Goal: Task Accomplishment & Management: Complete application form

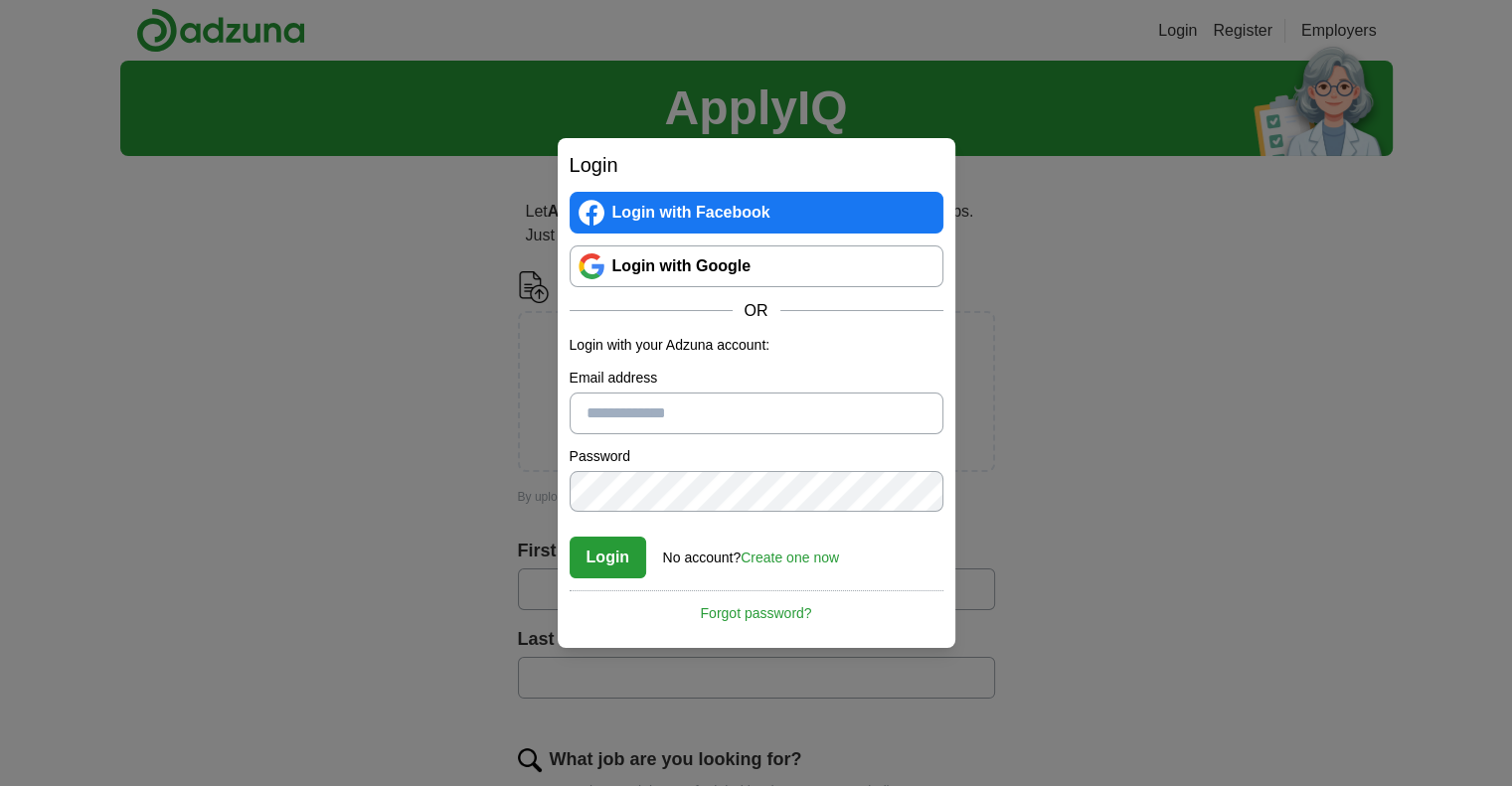
click at [664, 409] on input "Email address" at bounding box center [756, 414] width 374 height 42
click at [421, 432] on div "Login Login with Facebook Login with Google OR Login with your Adzuna account: …" at bounding box center [756, 393] width 1512 height 786
click at [798, 554] on link "Create one now" at bounding box center [789, 558] width 99 height 16
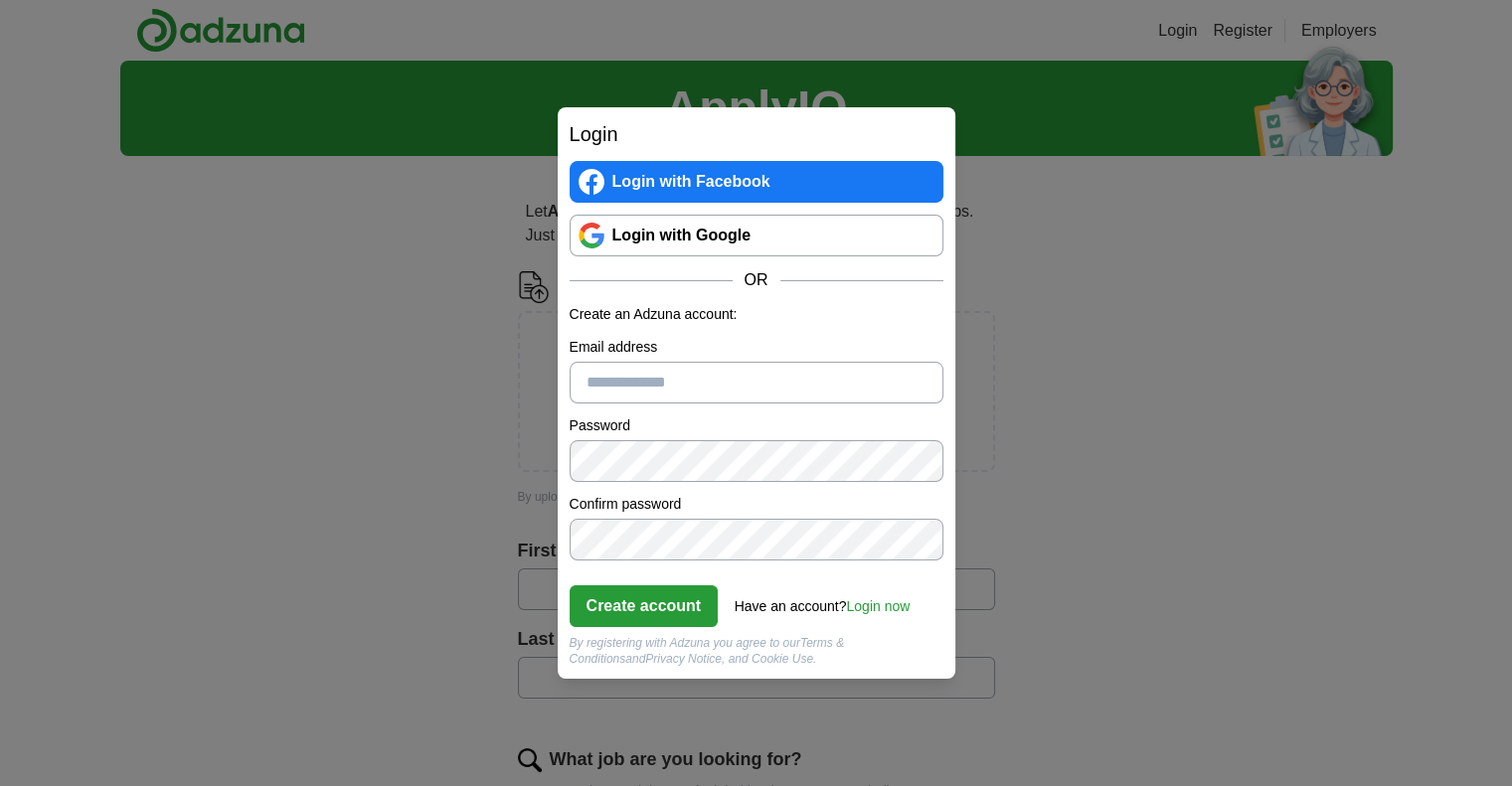
click at [655, 375] on input "Email address" at bounding box center [756, 383] width 374 height 42
type input "**********"
click at [643, 599] on button "Create account" at bounding box center [643, 606] width 149 height 42
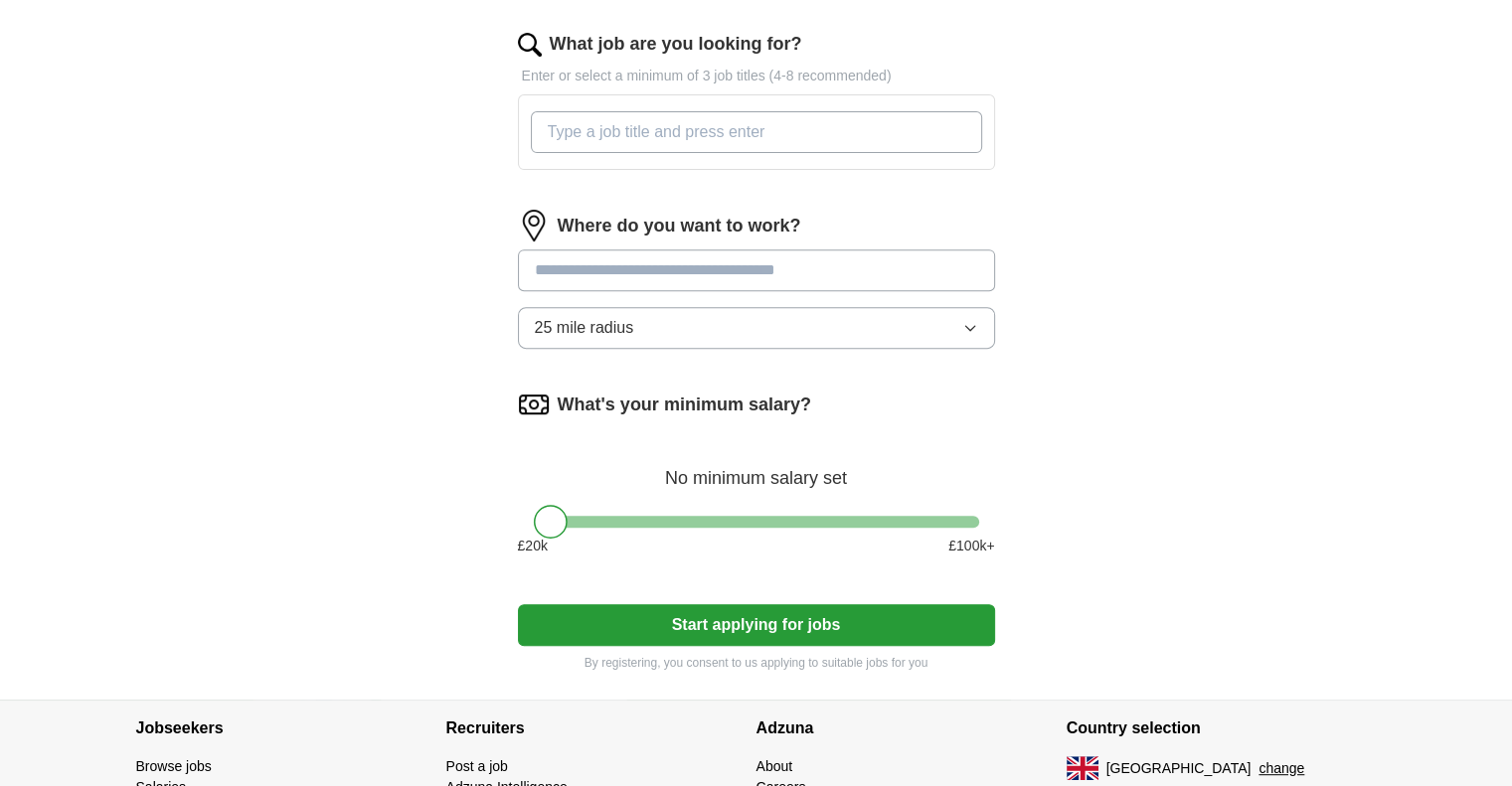
scroll to position [298, 0]
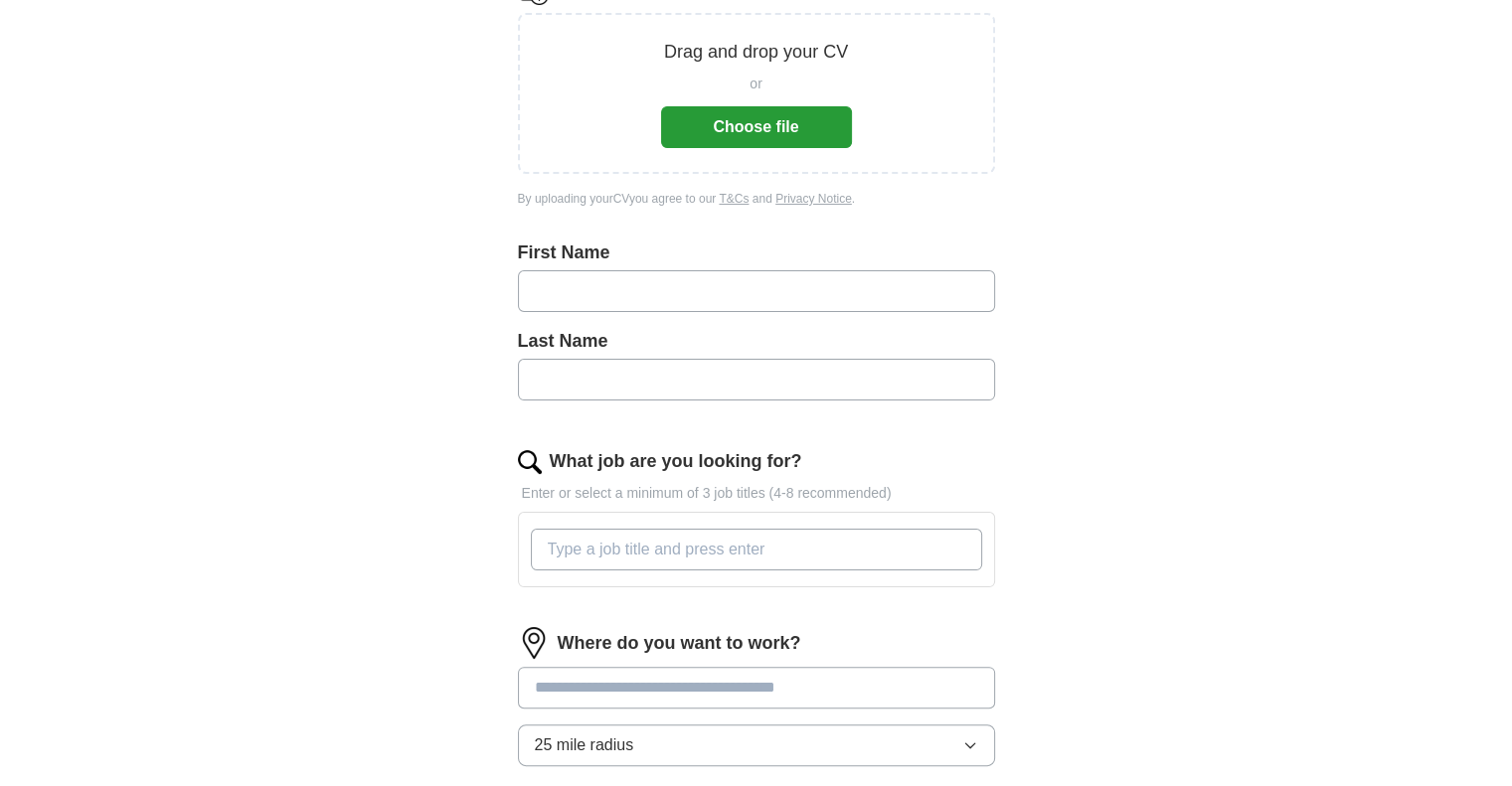
click at [592, 294] on input "text" at bounding box center [756, 291] width 477 height 42
type input "*******"
click at [694, 389] on input "text" at bounding box center [756, 380] width 477 height 42
type input "*****"
click at [710, 541] on input "What job are you looking for?" at bounding box center [756, 550] width 451 height 42
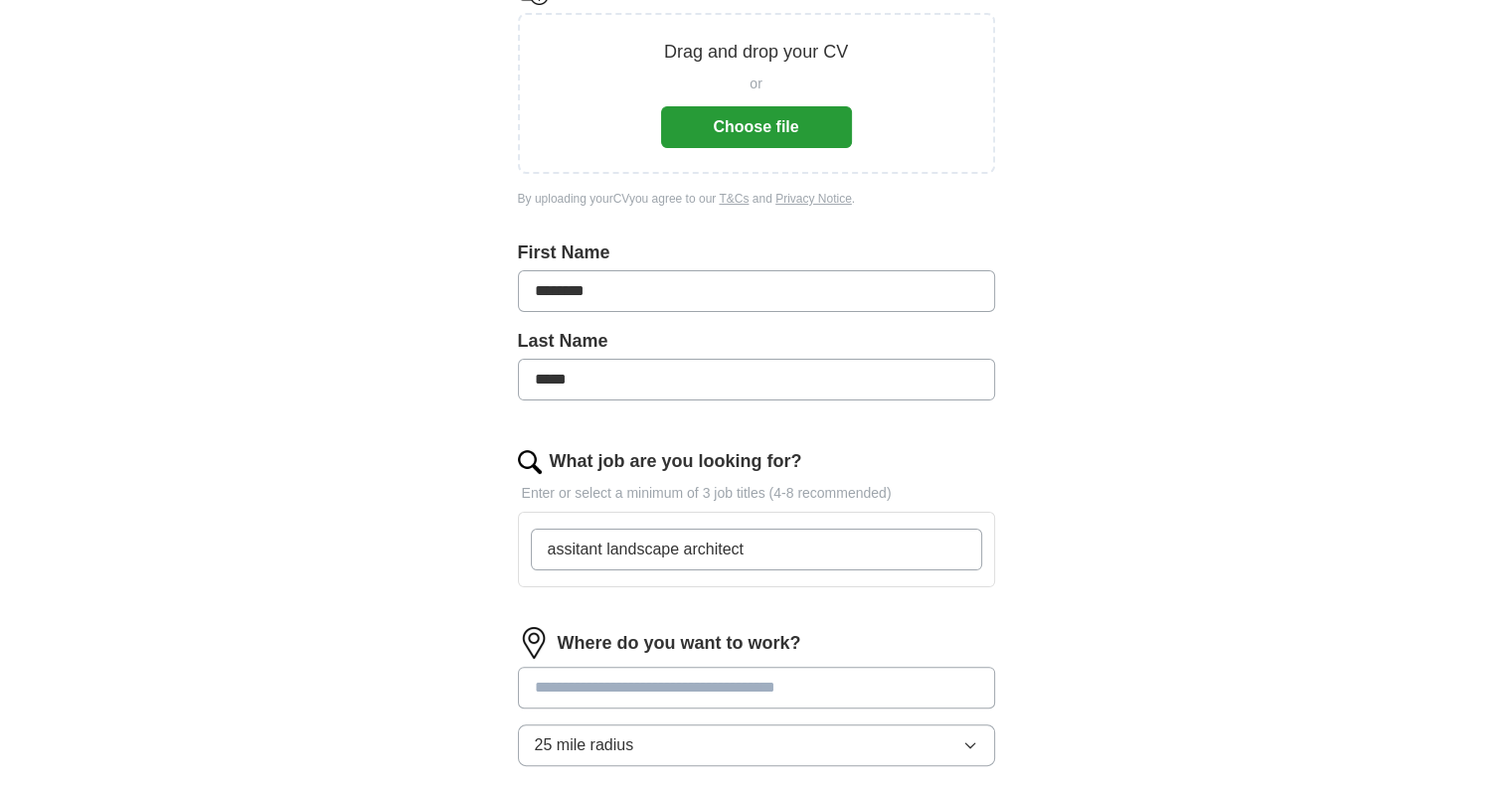
click at [572, 549] on input "assitant landscape architect" at bounding box center [756, 550] width 451 height 42
click at [763, 542] on input "assistant landscape architect" at bounding box center [756, 550] width 451 height 42
type input "assistant landscape architect/ Landscape architect"
click at [727, 687] on input at bounding box center [756, 688] width 477 height 42
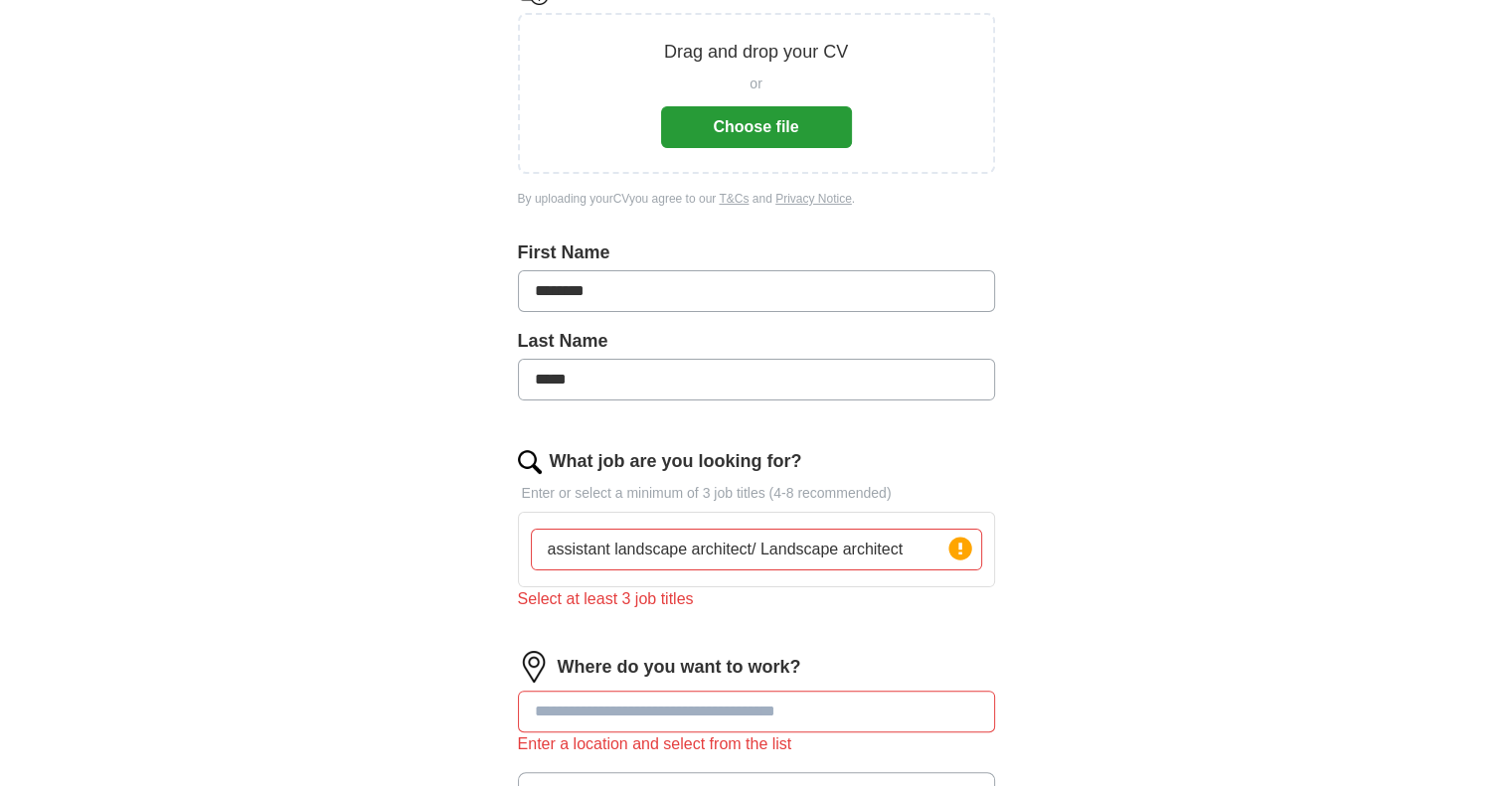
drag, startPoint x: 911, startPoint y: 546, endPoint x: 513, endPoint y: 533, distance: 398.2
click at [513, 533] on div "Let ApplyIQ do the hard work of searching and applying for jobs. Just tell us w…" at bounding box center [756, 519] width 636 height 1291
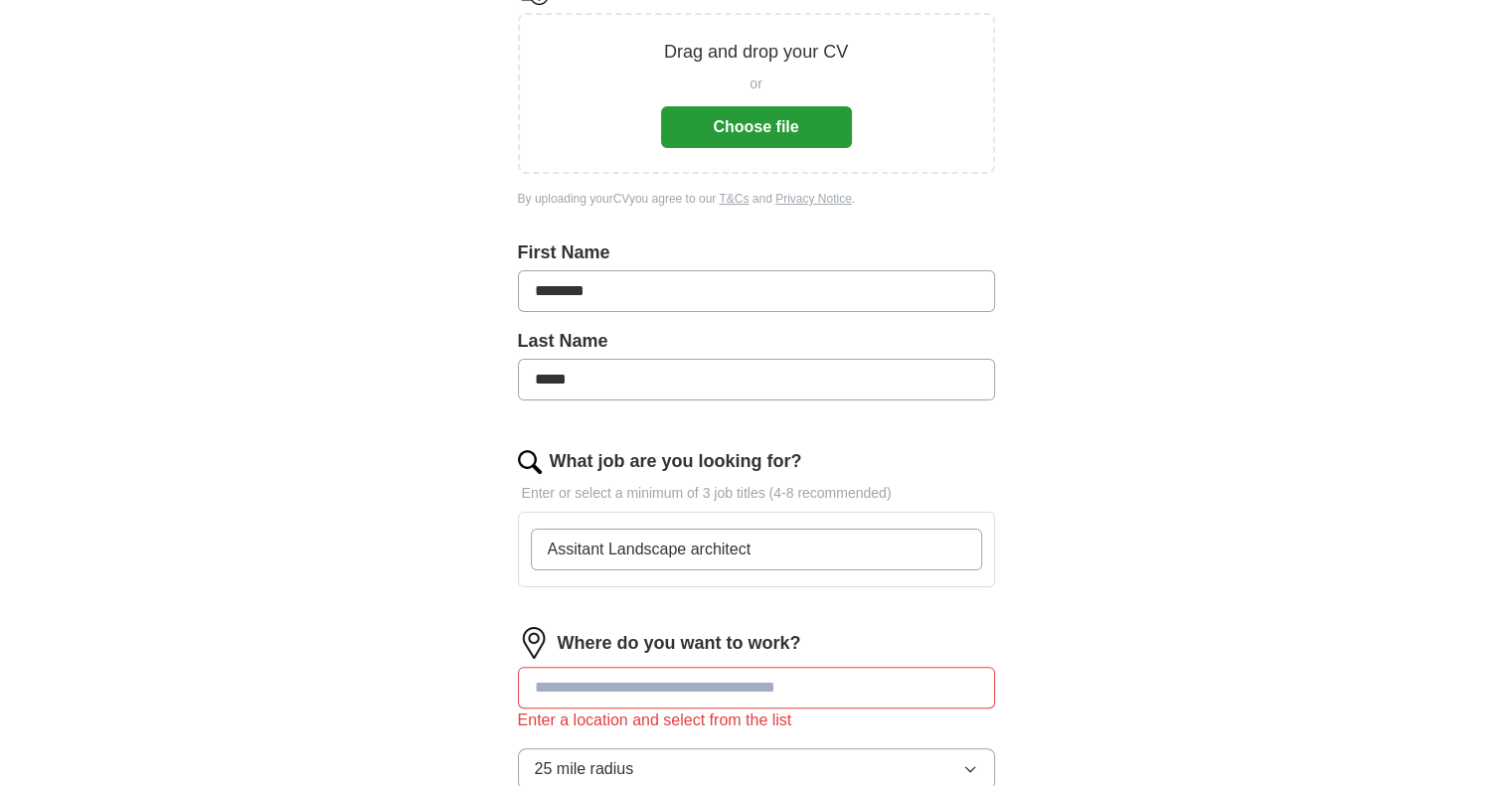
click at [564, 541] on input "Assitant Landscape architect" at bounding box center [756, 550] width 451 height 42
type input "Assistant Landscape architect"
click at [798, 560] on input "Assistant Landscape architect" at bounding box center [756, 550] width 451 height 42
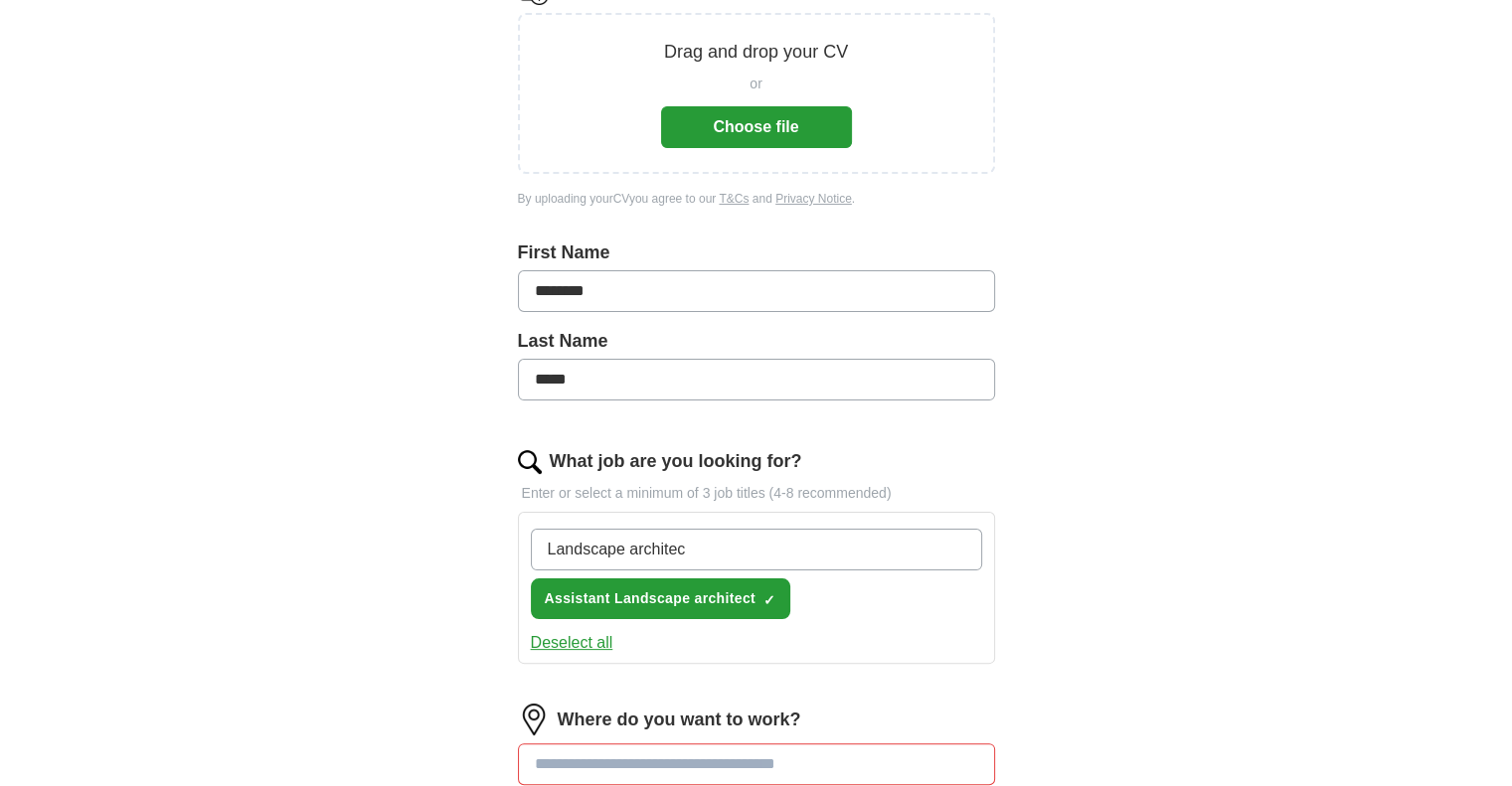
type input "Landscape architect"
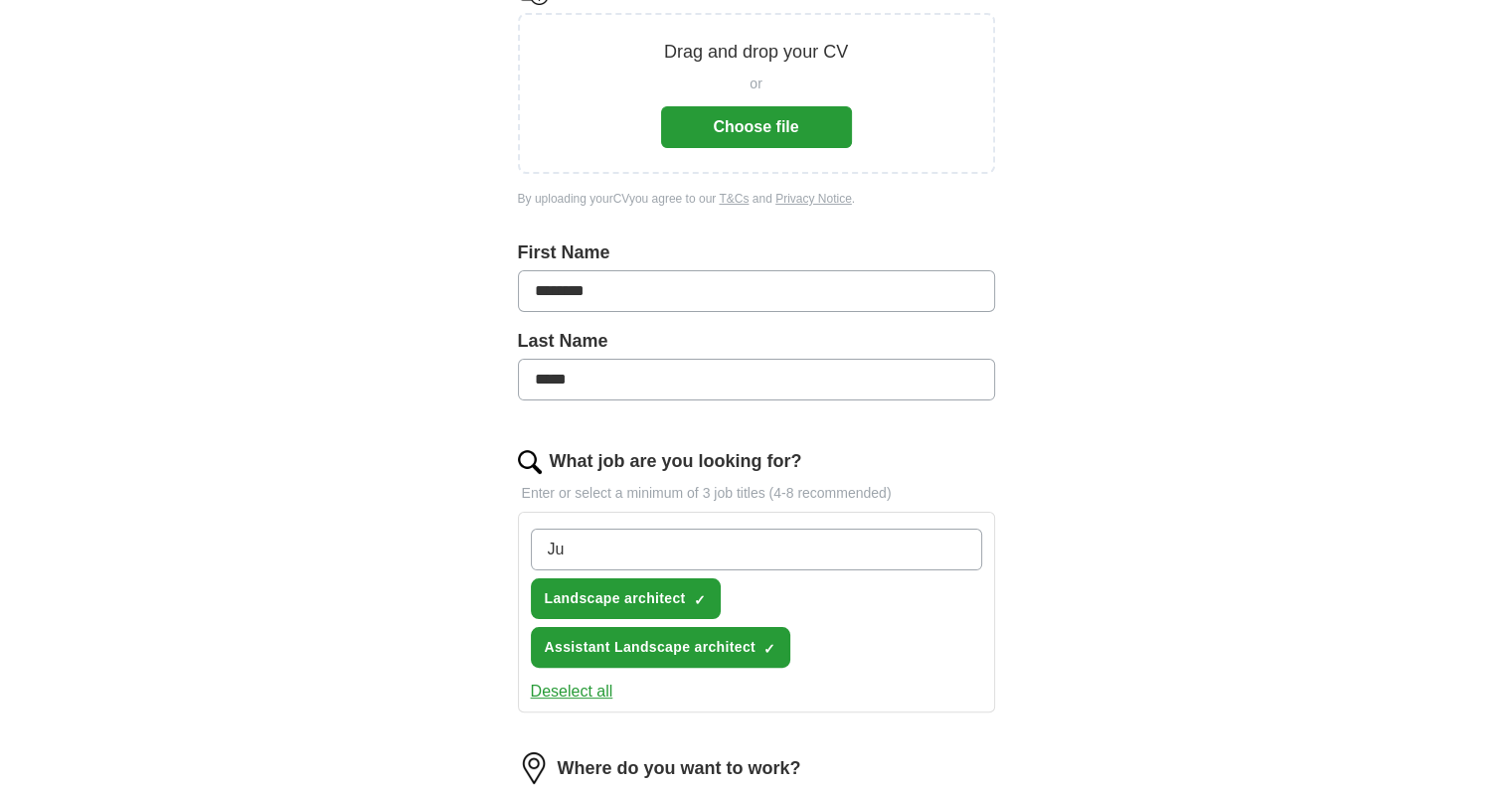
type input "J"
type input "Graduate Landscape architect"
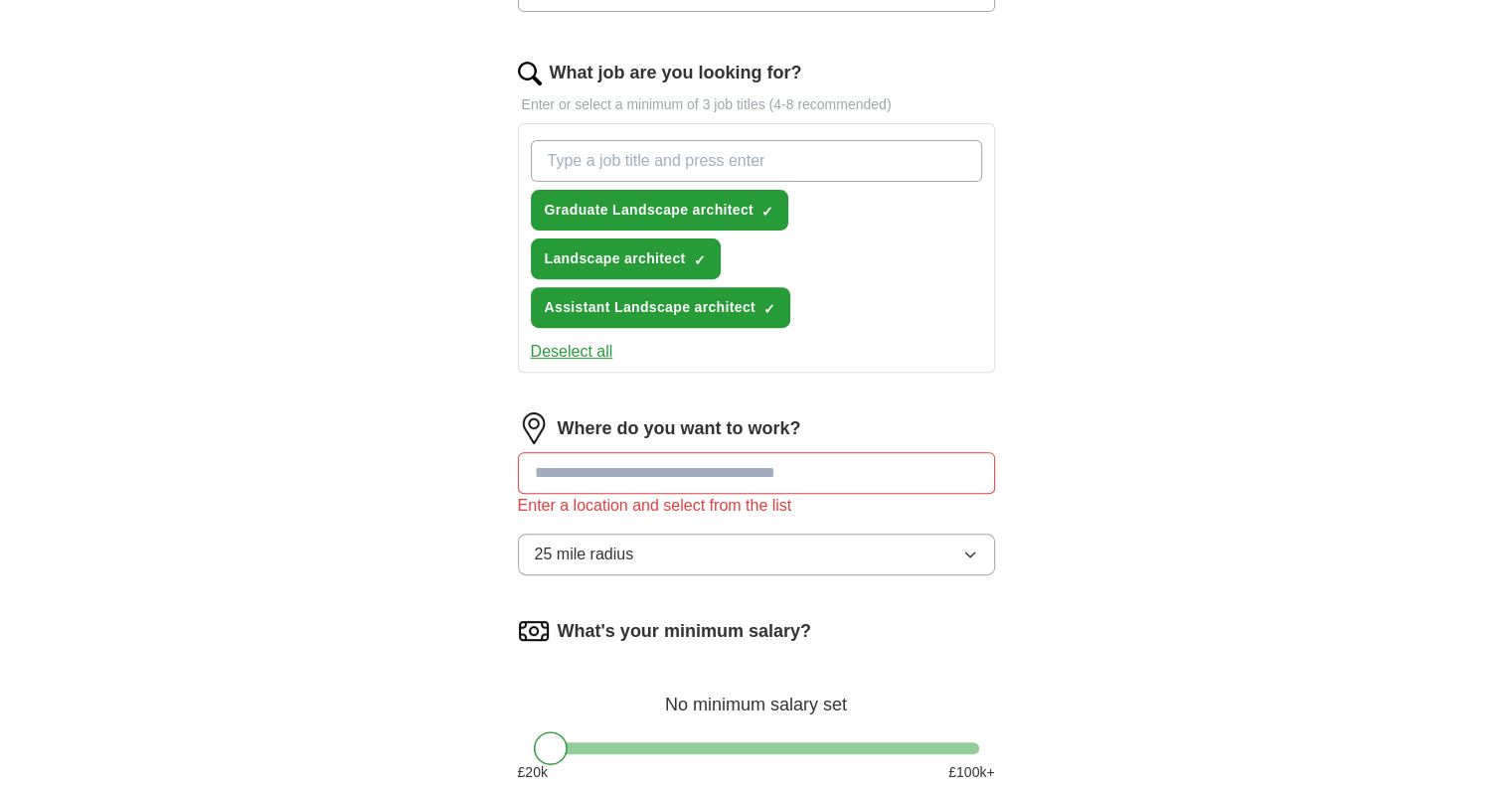
scroll to position [696, 0]
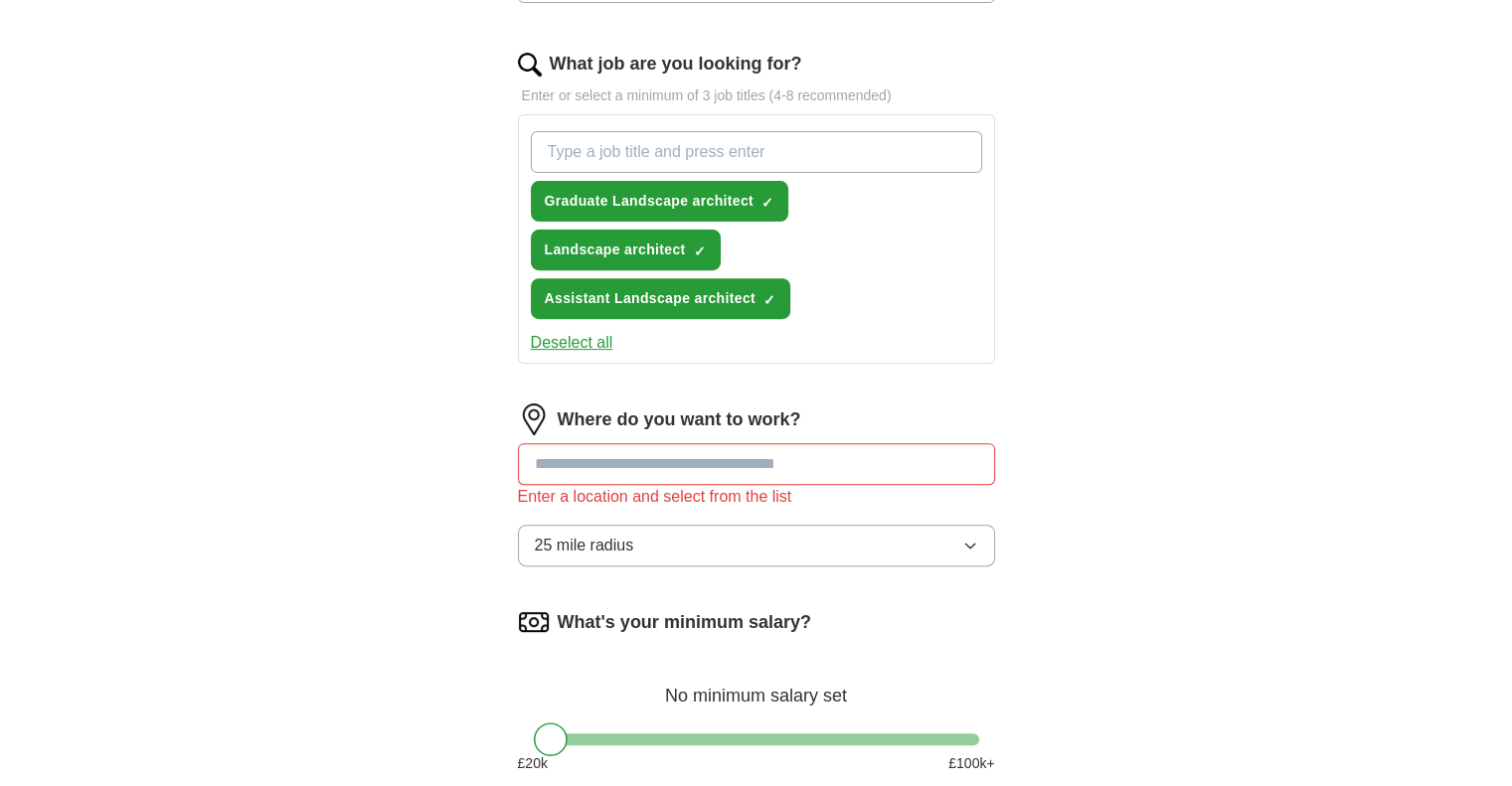
click at [686, 463] on input at bounding box center [756, 464] width 477 height 42
type input "*"
drag, startPoint x: 684, startPoint y: 463, endPoint x: 672, endPoint y: 500, distance: 38.9
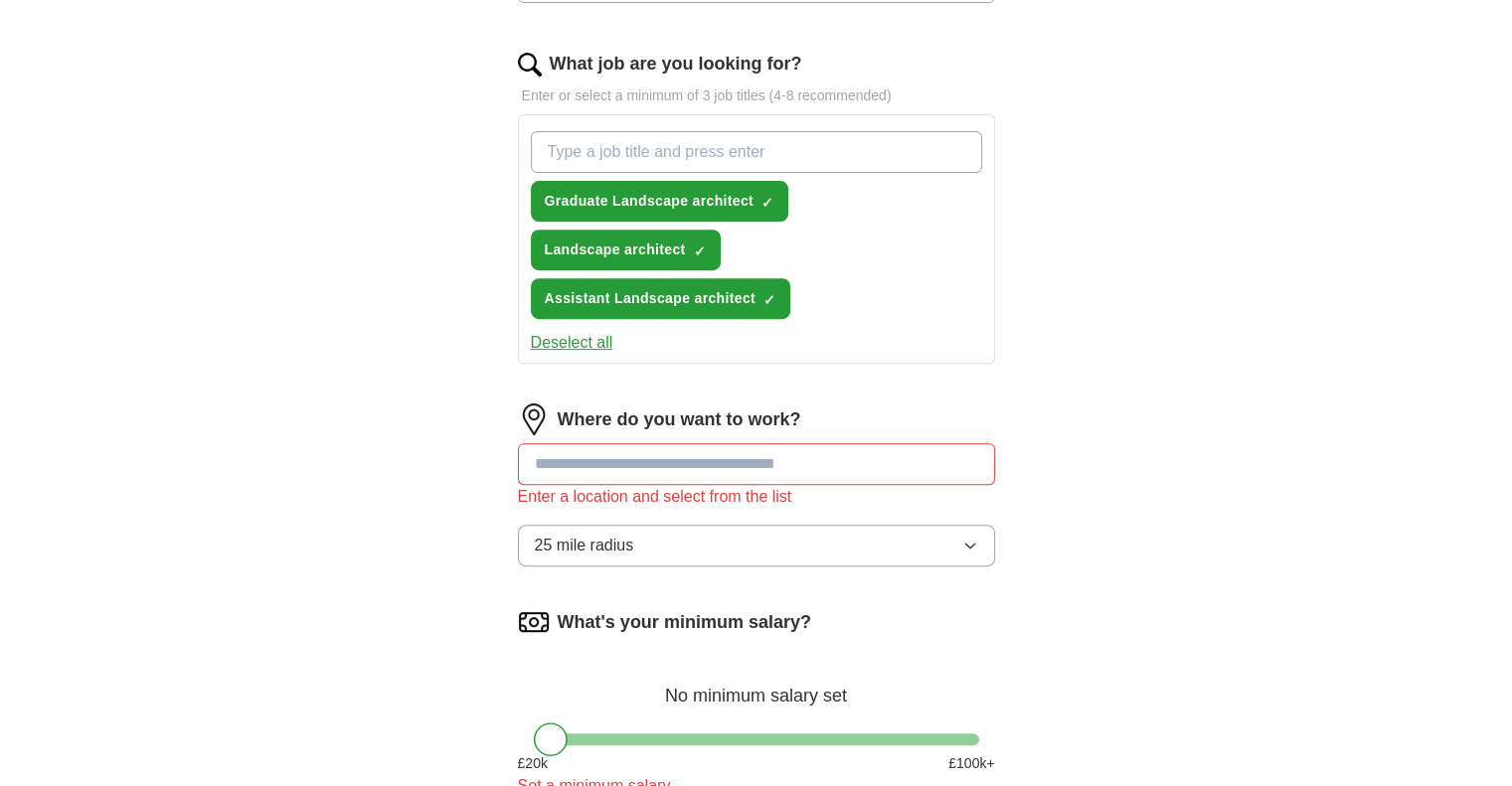
click at [673, 497] on div "Where do you want to work? Enter a location and select from the list 25 mile ra…" at bounding box center [756, 493] width 477 height 179
click at [672, 501] on li "UK" at bounding box center [756, 514] width 475 height 40
click at [655, 548] on button "25 mile radius" at bounding box center [756, 546] width 477 height 42
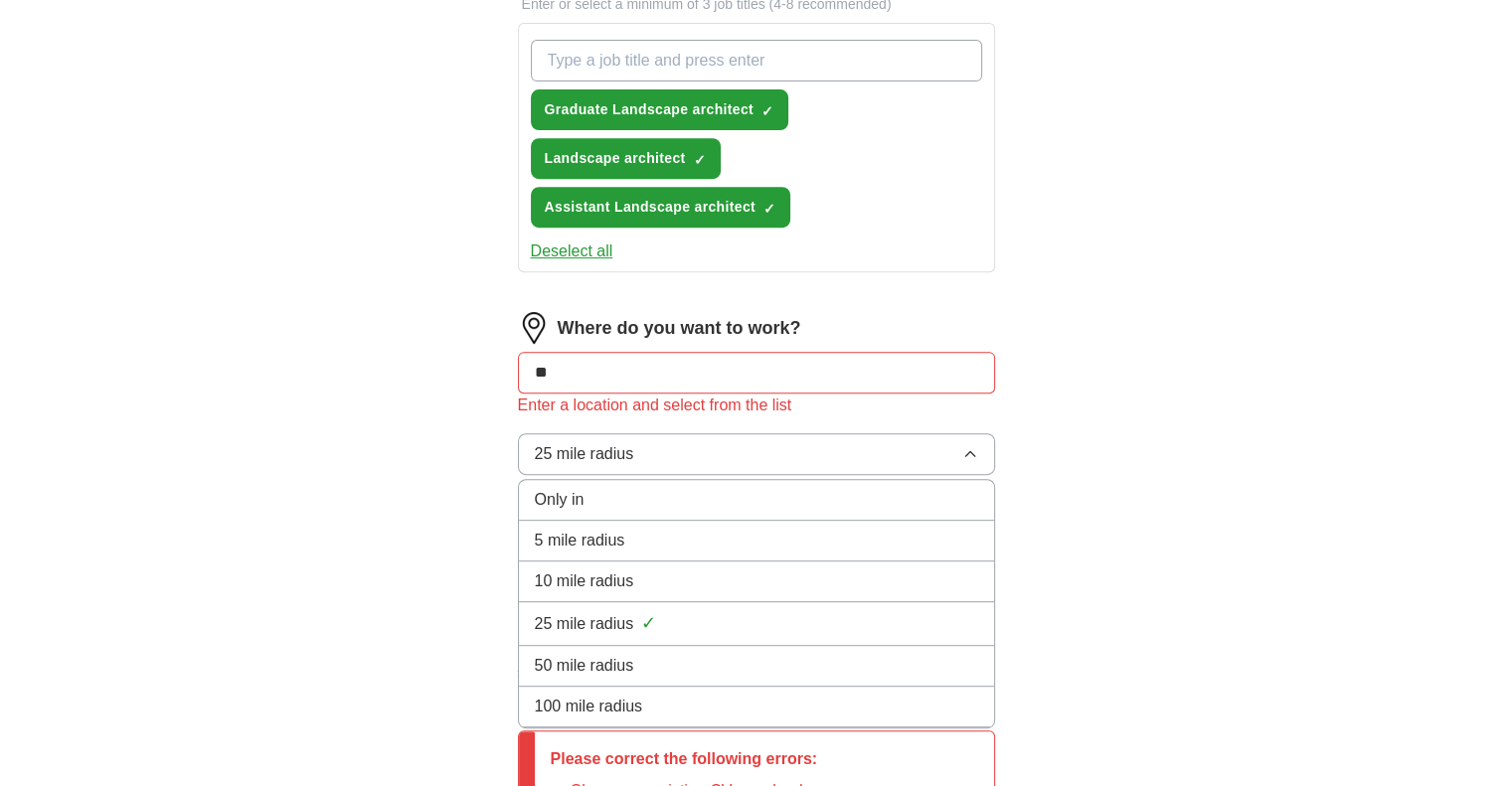
scroll to position [819, 0]
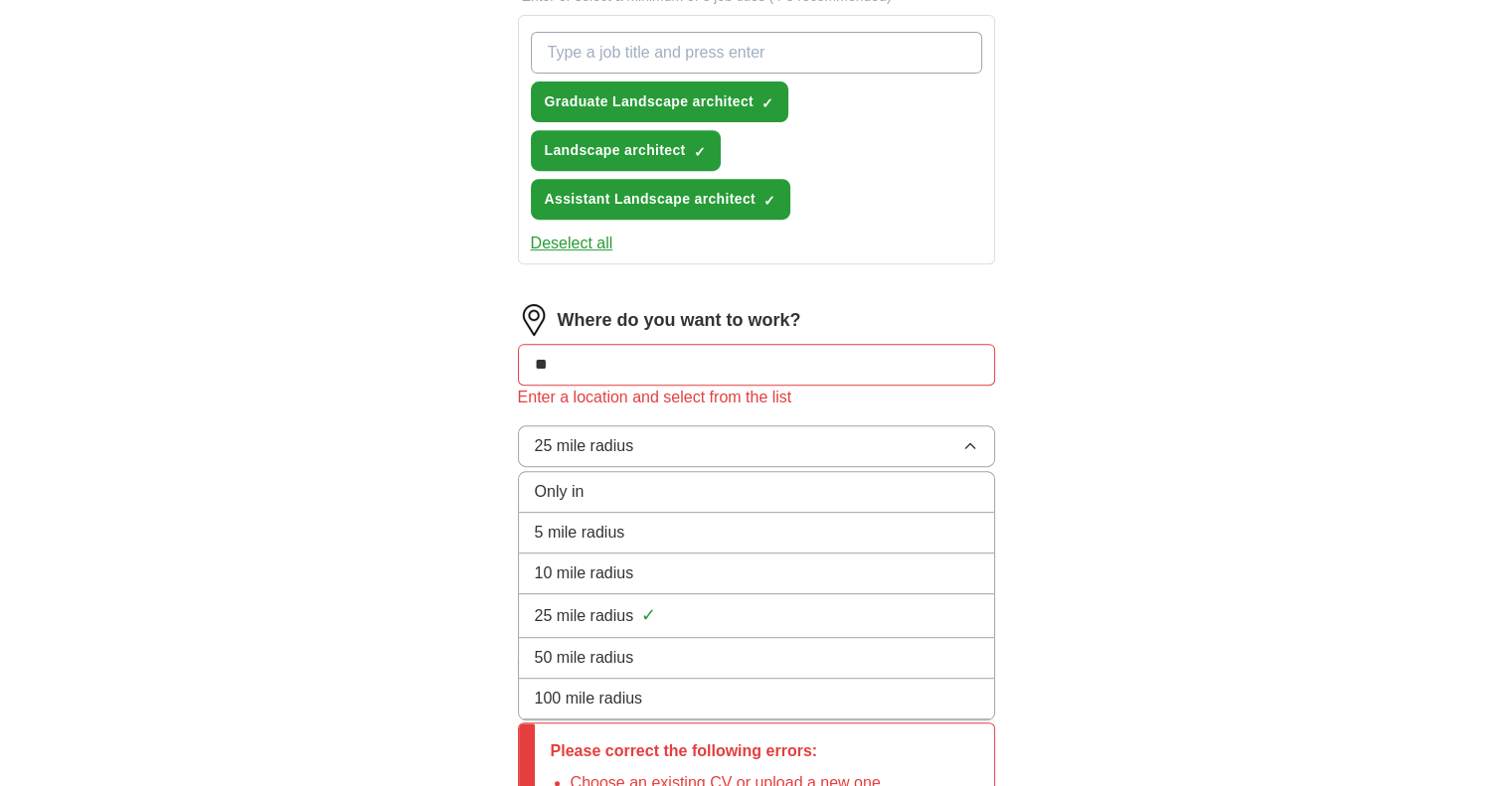
click at [640, 656] on div "50 mile radius" at bounding box center [756, 658] width 443 height 24
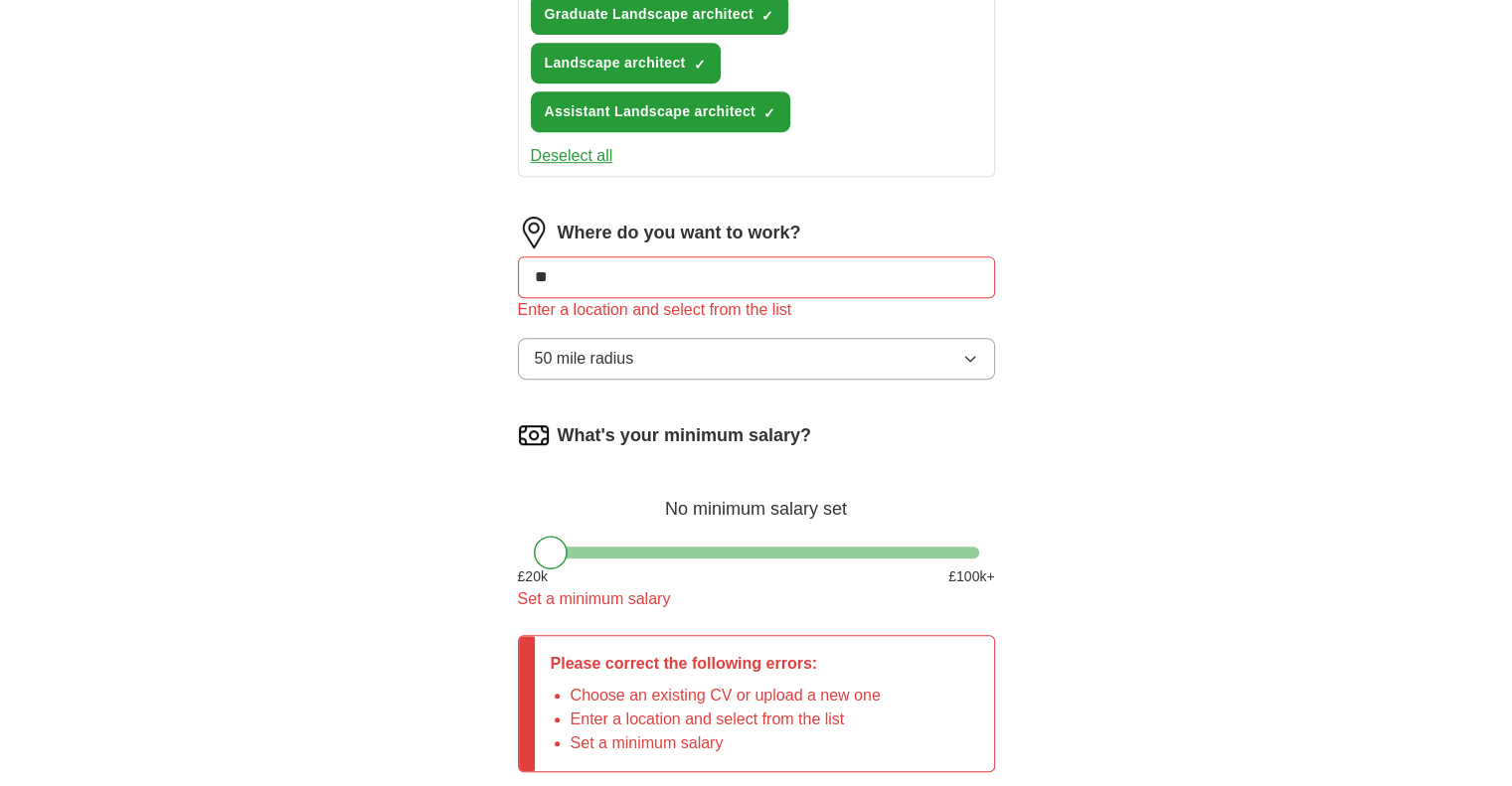
scroll to position [919, 0]
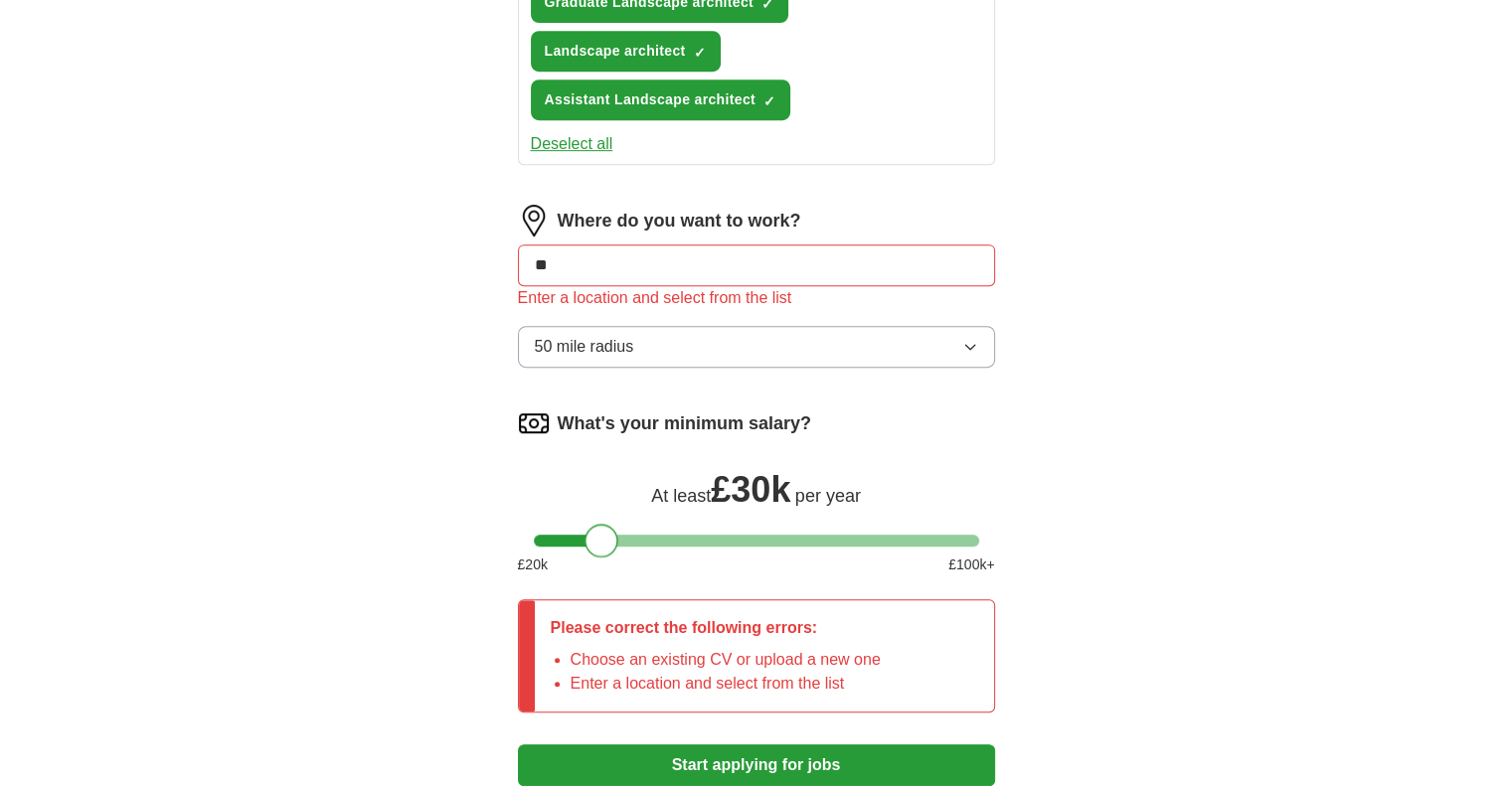
drag, startPoint x: 548, startPoint y: 542, endPoint x: 600, endPoint y: 544, distance: 52.0
click at [600, 544] on div at bounding box center [601, 541] width 34 height 34
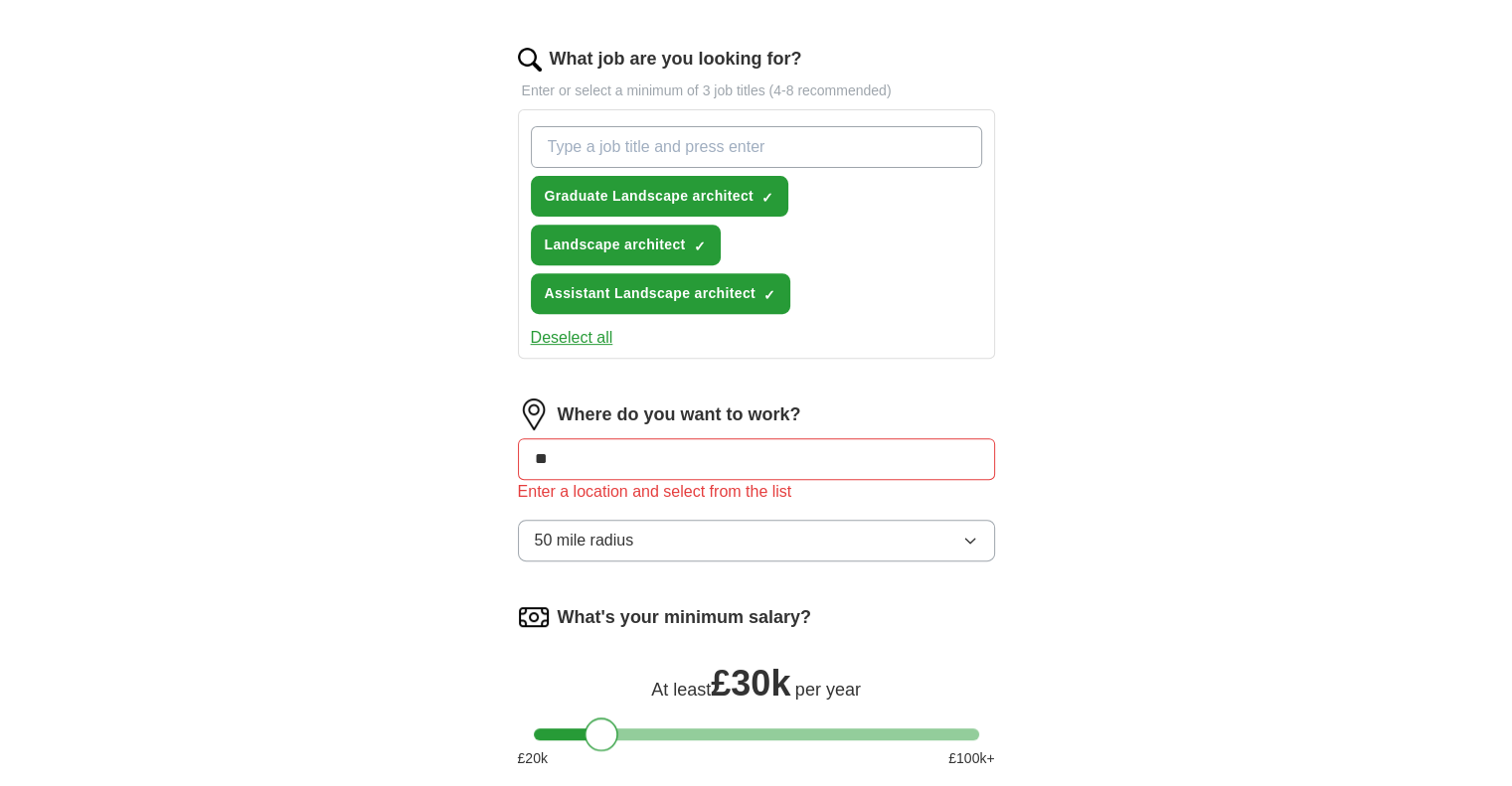
scroll to position [719, 0]
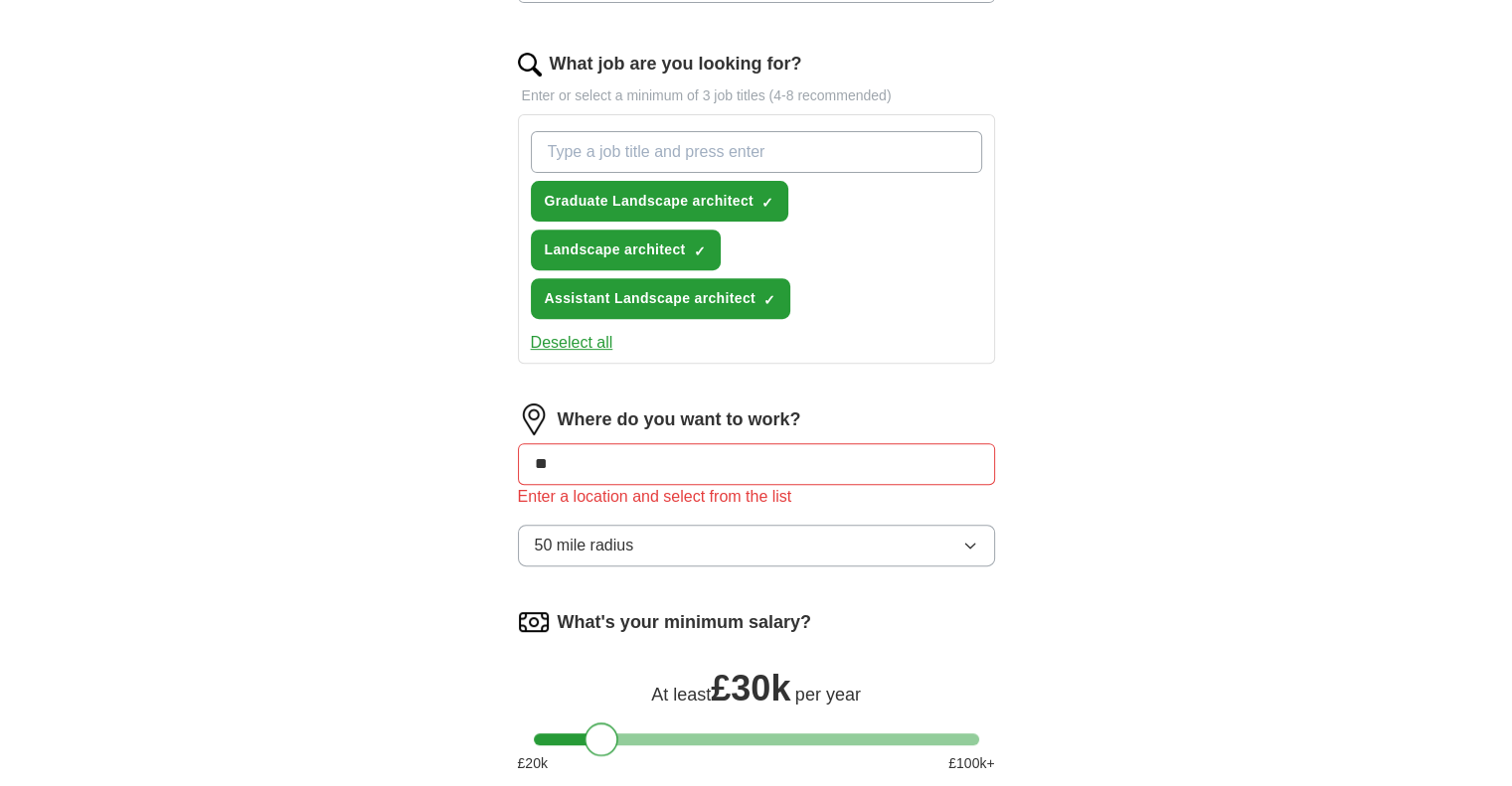
click at [620, 447] on input "**" at bounding box center [756, 464] width 477 height 42
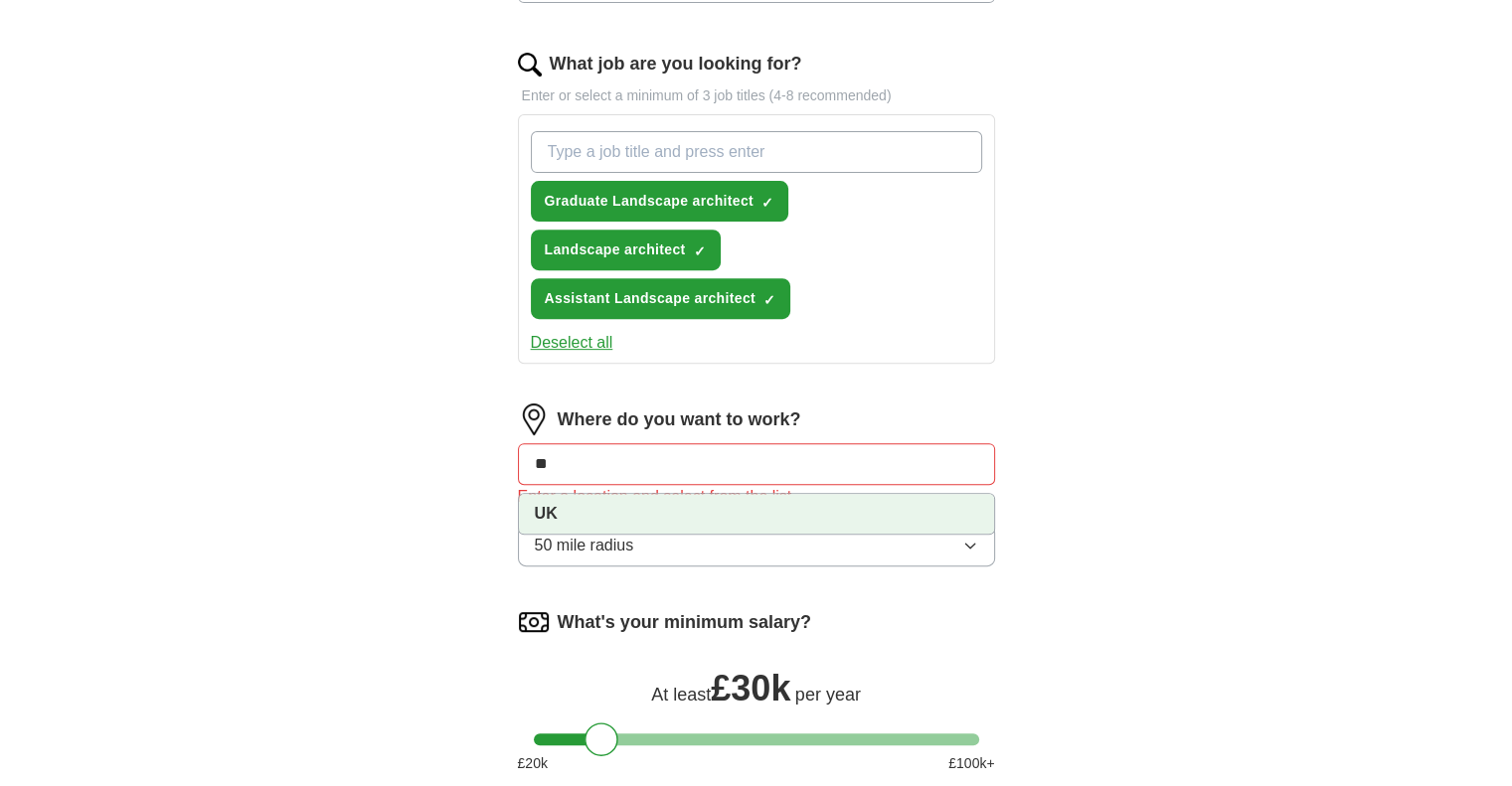
click at [602, 511] on li "UK" at bounding box center [756, 514] width 475 height 40
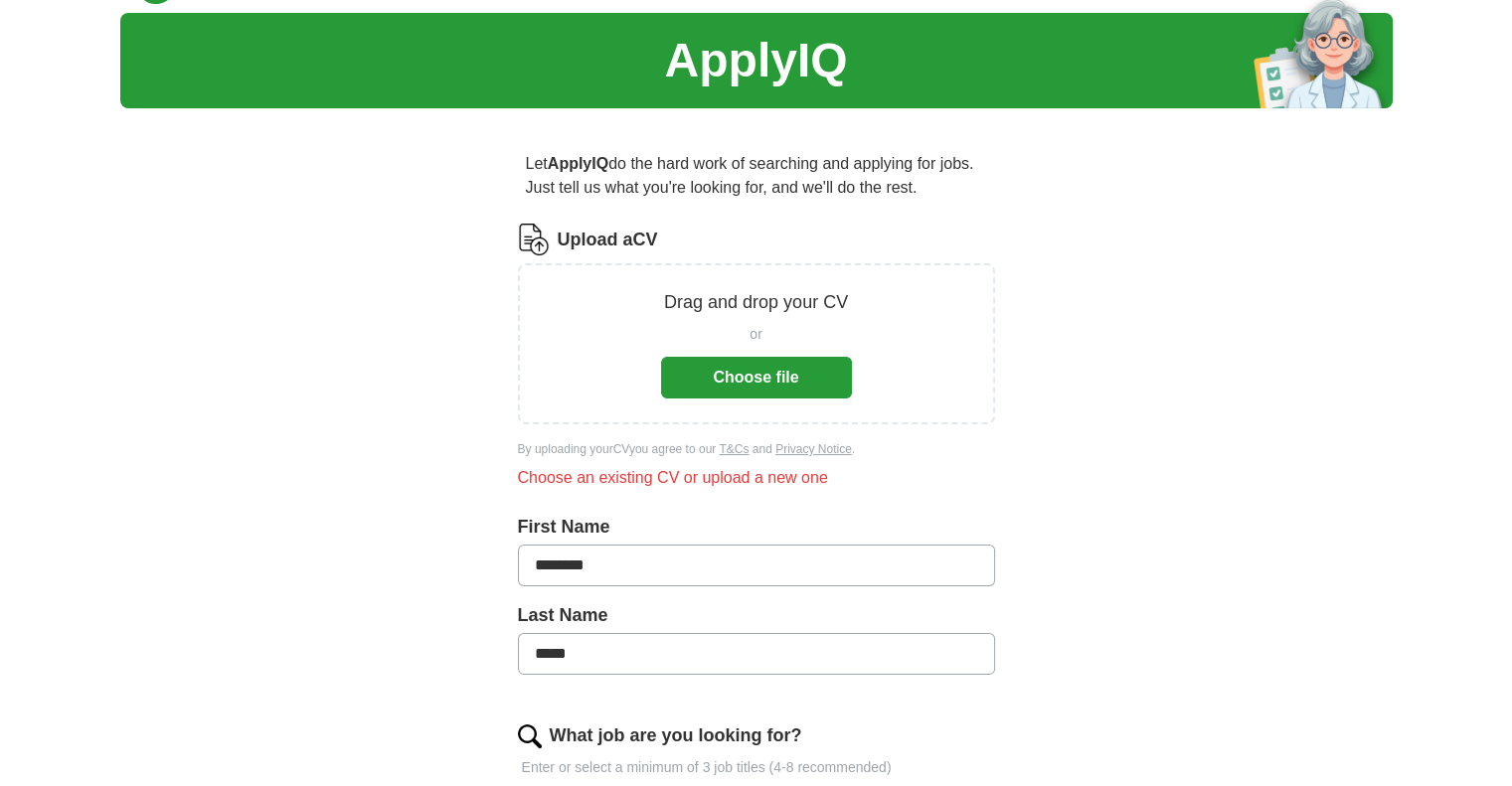
scroll to position [24, 0]
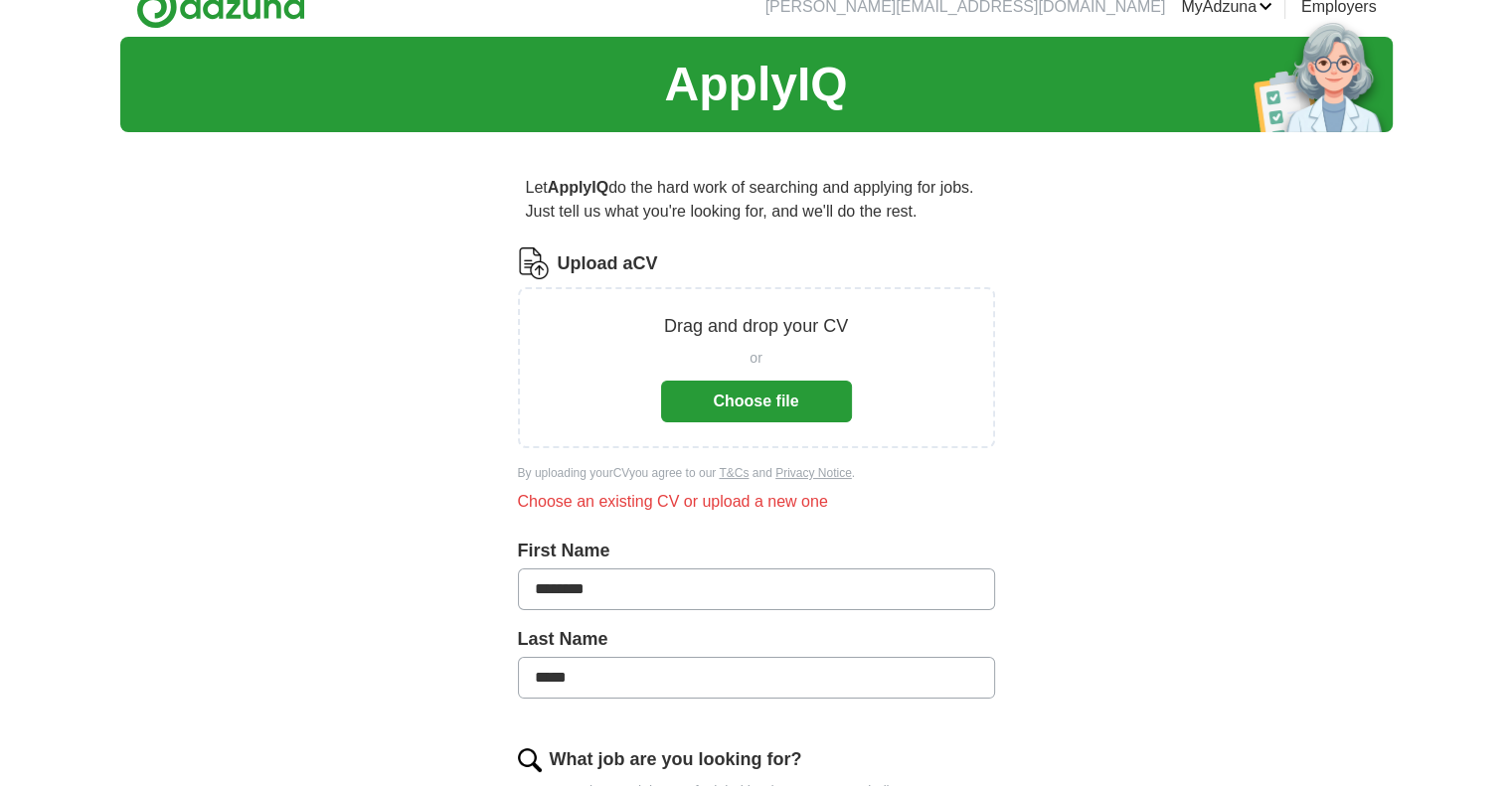
click at [777, 402] on button "Choose file" at bounding box center [756, 402] width 190 height 42
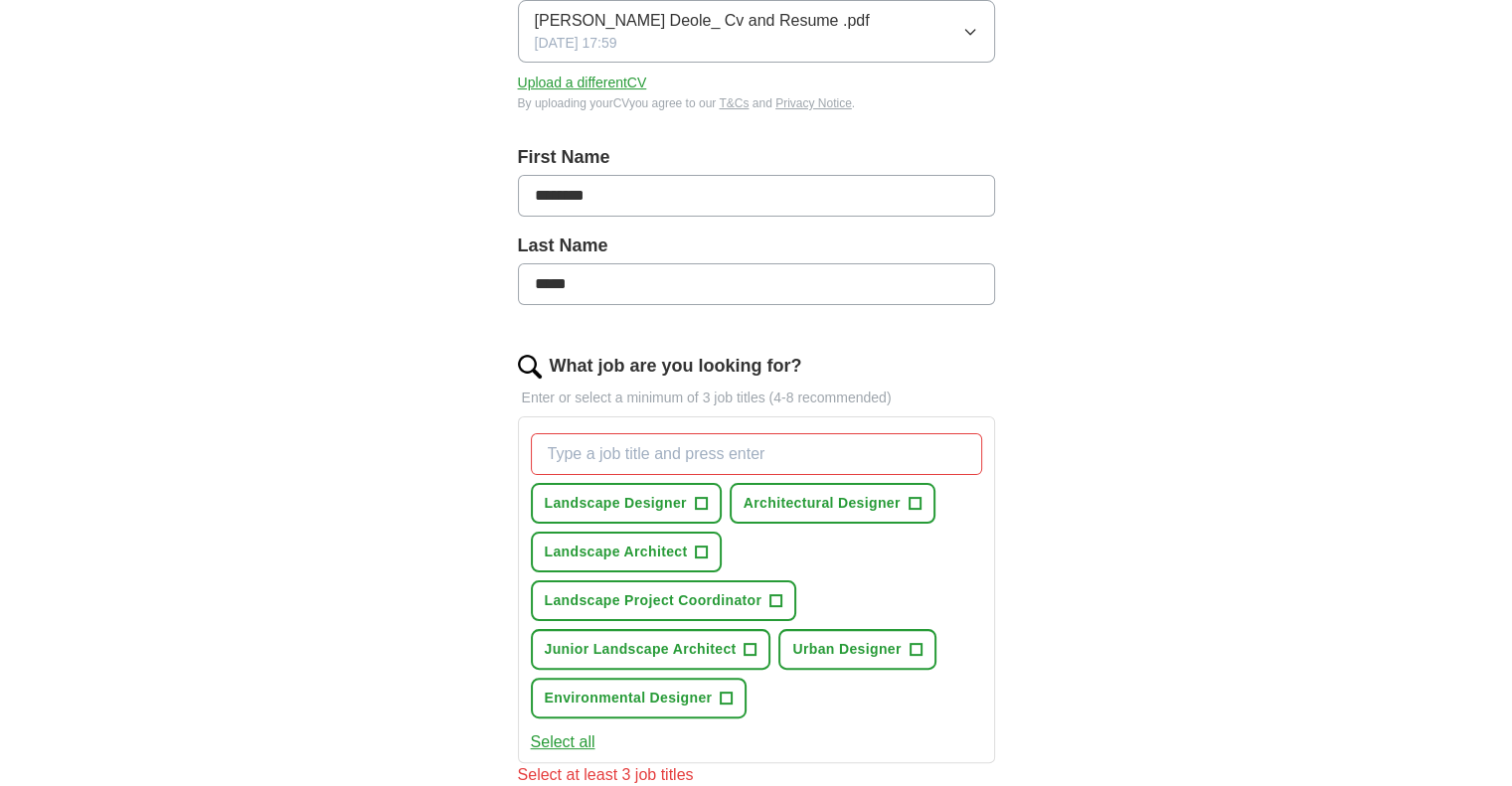
scroll to position [322, 0]
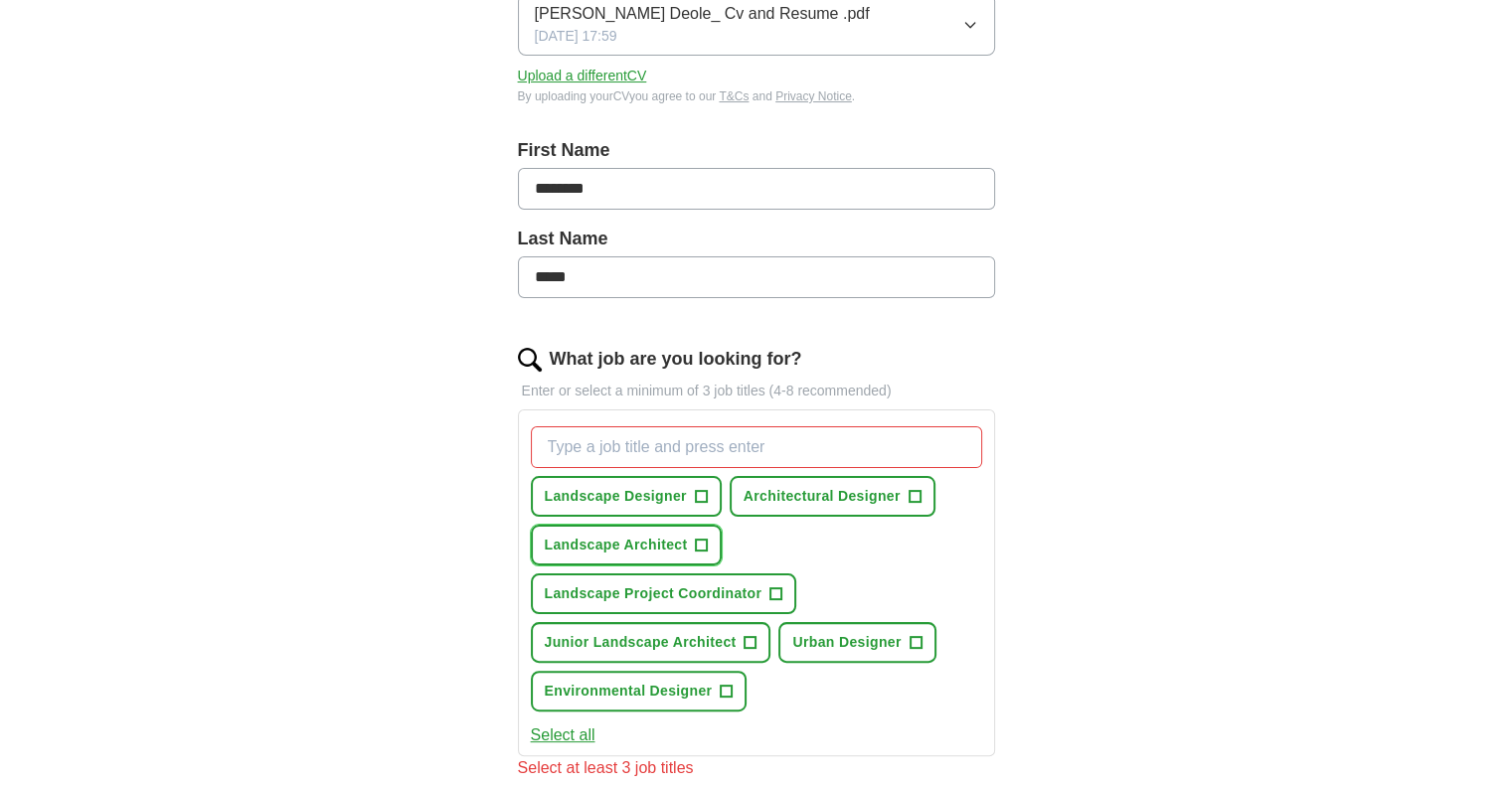
click at [704, 544] on span "+" at bounding box center [702, 546] width 12 height 16
click at [754, 640] on span "+" at bounding box center [750, 643] width 12 height 16
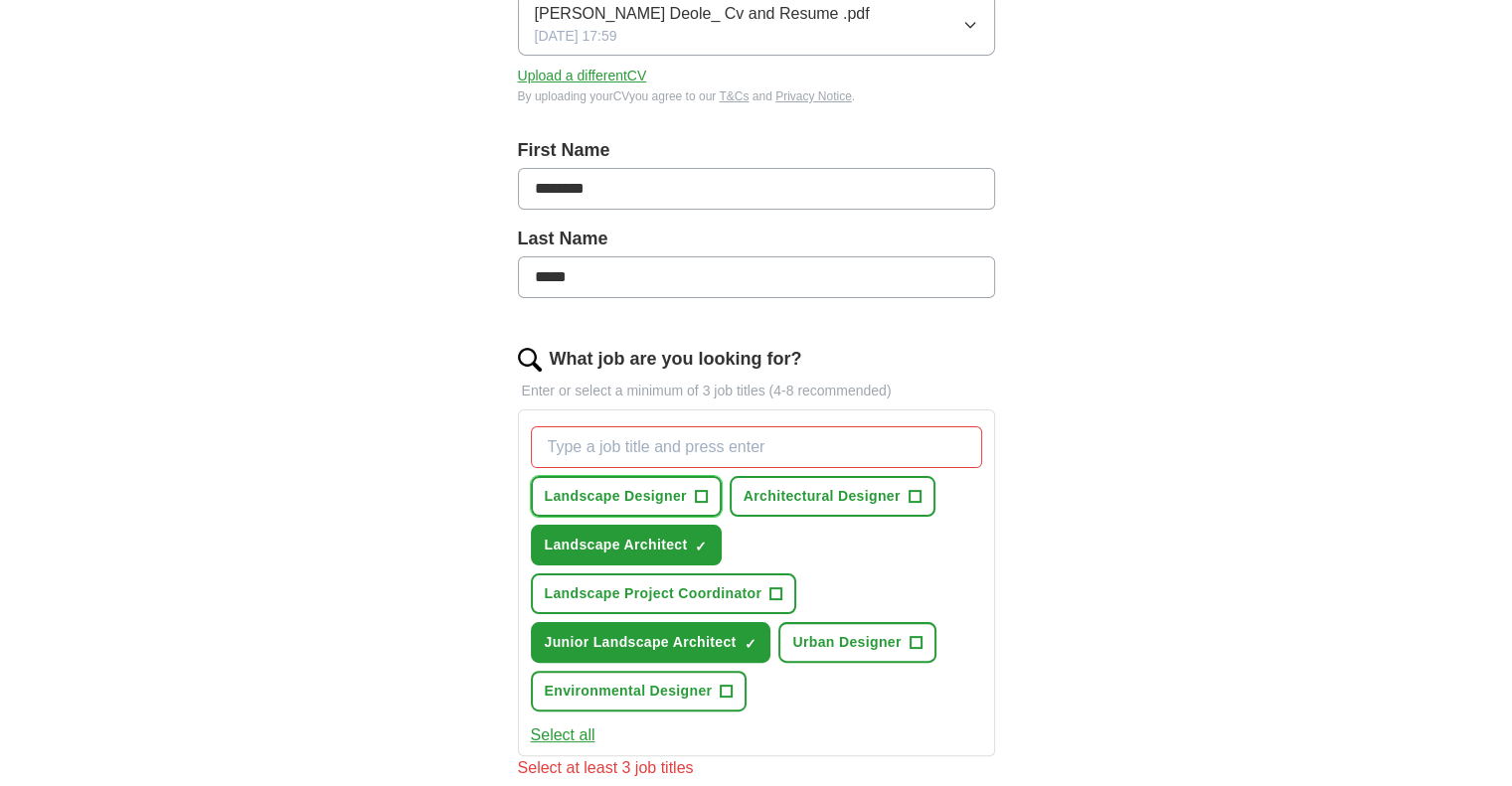
click at [703, 495] on span "+" at bounding box center [701, 497] width 12 height 16
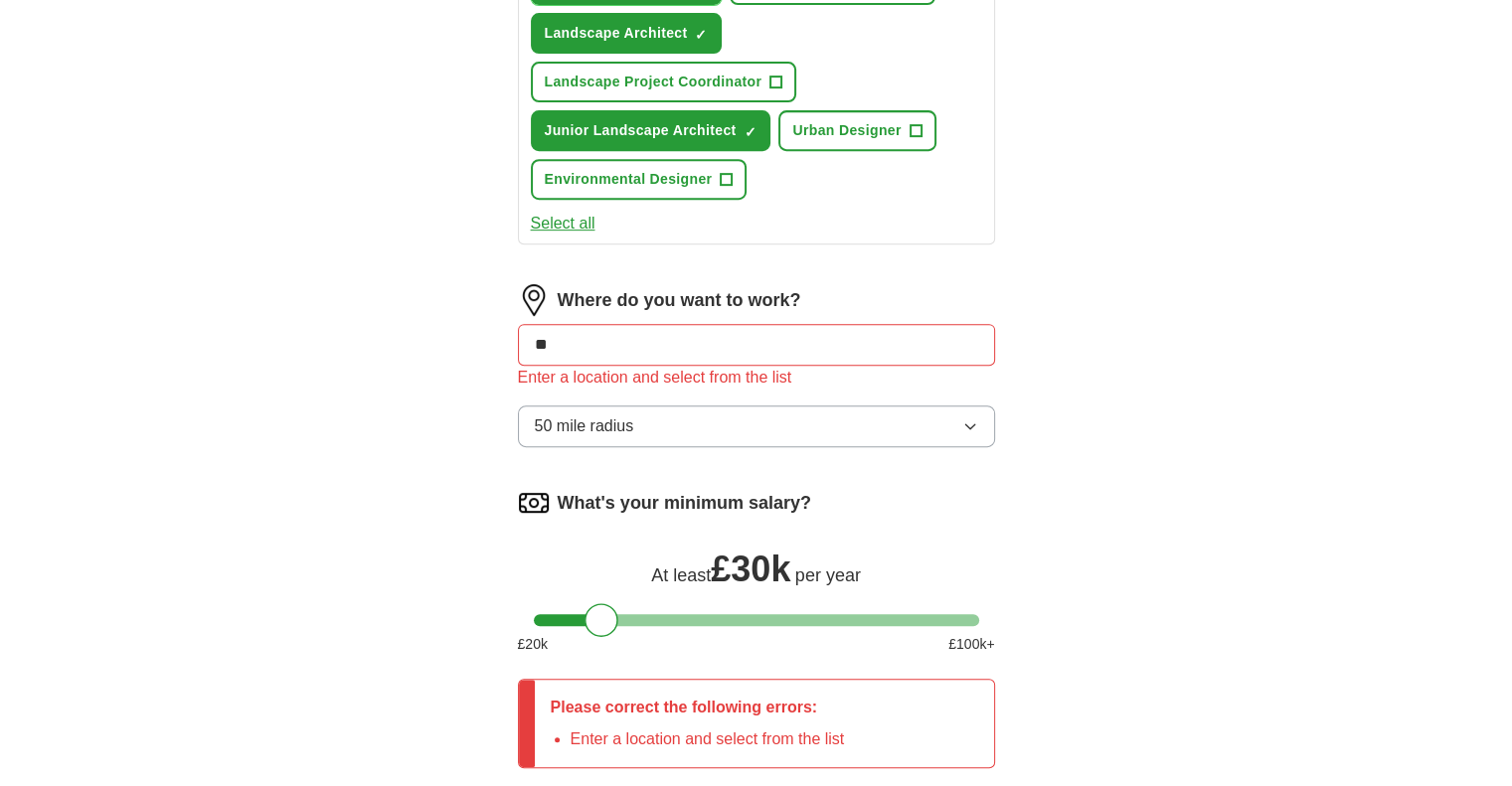
scroll to position [919, 0]
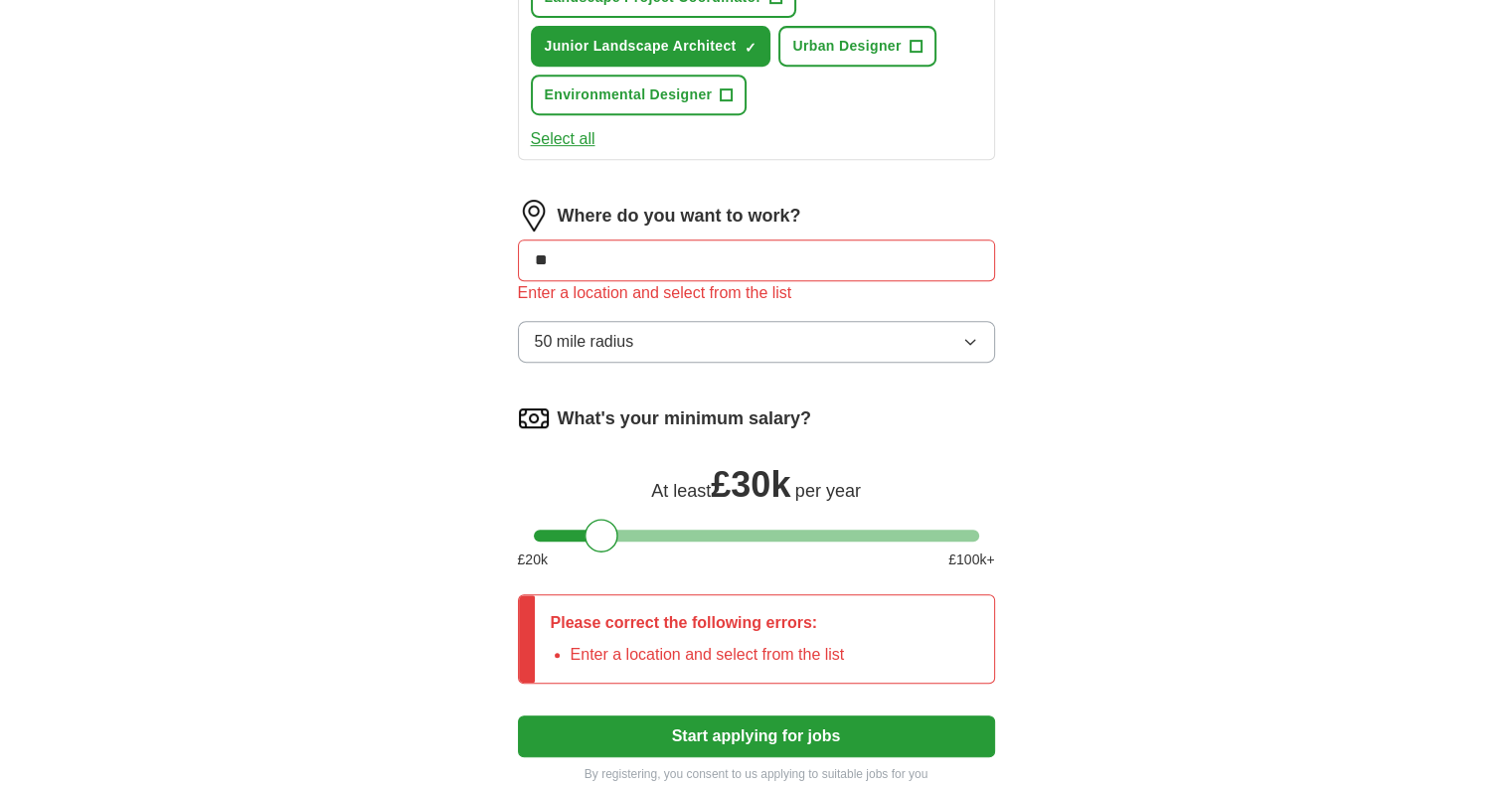
click at [706, 239] on input "**" at bounding box center [756, 260] width 477 height 42
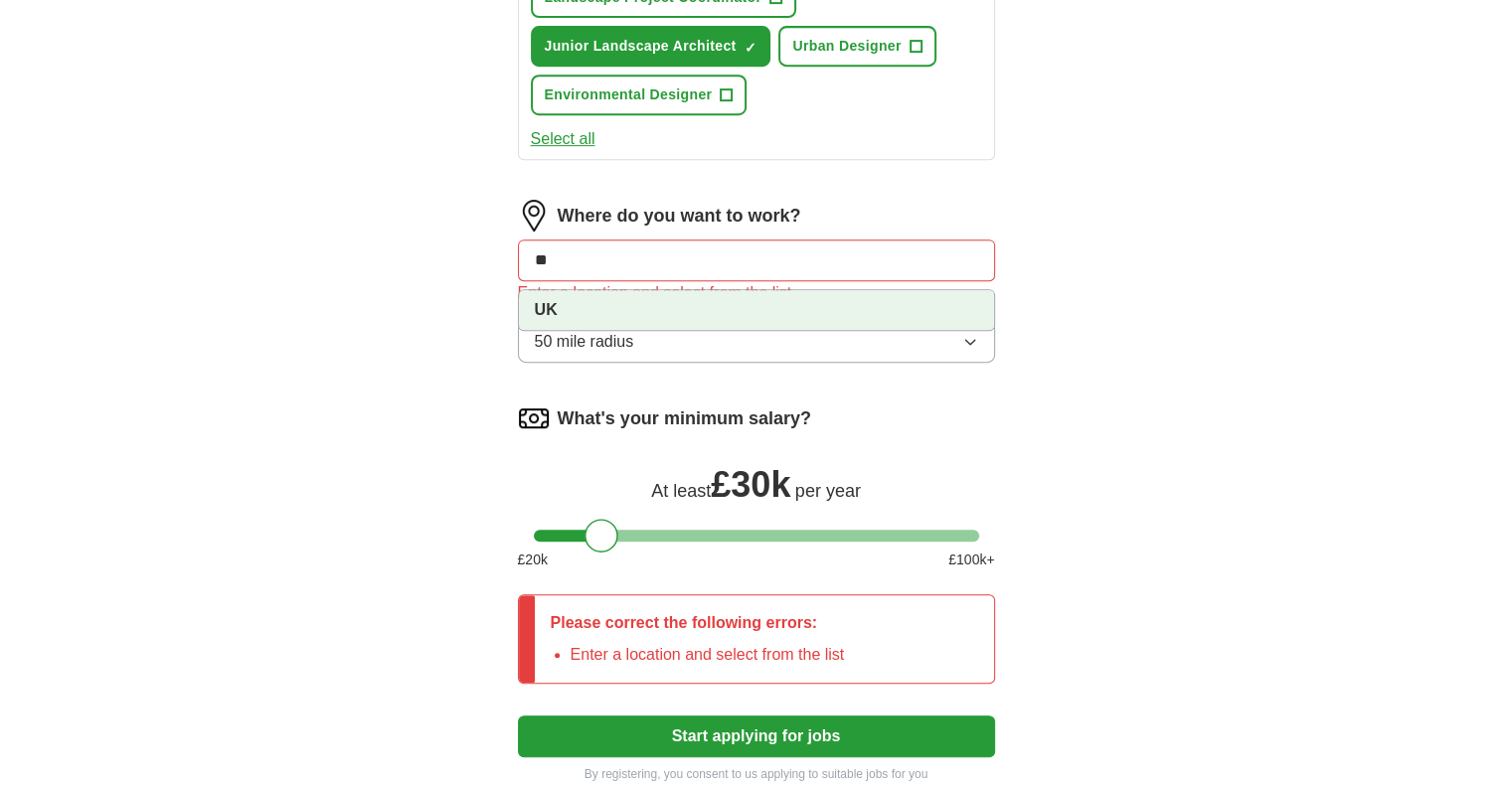
click at [684, 301] on li "UK" at bounding box center [756, 310] width 475 height 40
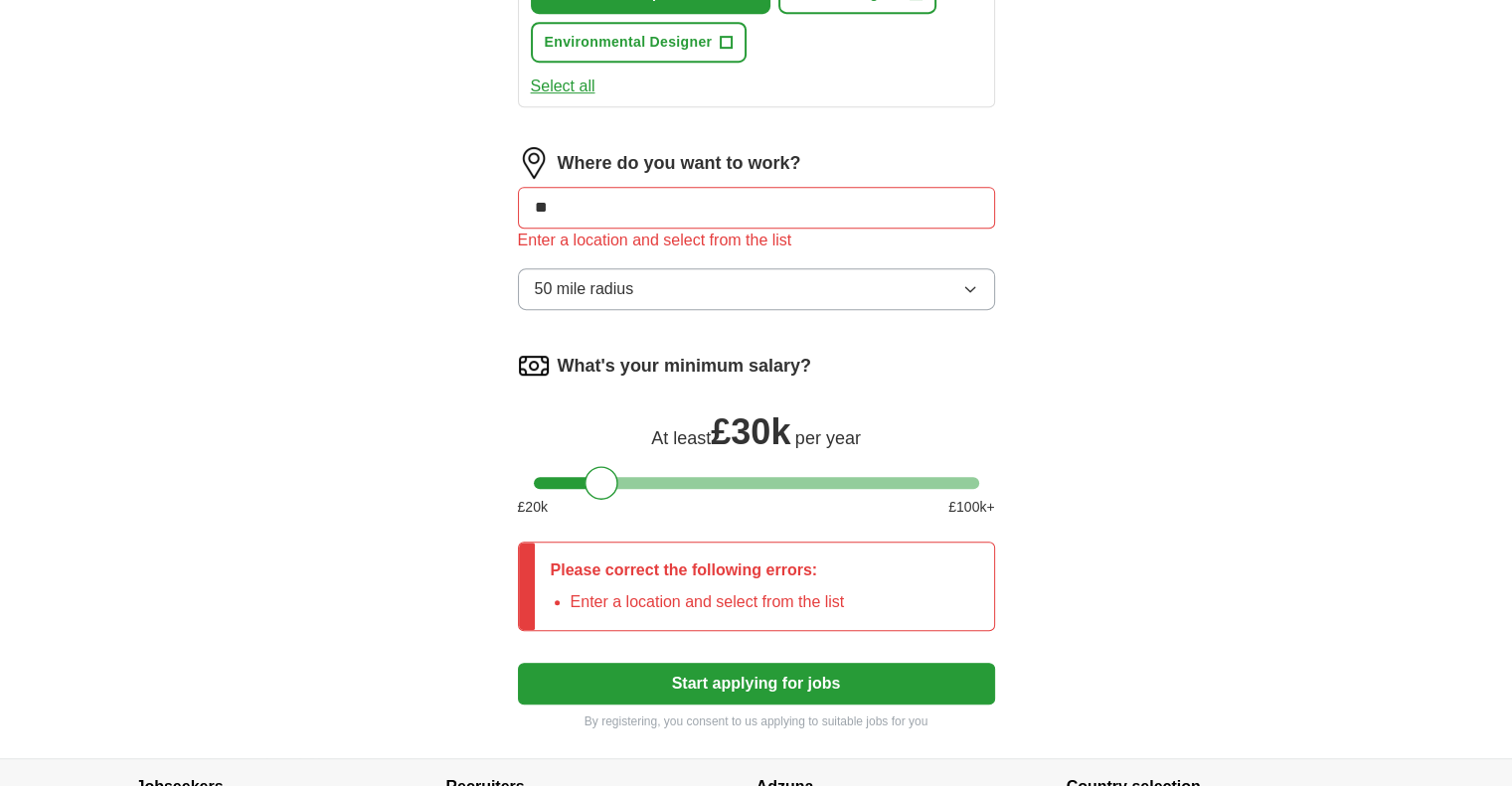
scroll to position [959, 0]
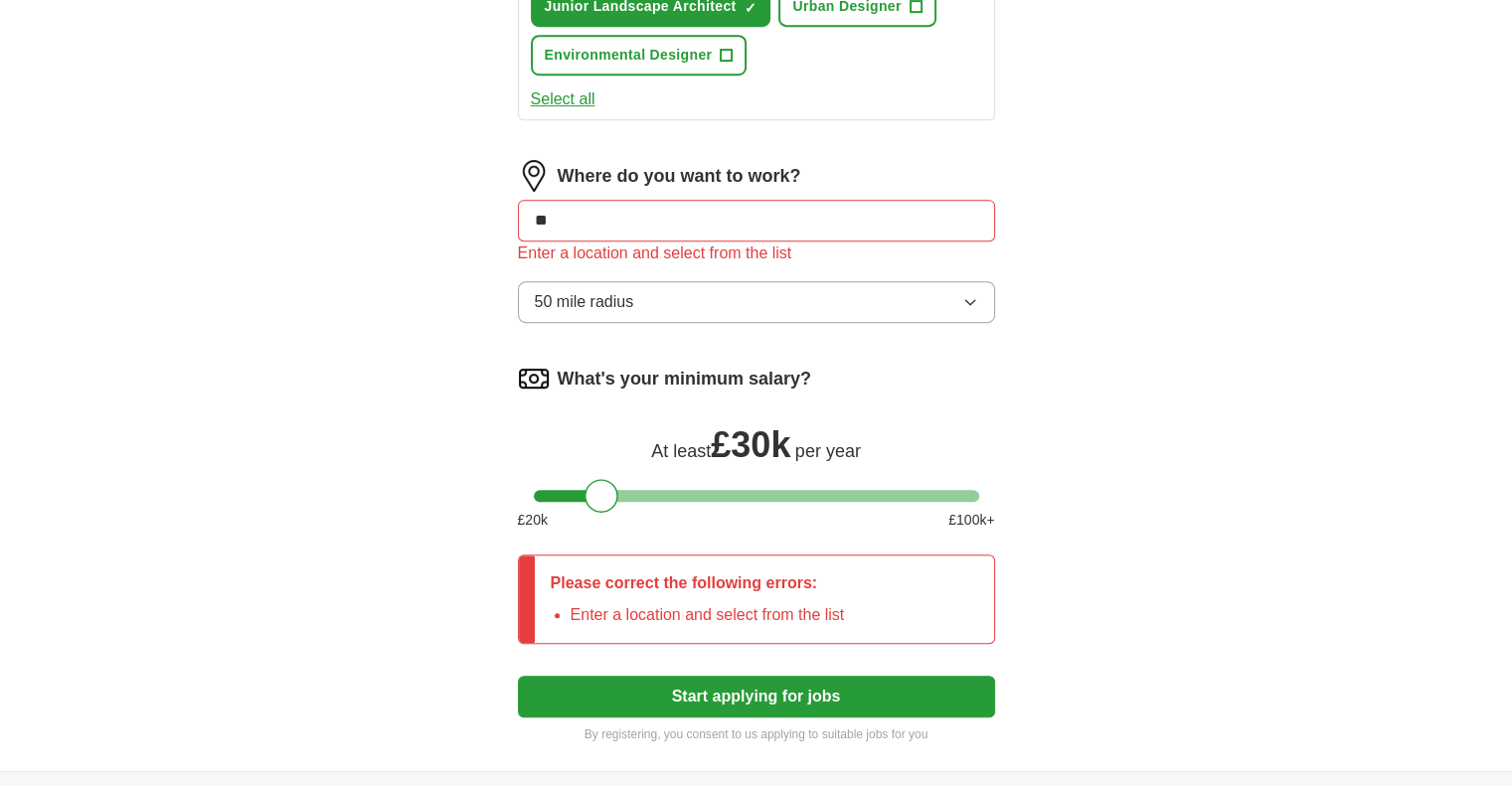
click at [716, 210] on input "**" at bounding box center [756, 220] width 477 height 42
type input "*"
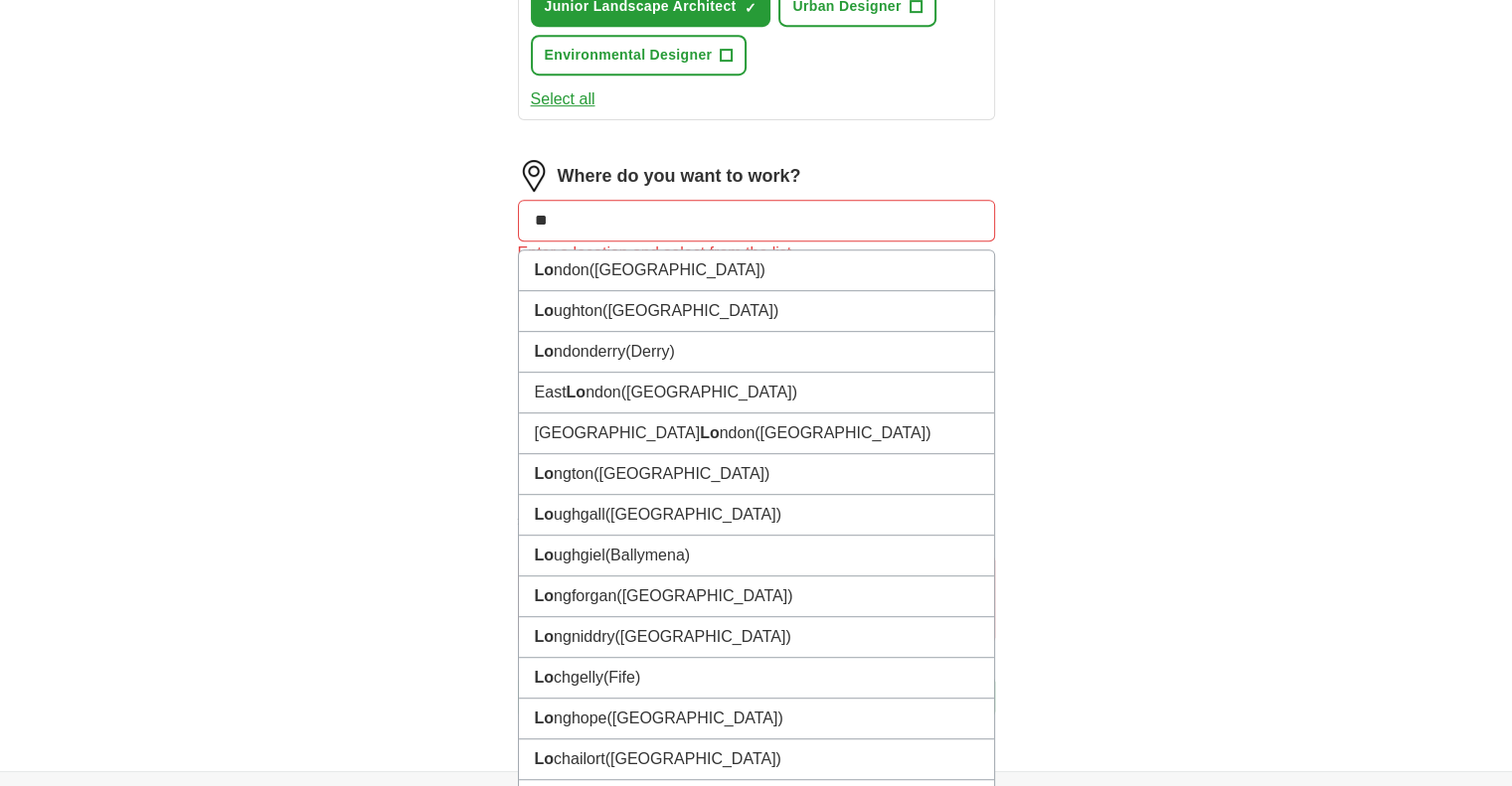
type input "***"
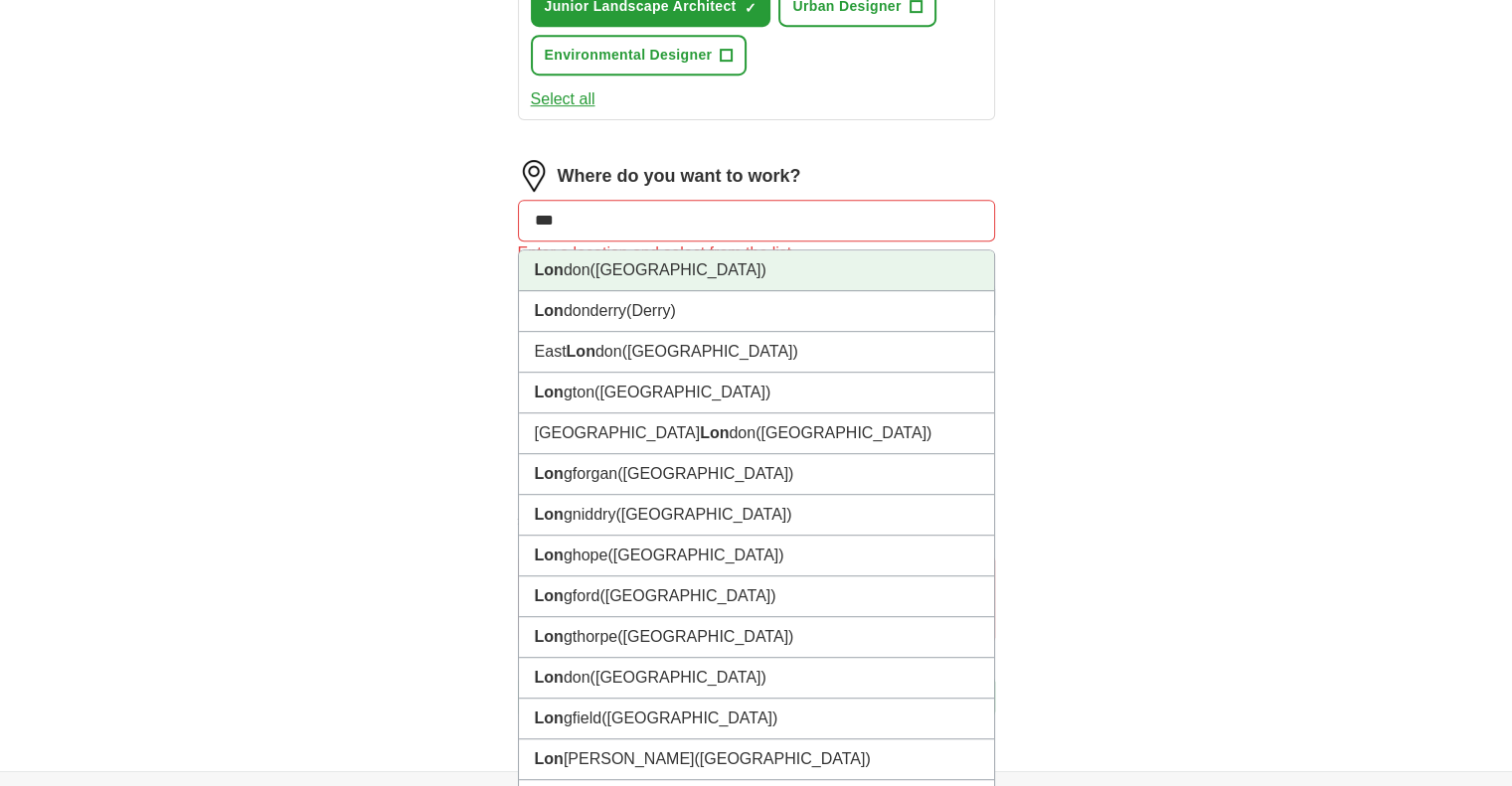
click at [746, 269] on li "Lon don ([GEOGRAPHIC_DATA])" at bounding box center [756, 270] width 475 height 41
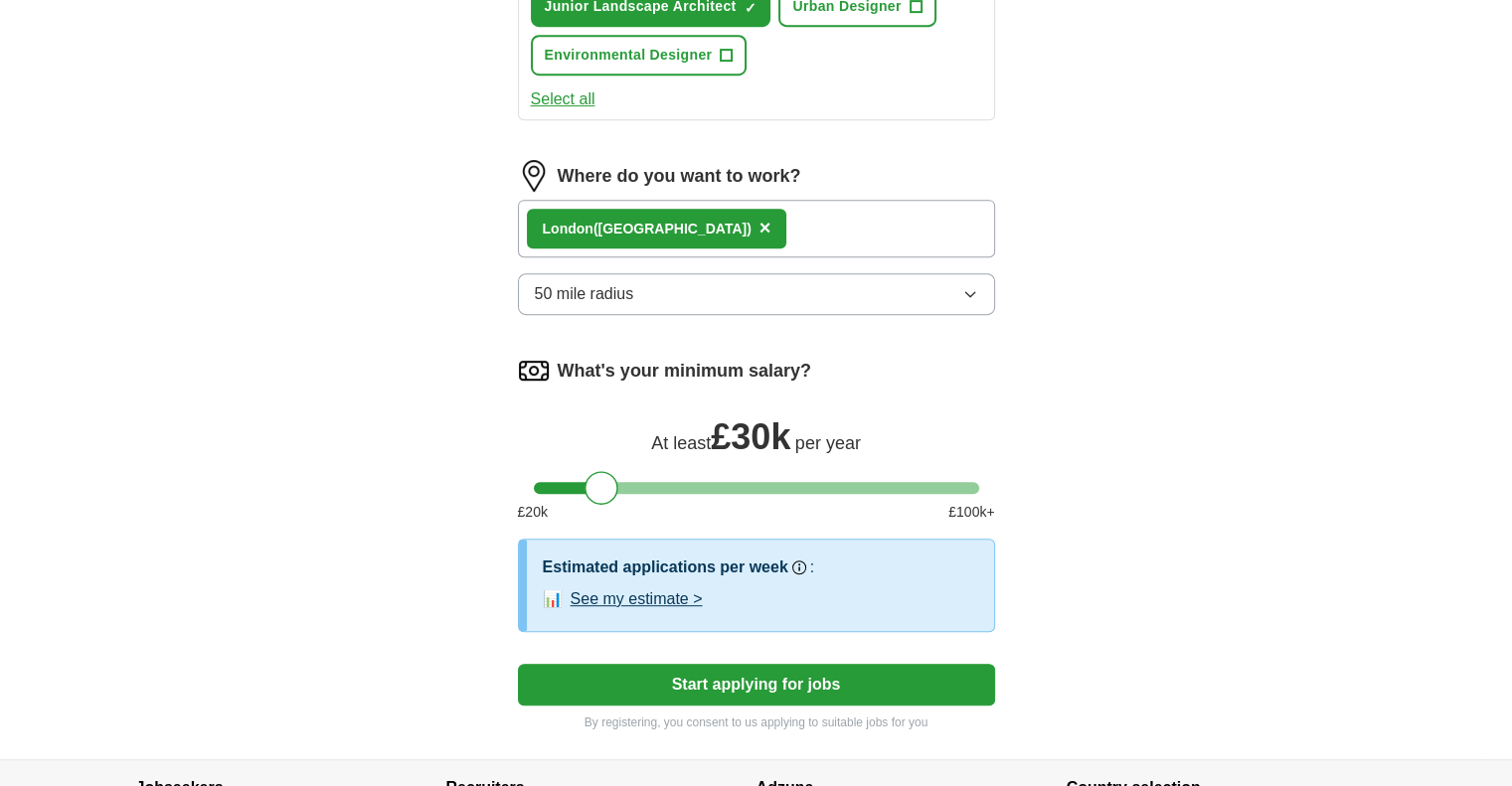
click at [779, 215] on div "Lon don ([GEOGRAPHIC_DATA]) ×" at bounding box center [756, 228] width 477 height 58
click at [764, 297] on button "50 mile radius" at bounding box center [756, 294] width 477 height 42
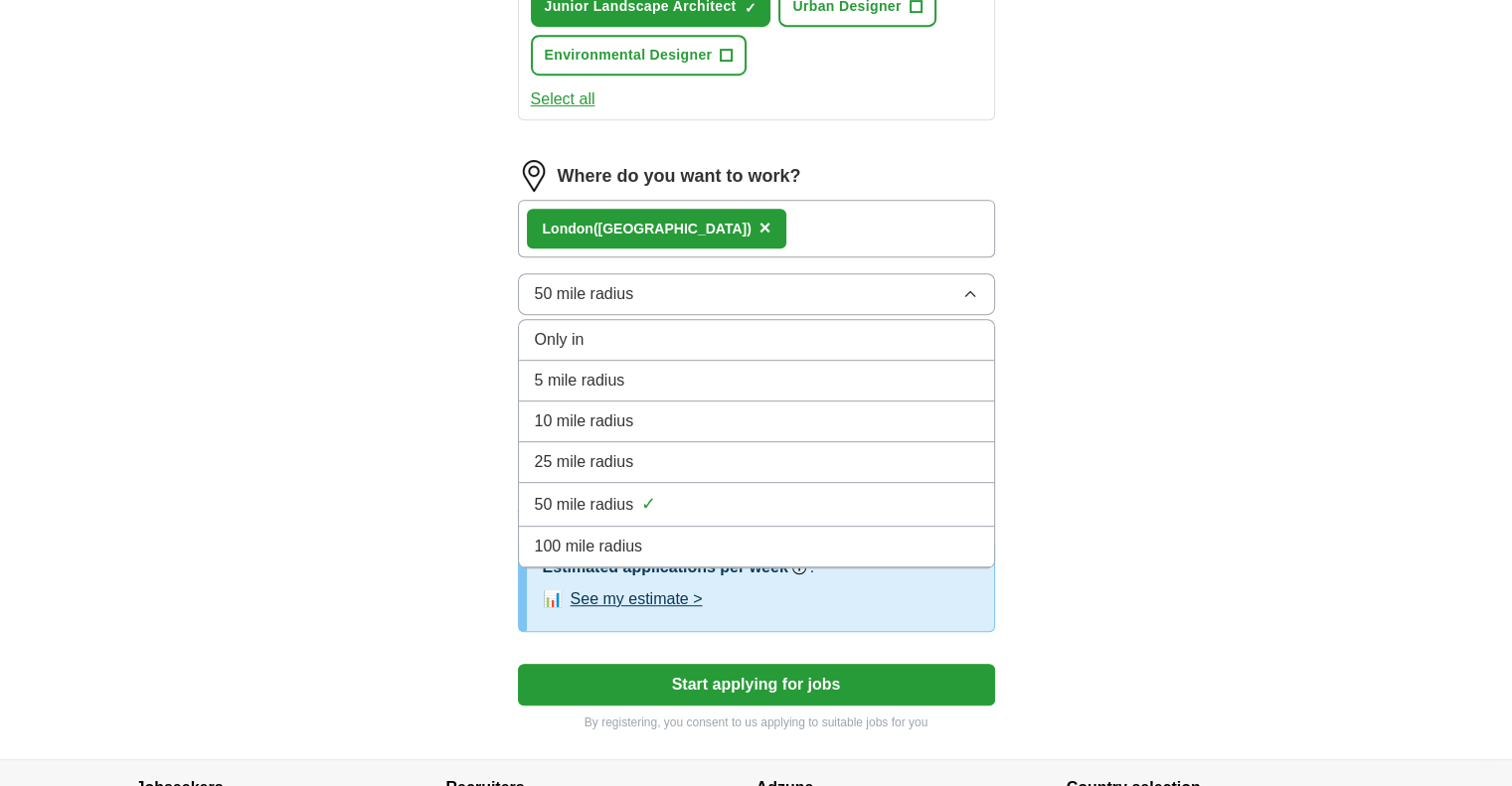
click at [769, 291] on button "50 mile radius" at bounding box center [756, 294] width 477 height 42
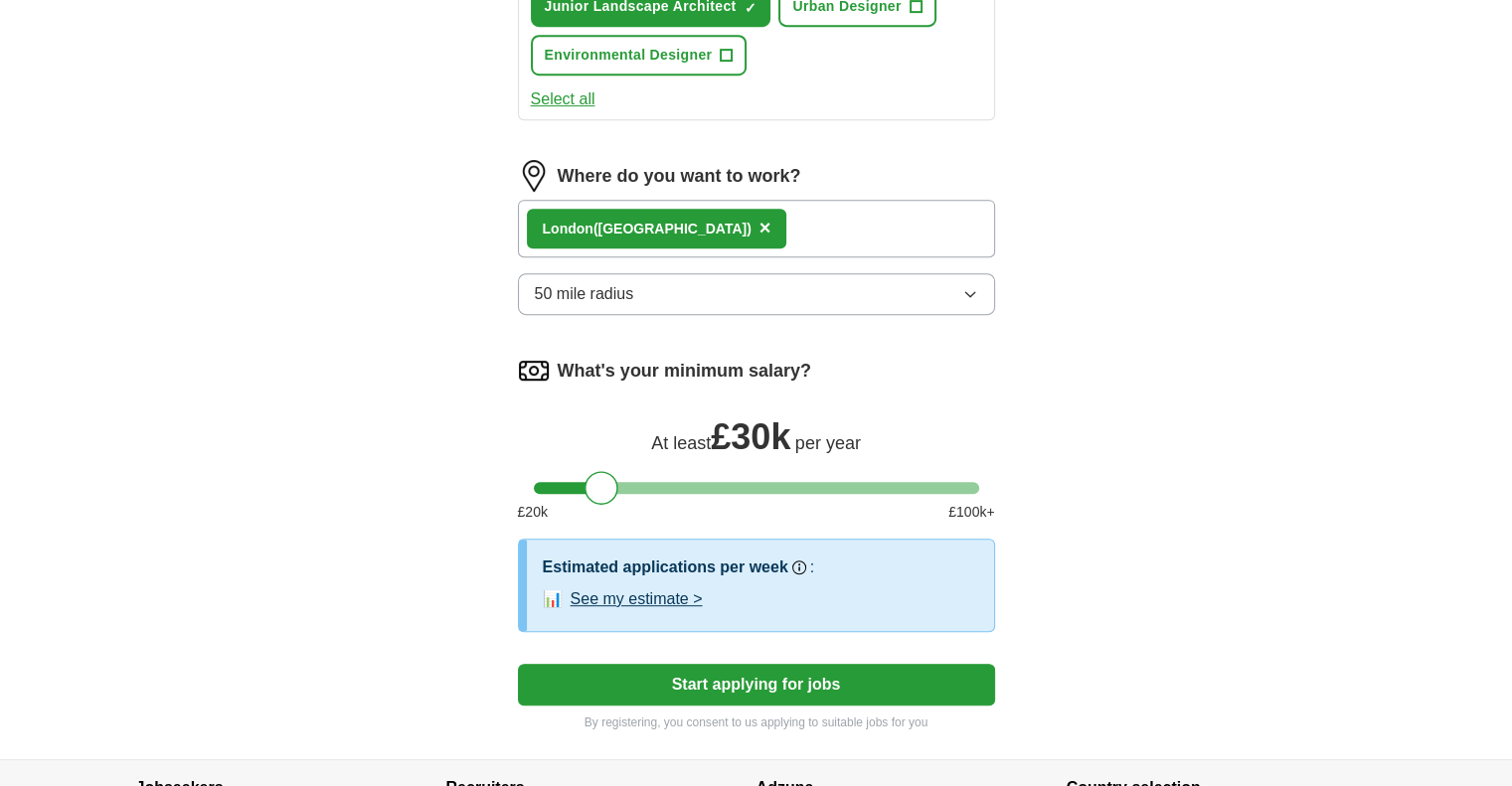
click at [779, 217] on div "Lon don ([GEOGRAPHIC_DATA]) ×" at bounding box center [756, 228] width 477 height 58
click at [783, 217] on div "Lon don ([GEOGRAPHIC_DATA]) ×" at bounding box center [756, 228] width 477 height 58
click at [782, 217] on div "Lon don ([GEOGRAPHIC_DATA]) ×" at bounding box center [756, 228] width 477 height 58
click at [759, 229] on span "×" at bounding box center [765, 227] width 12 height 22
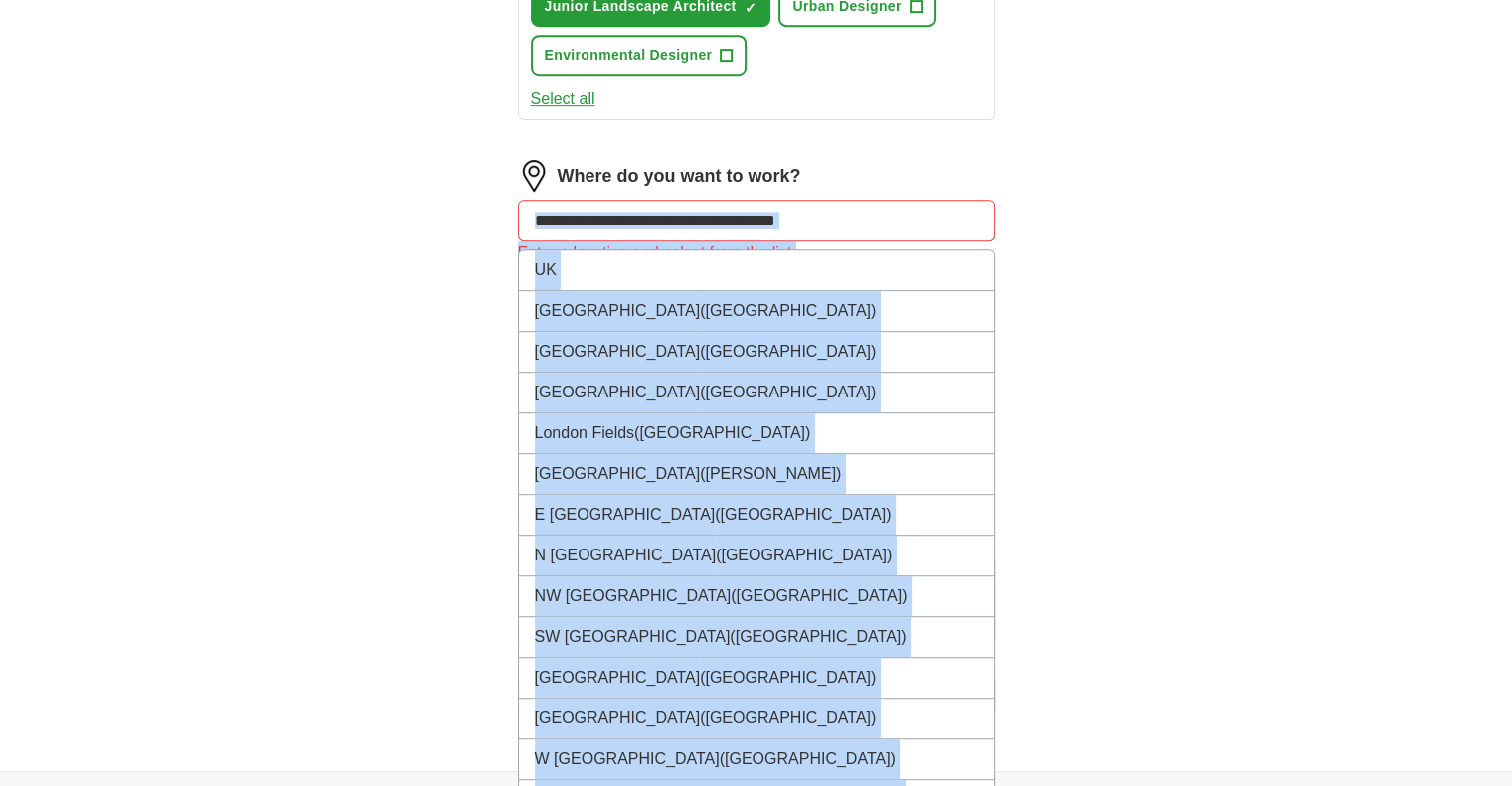
click at [894, 221] on input at bounding box center [756, 220] width 477 height 42
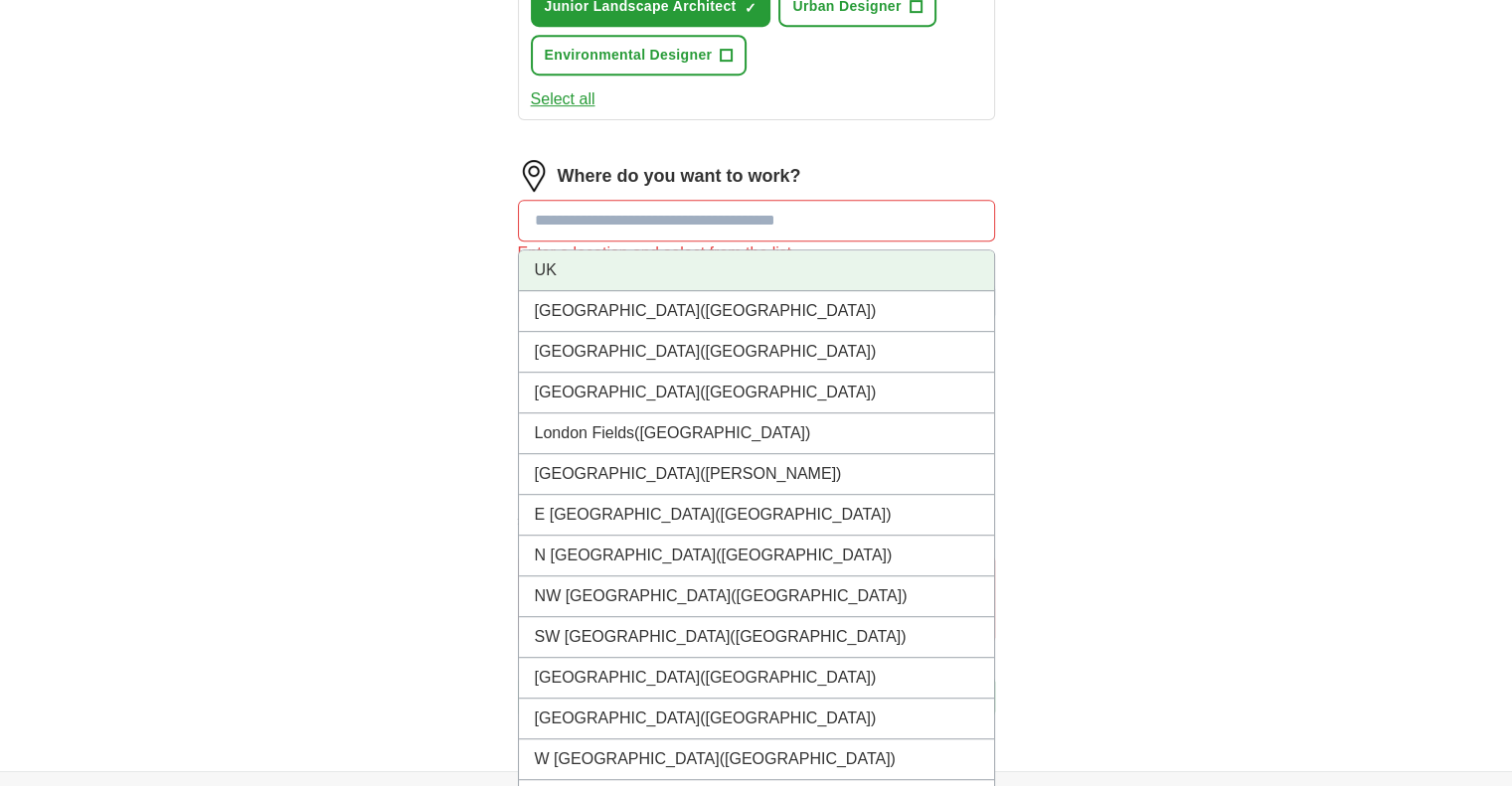
click at [830, 273] on li "UK" at bounding box center [756, 270] width 475 height 41
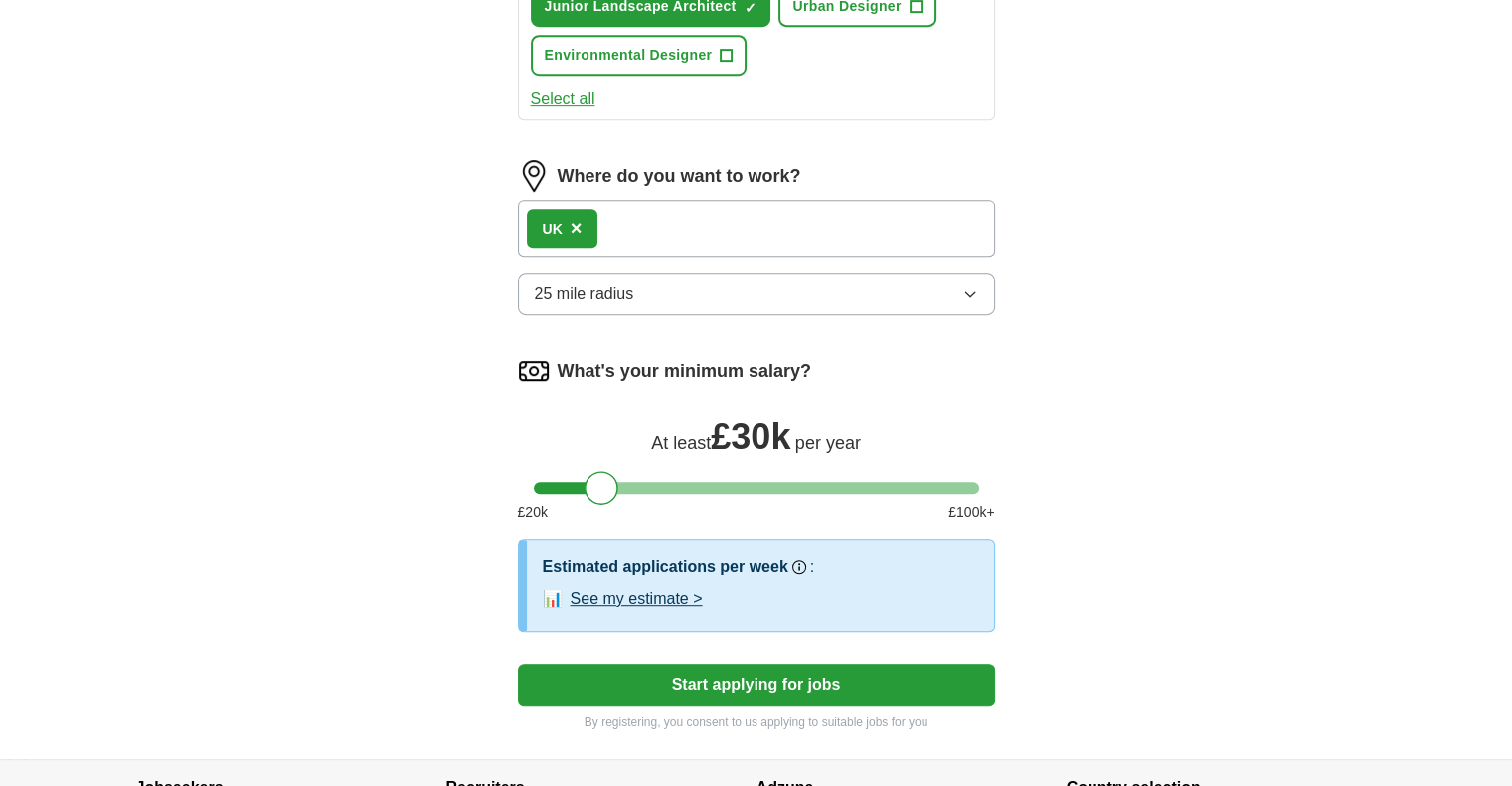
click at [783, 287] on button "25 mile radius" at bounding box center [756, 294] width 477 height 42
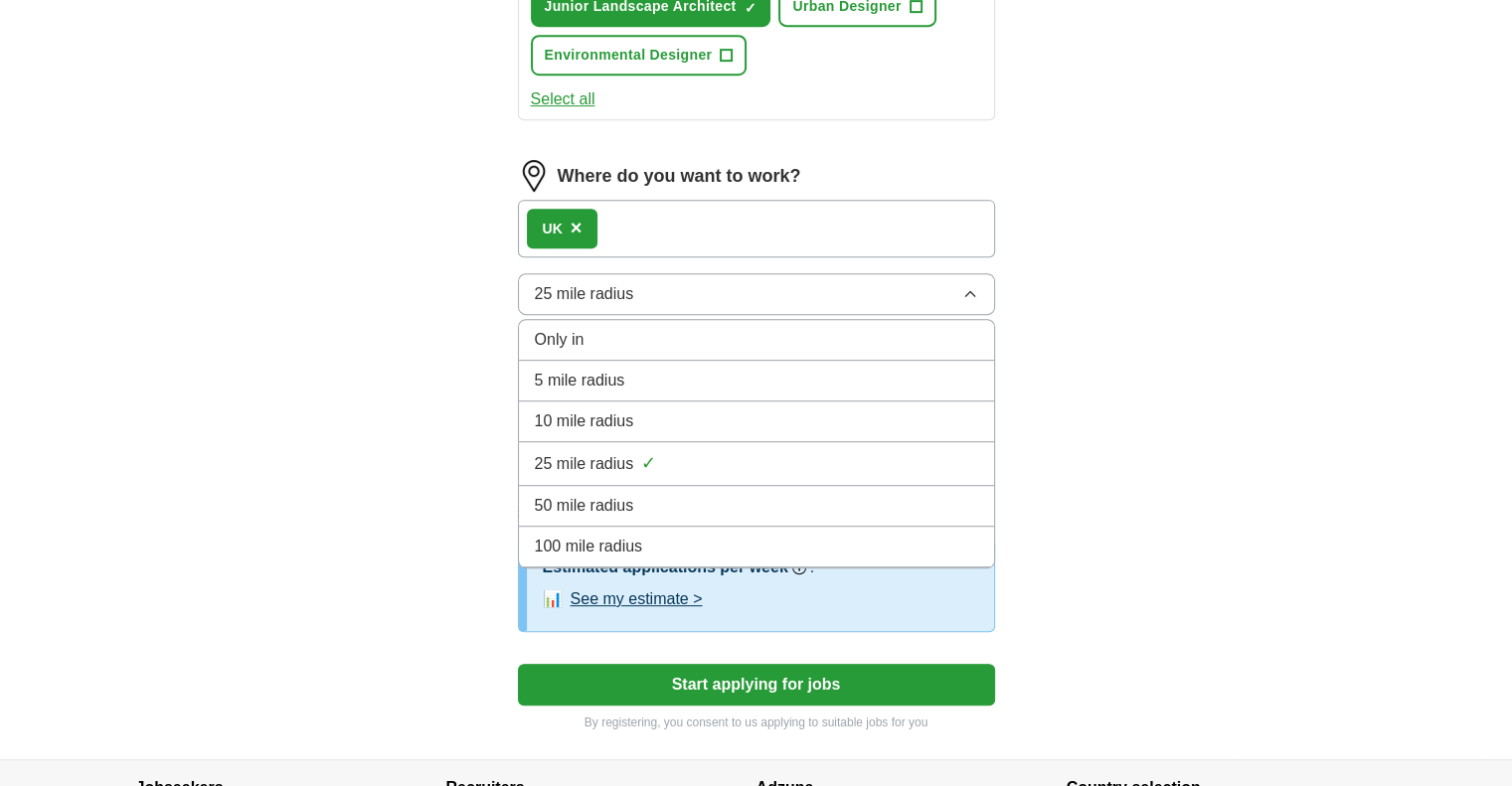
click at [753, 332] on div "Only in" at bounding box center [756, 340] width 443 height 24
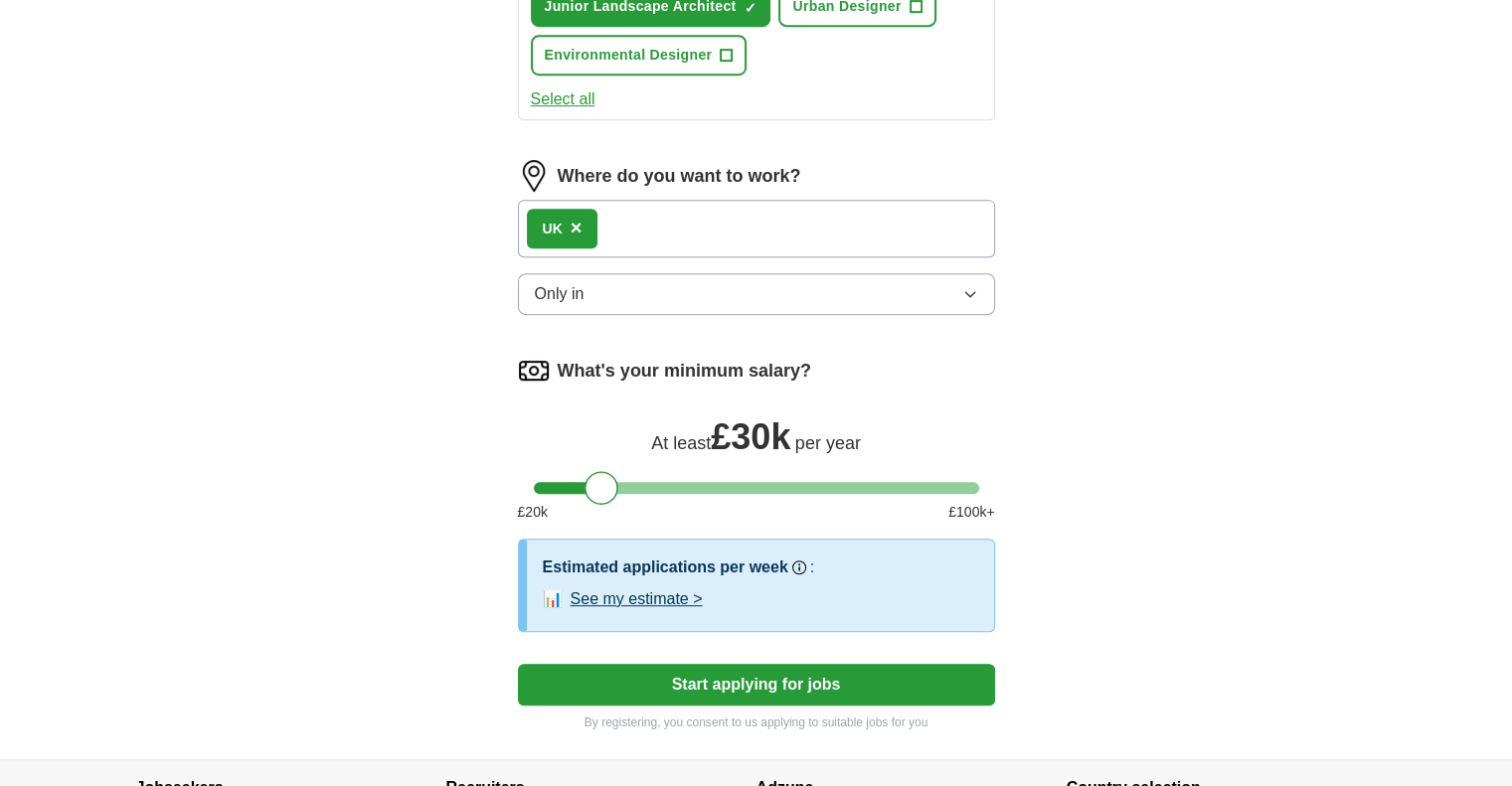
click at [872, 222] on div "UK ×" at bounding box center [756, 228] width 477 height 58
click at [677, 590] on button "See my estimate >" at bounding box center [636, 599] width 133 height 24
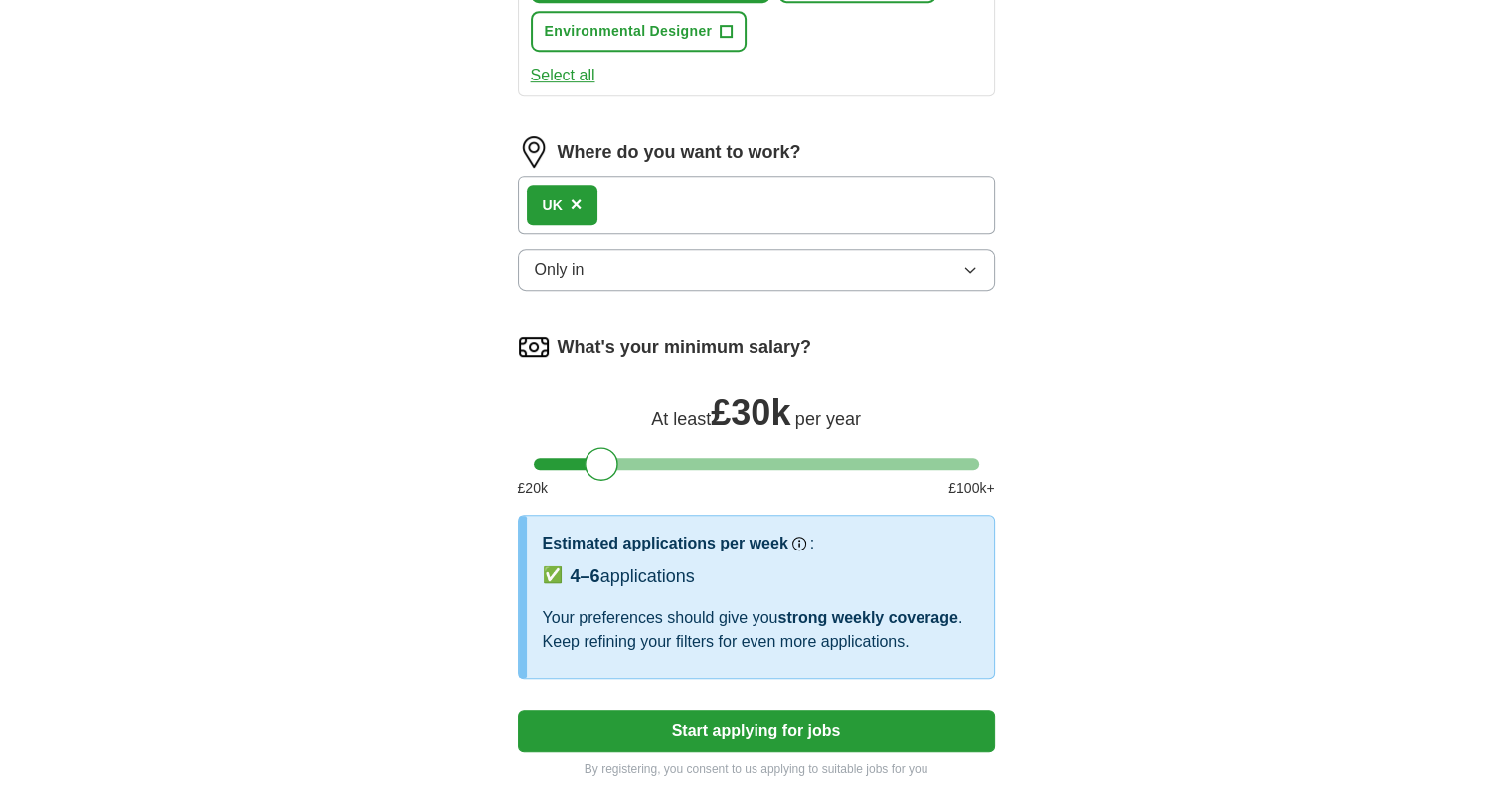
scroll to position [1057, 0]
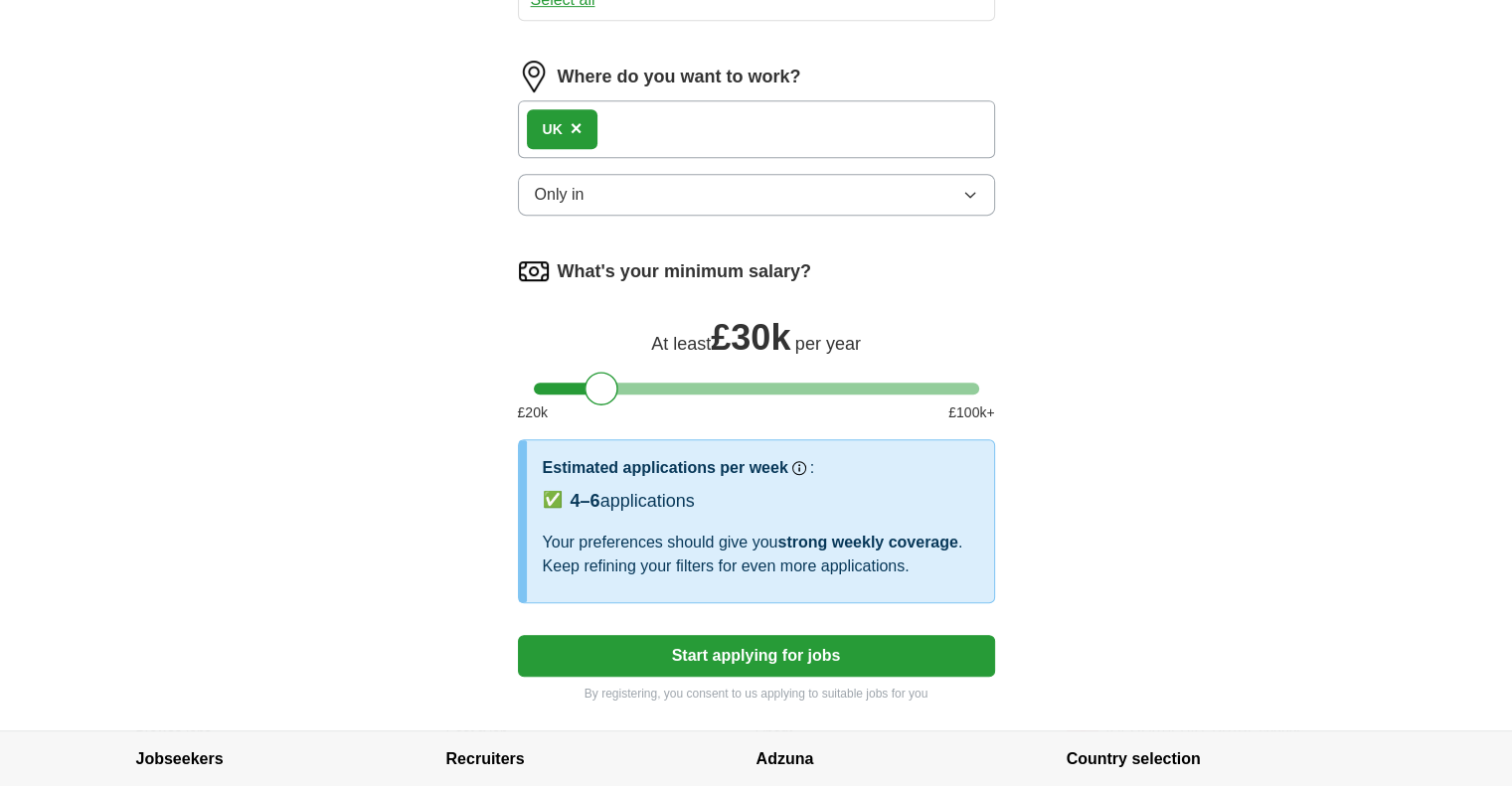
click at [580, 121] on span "×" at bounding box center [576, 129] width 12 height 22
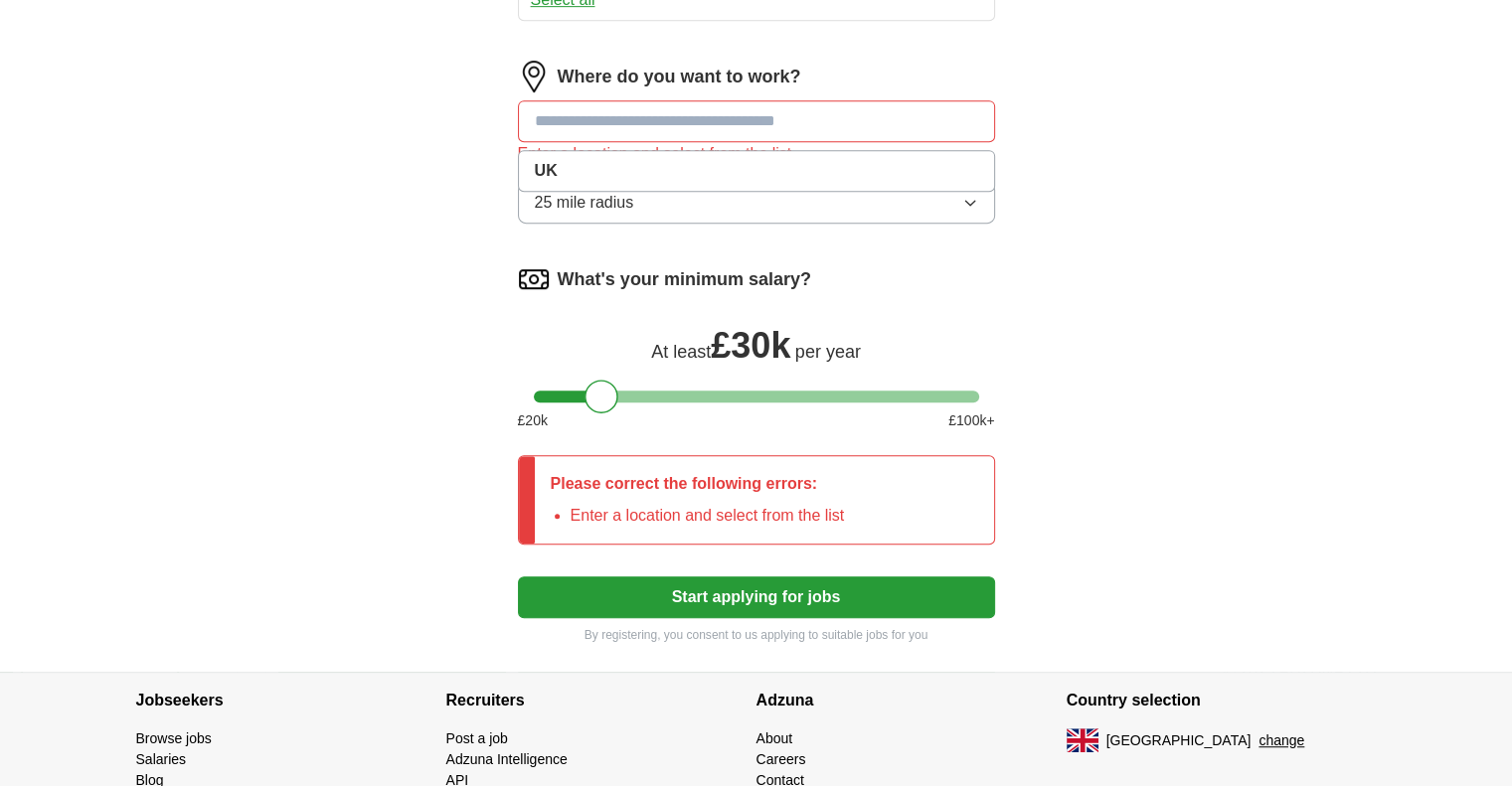
click at [592, 122] on input at bounding box center [756, 122] width 477 height 42
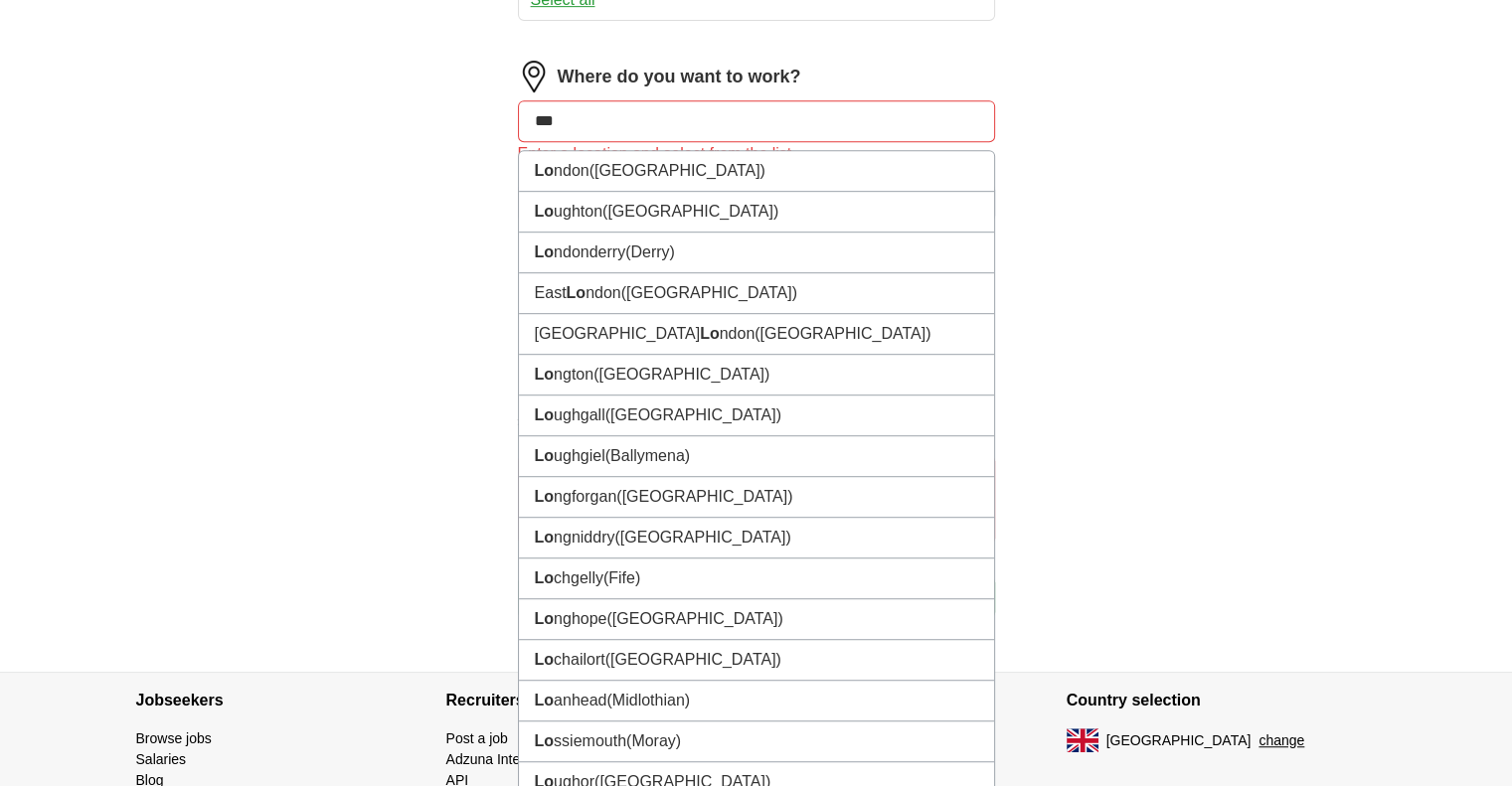
type input "****"
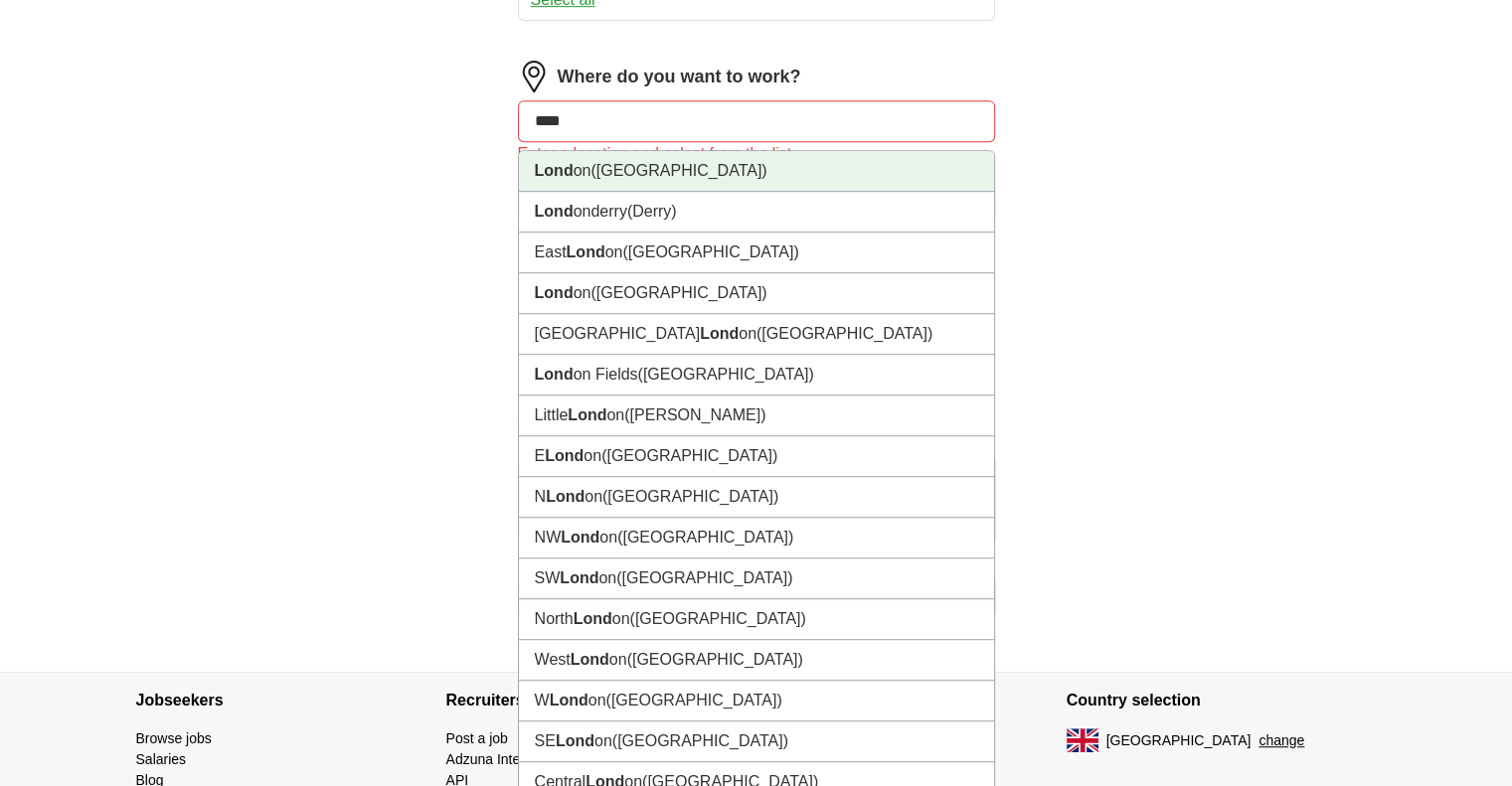
click at [588, 158] on li "Lond on ([GEOGRAPHIC_DATA])" at bounding box center [756, 171] width 475 height 41
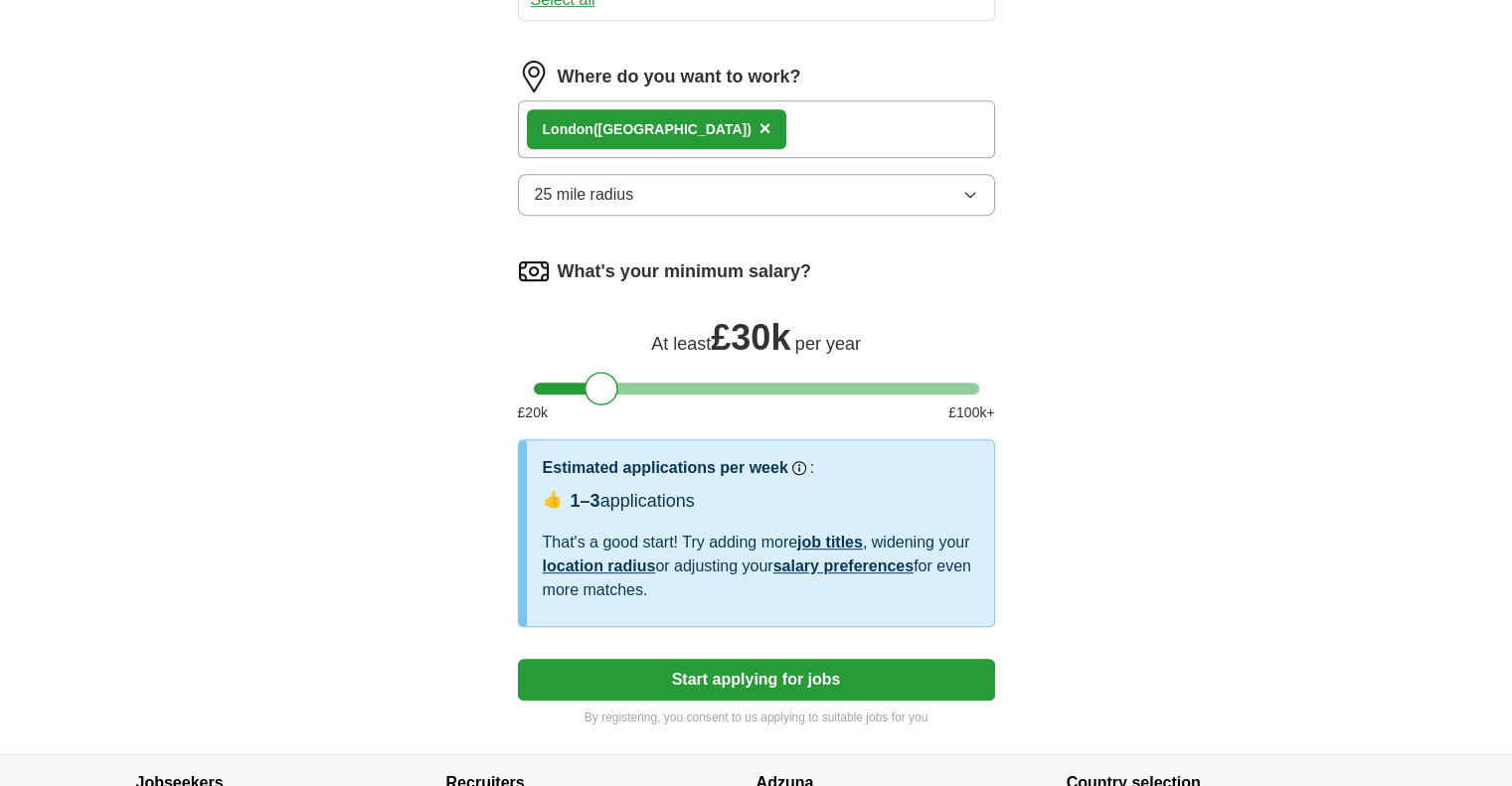
click at [975, 196] on button "25 mile radius" at bounding box center [756, 195] width 477 height 42
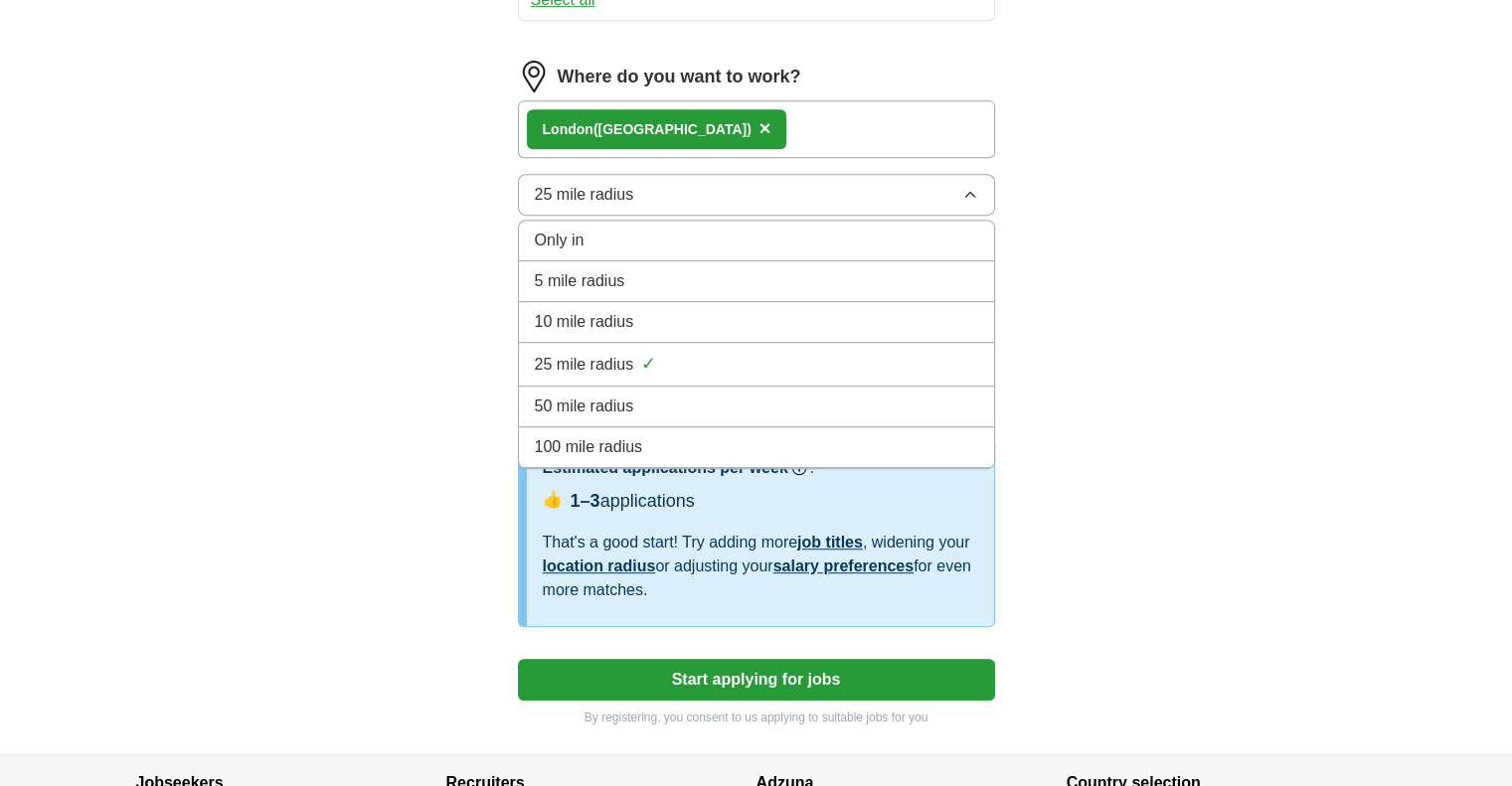
click at [732, 408] on div "50 mile radius" at bounding box center [756, 407] width 443 height 24
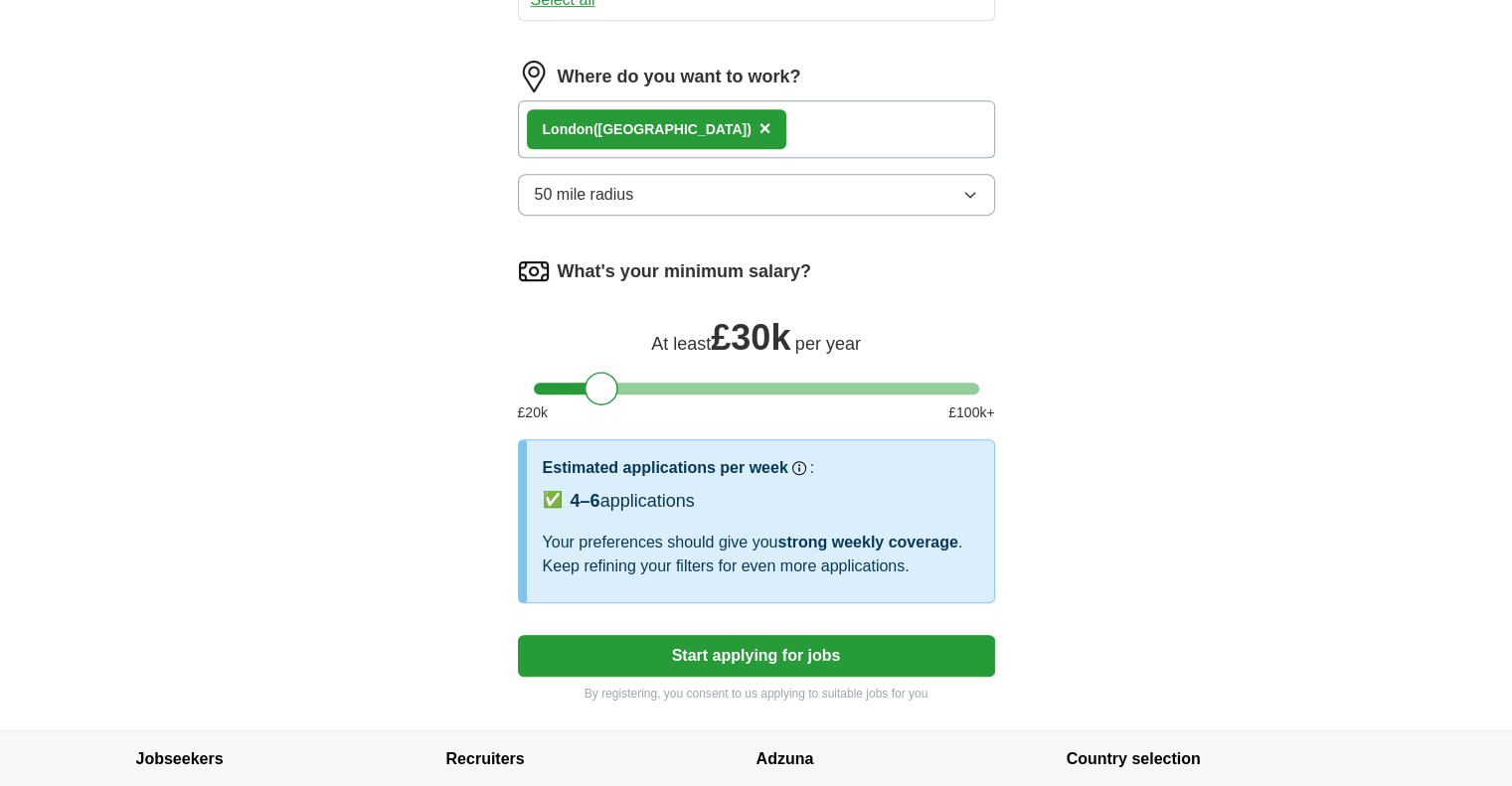
click at [987, 190] on button "50 mile radius" at bounding box center [756, 195] width 477 height 42
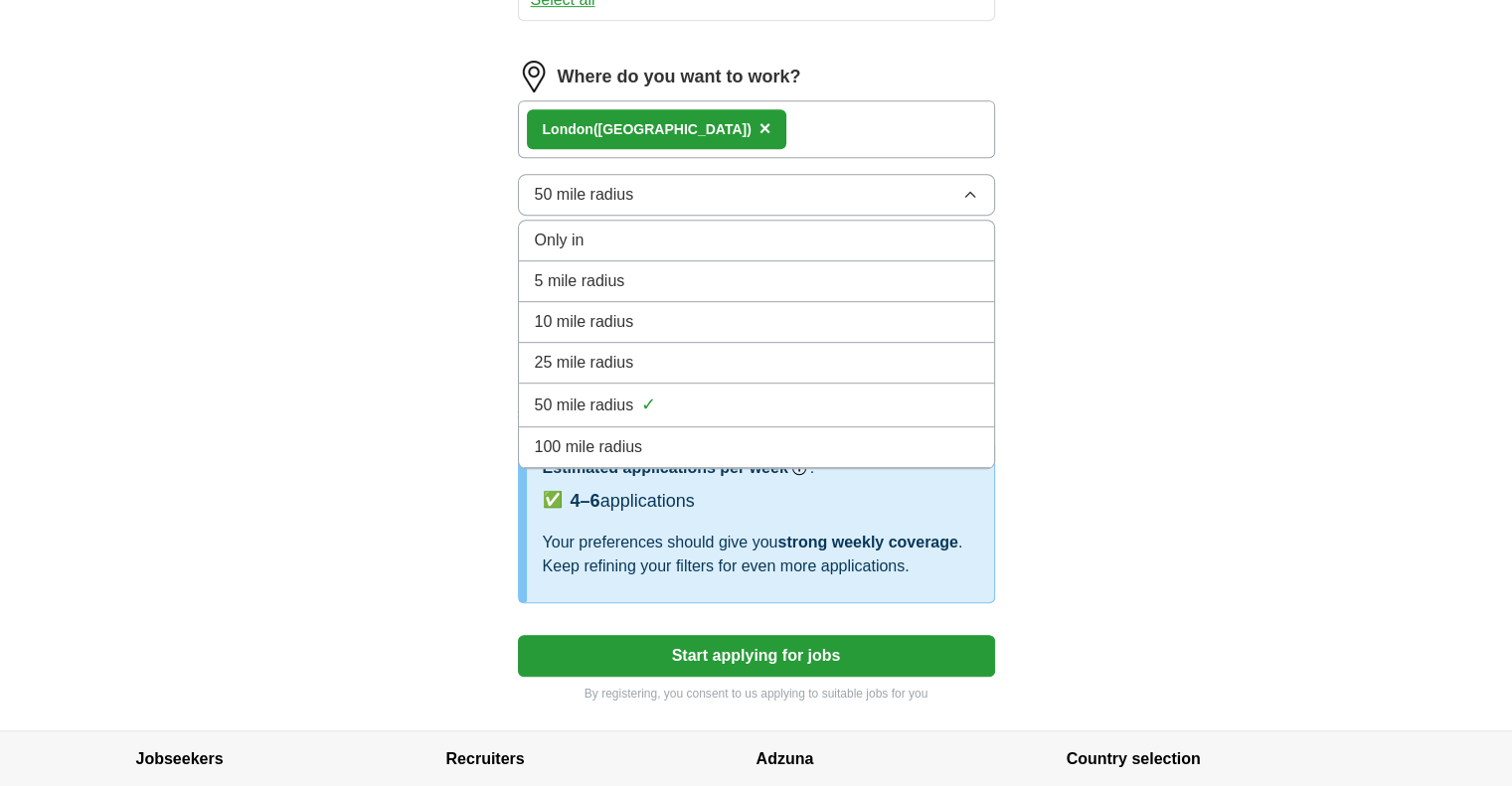
click at [782, 435] on div "100 mile radius" at bounding box center [756, 447] width 443 height 24
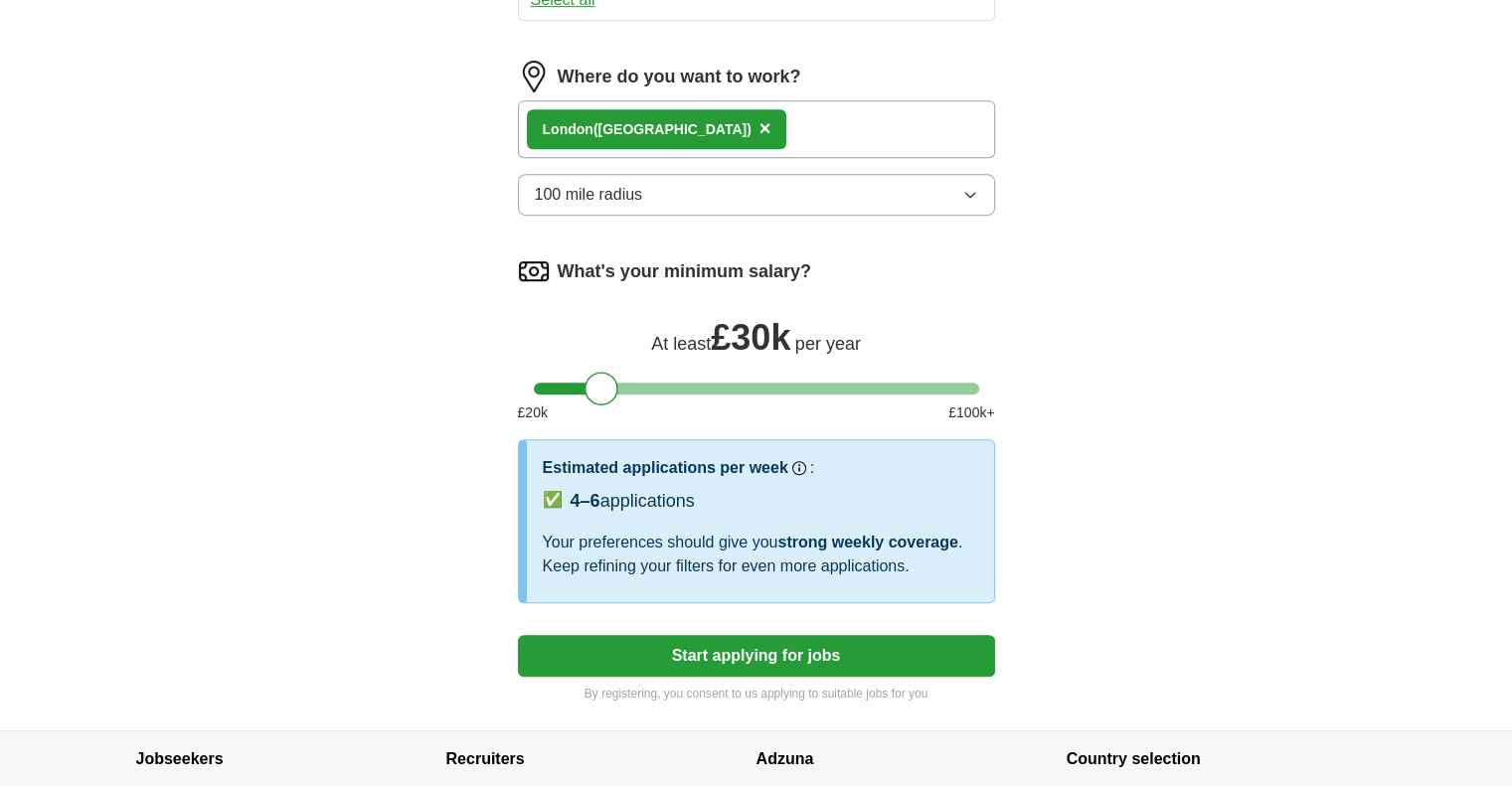
click at [723, 653] on button "Start applying for jobs" at bounding box center [756, 656] width 477 height 42
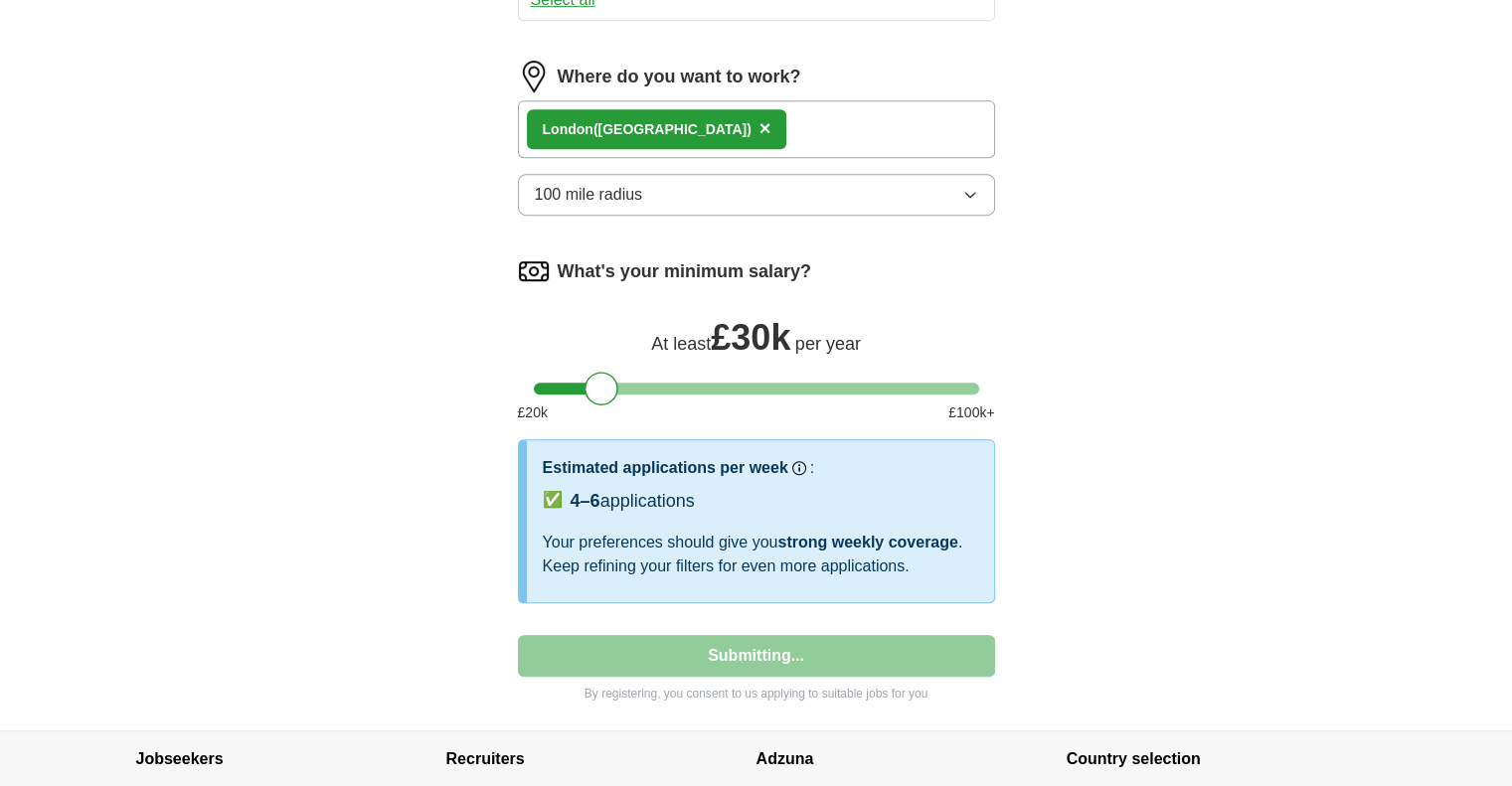
select select "**"
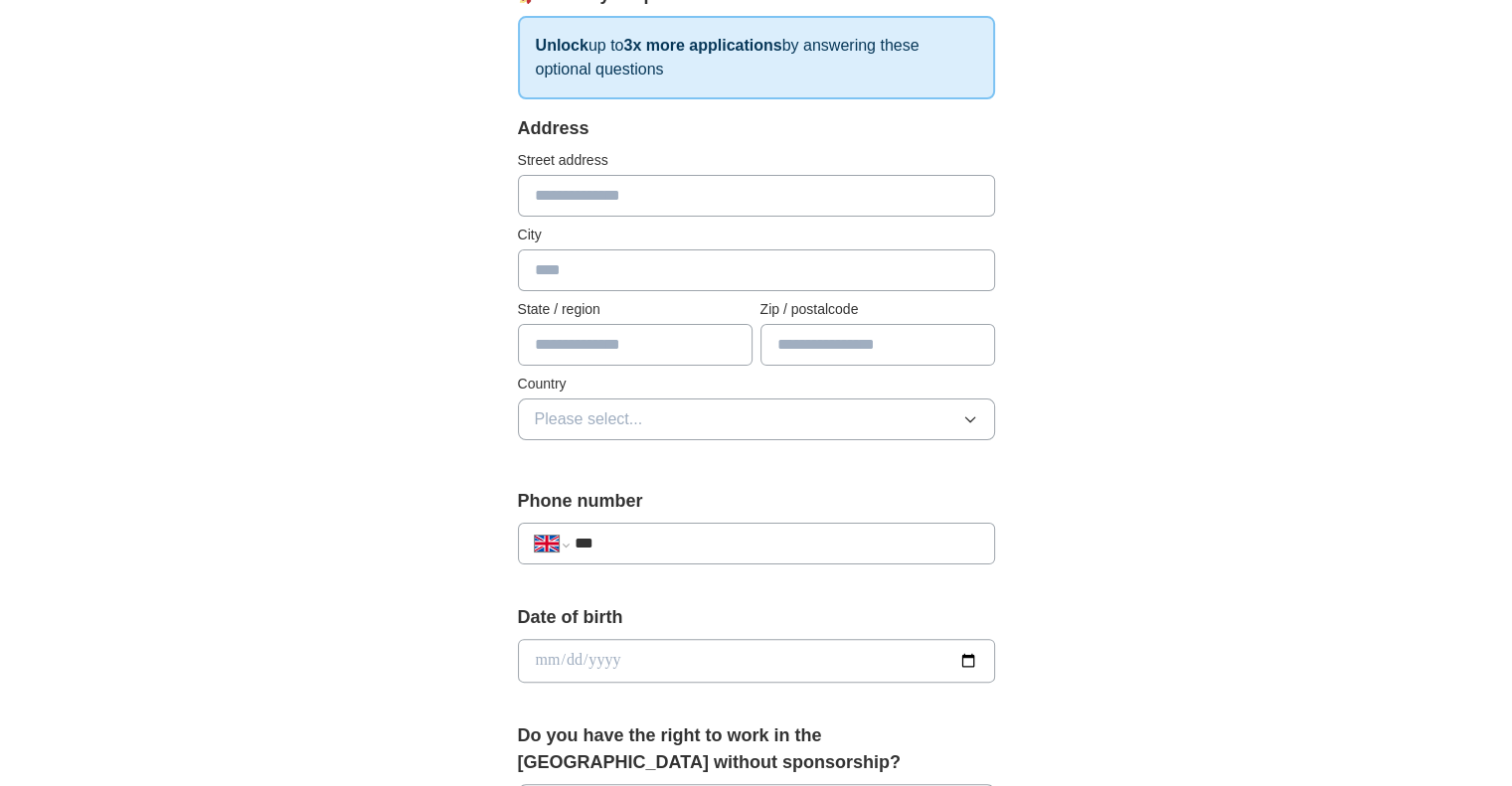
scroll to position [298, 0]
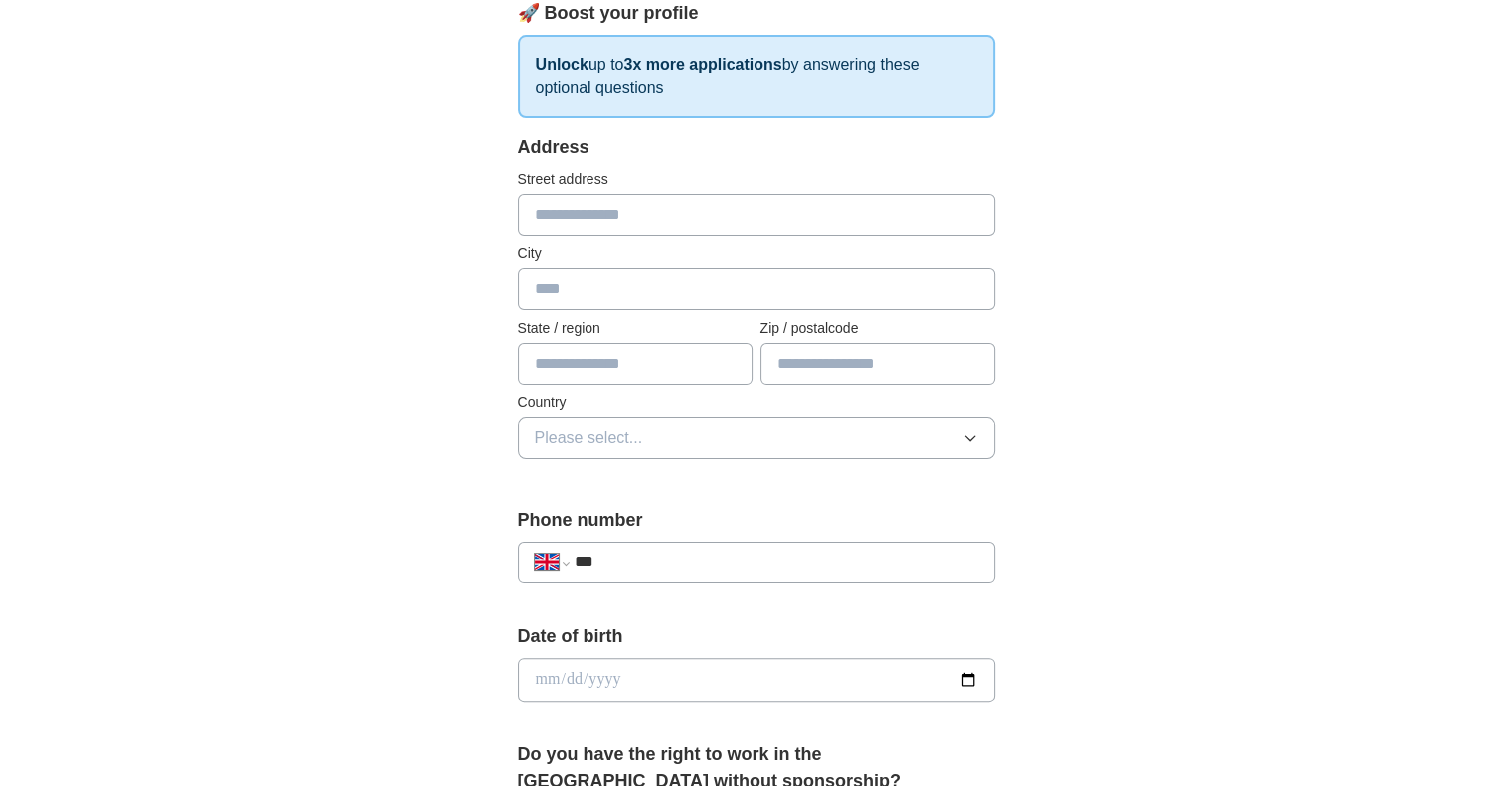
click at [656, 213] on input "text" at bounding box center [756, 214] width 477 height 42
click at [533, 203] on input "**********" at bounding box center [756, 214] width 477 height 42
drag, startPoint x: 674, startPoint y: 212, endPoint x: 397, endPoint y: 229, distance: 277.5
click at [397, 229] on div "**********" at bounding box center [756, 654] width 1272 height 1783
paste input "**********"
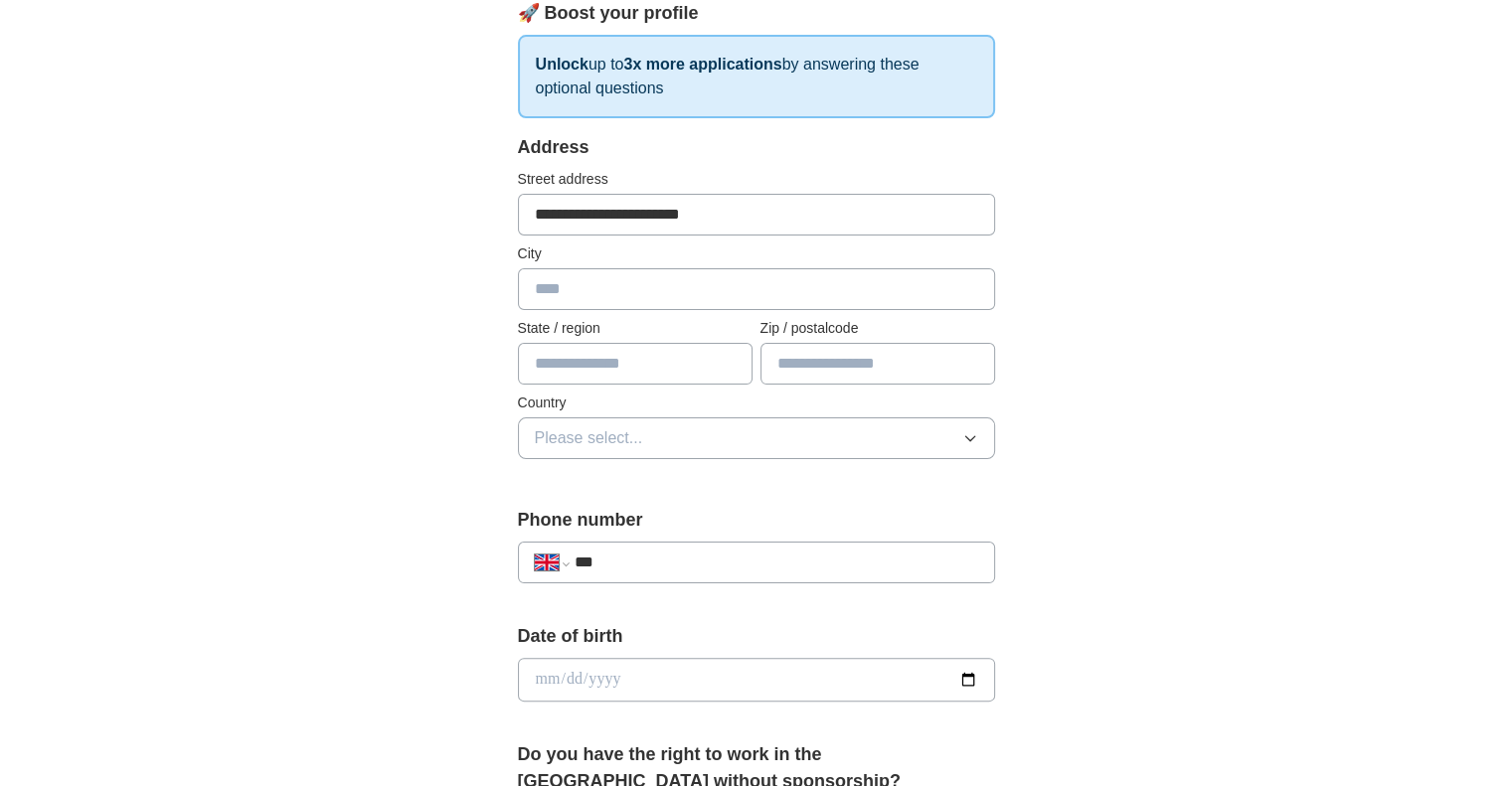
type input "**********"
click at [567, 288] on input "text" at bounding box center [756, 289] width 477 height 42
type input "******"
click at [542, 371] on input "text" at bounding box center [634, 364] width 234 height 42
click at [578, 382] on input "text" at bounding box center [634, 364] width 234 height 42
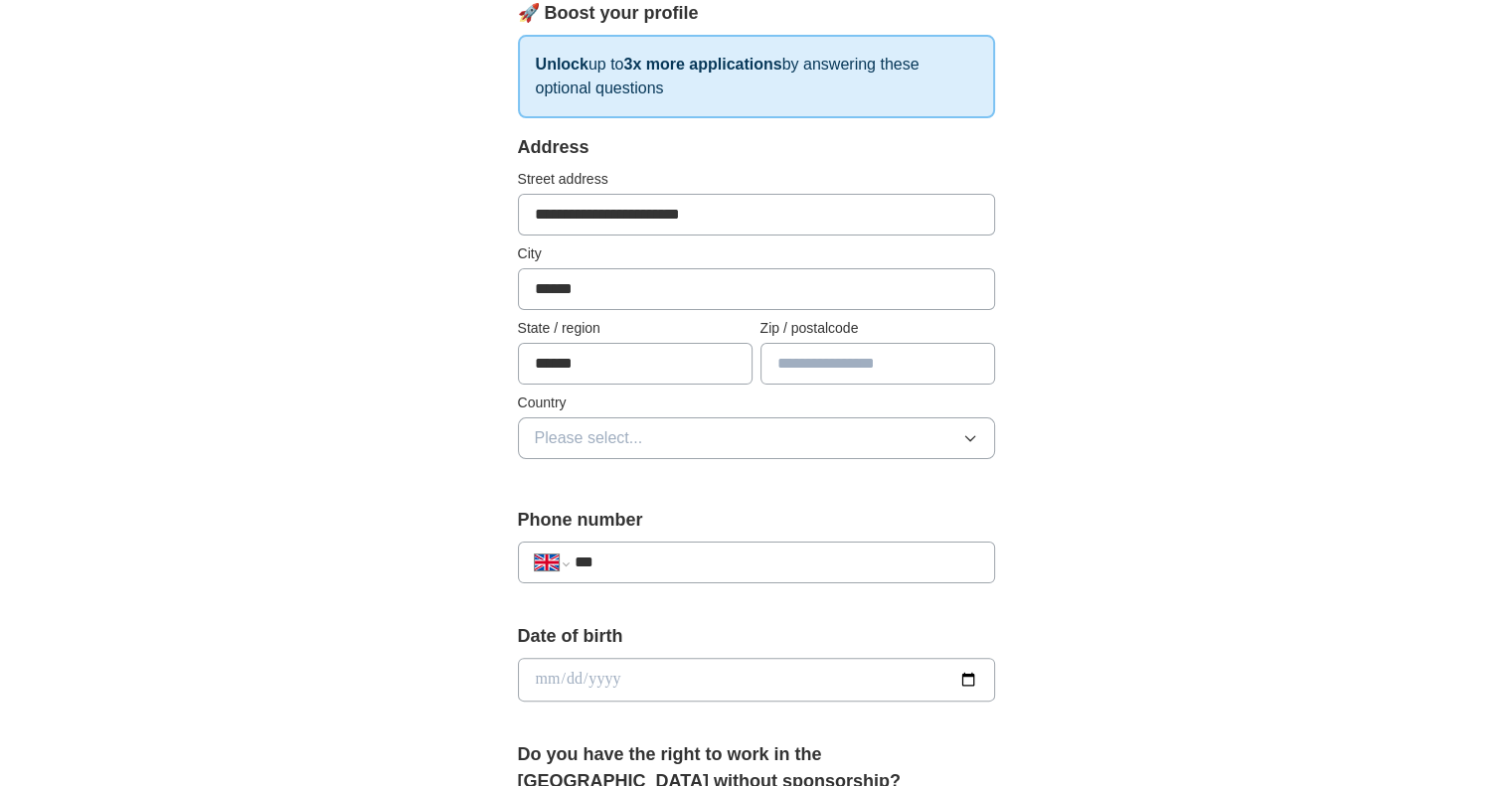
type input "******"
click at [820, 362] on input "text" at bounding box center [877, 364] width 234 height 42
drag, startPoint x: 820, startPoint y: 362, endPoint x: 818, endPoint y: 389, distance: 27.1
click at [818, 389] on div "**********" at bounding box center [756, 309] width 477 height 349
type input "*******"
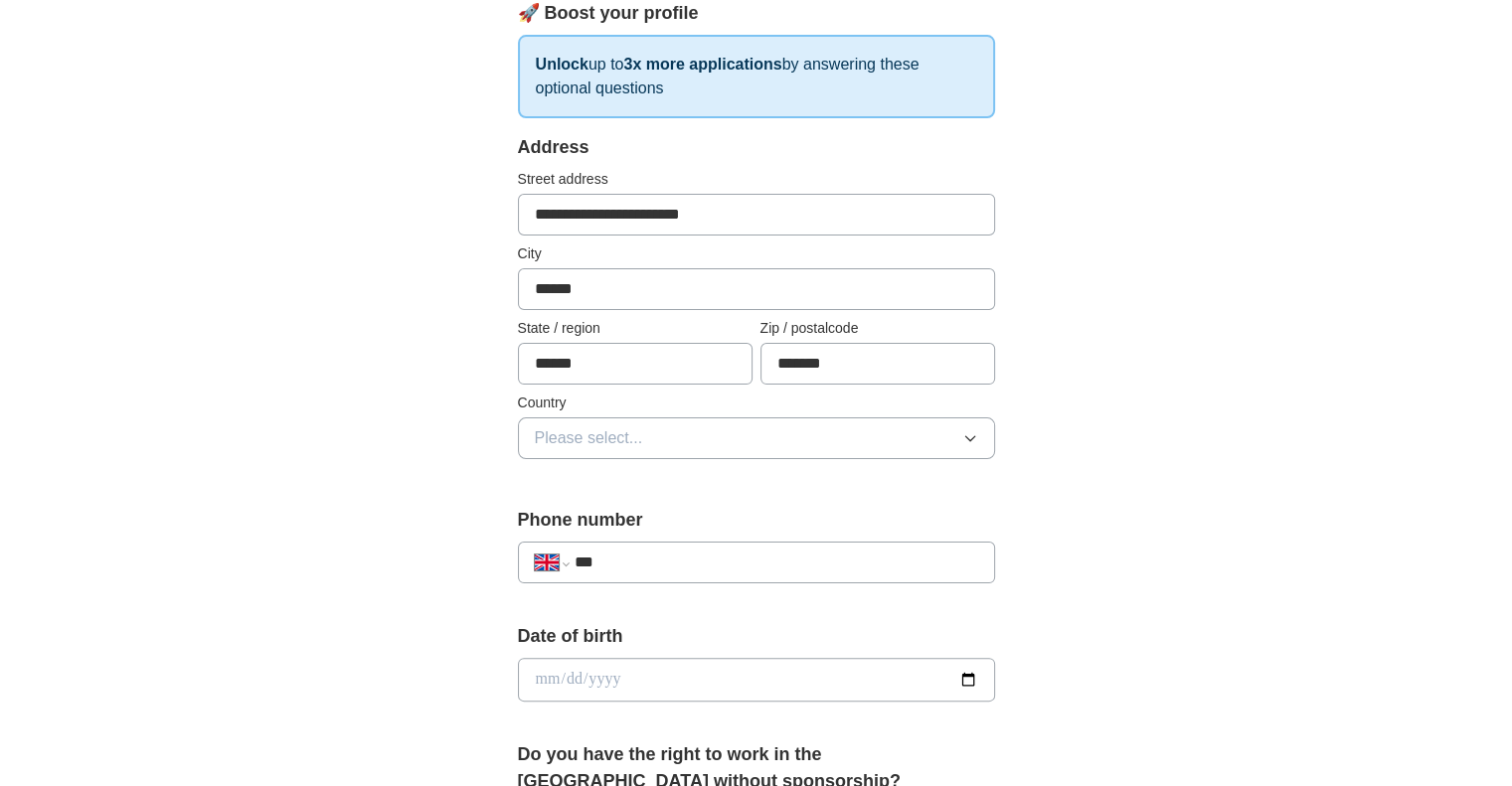
click at [791, 428] on button "Please select..." at bounding box center [756, 439] width 477 height 42
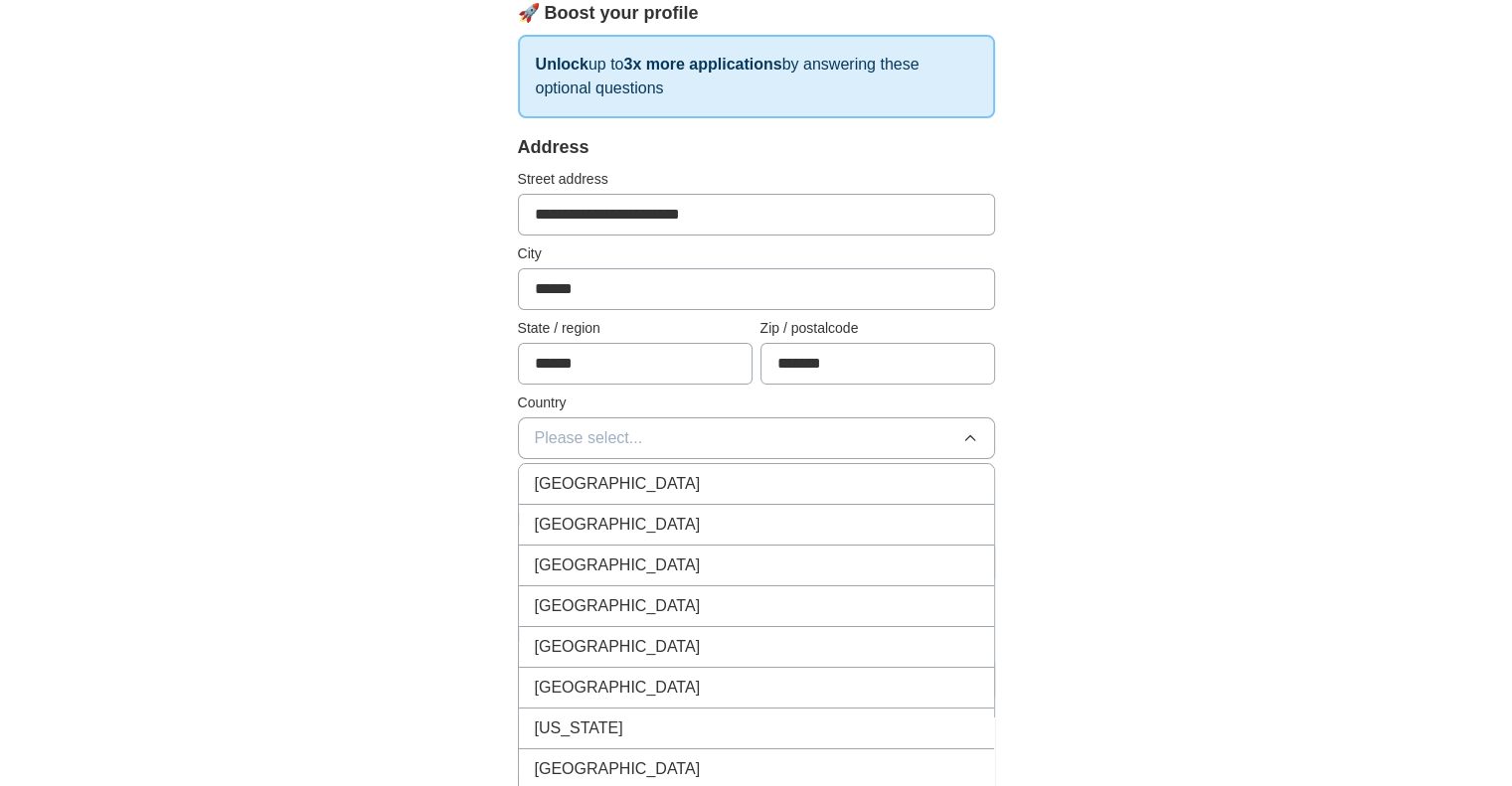
click at [769, 479] on div "[GEOGRAPHIC_DATA]" at bounding box center [756, 484] width 443 height 24
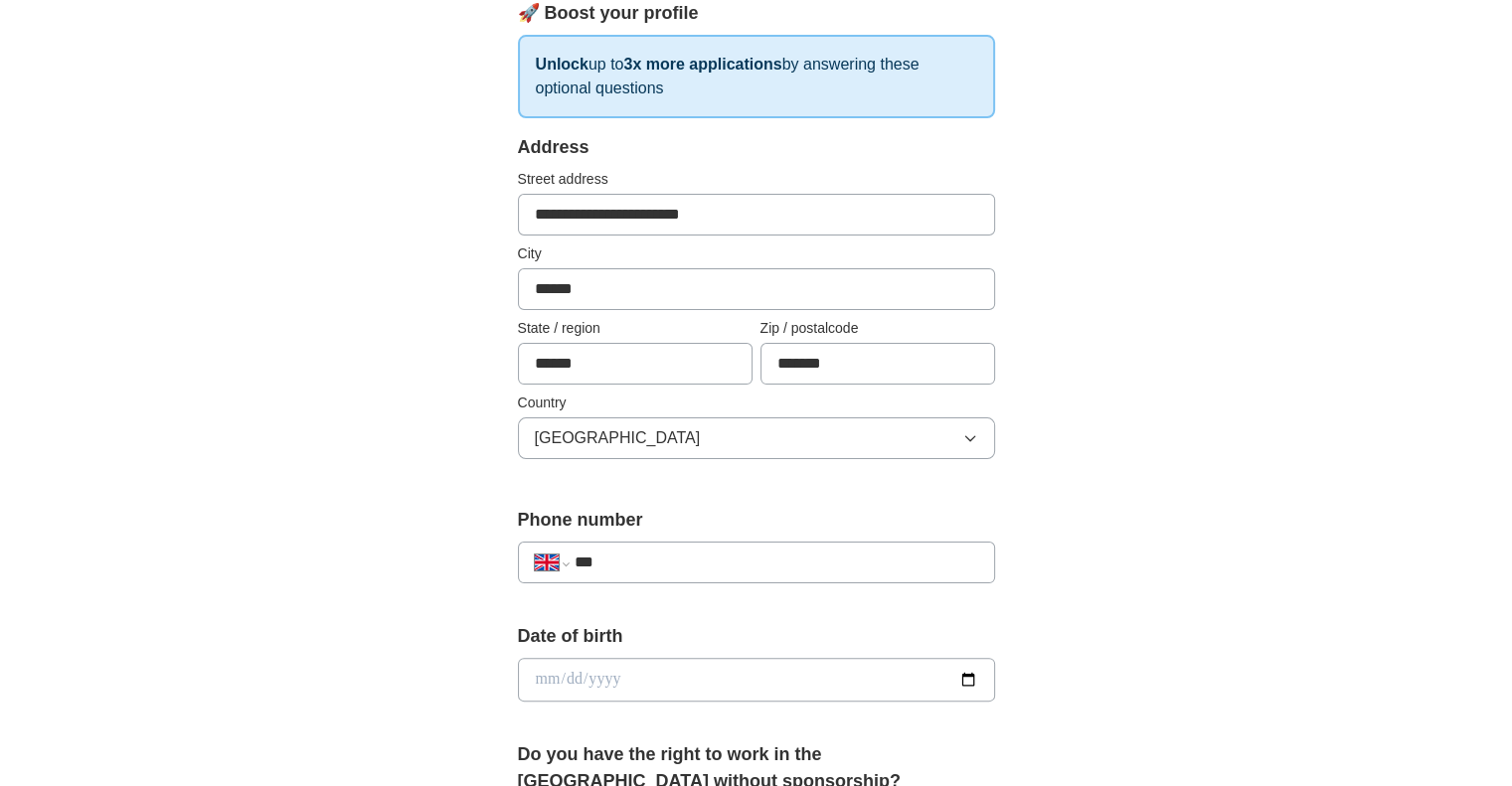
click at [705, 552] on input "***" at bounding box center [775, 563] width 404 height 24
type input "**********"
click at [676, 680] on input "date" at bounding box center [756, 680] width 477 height 44
type input "**********"
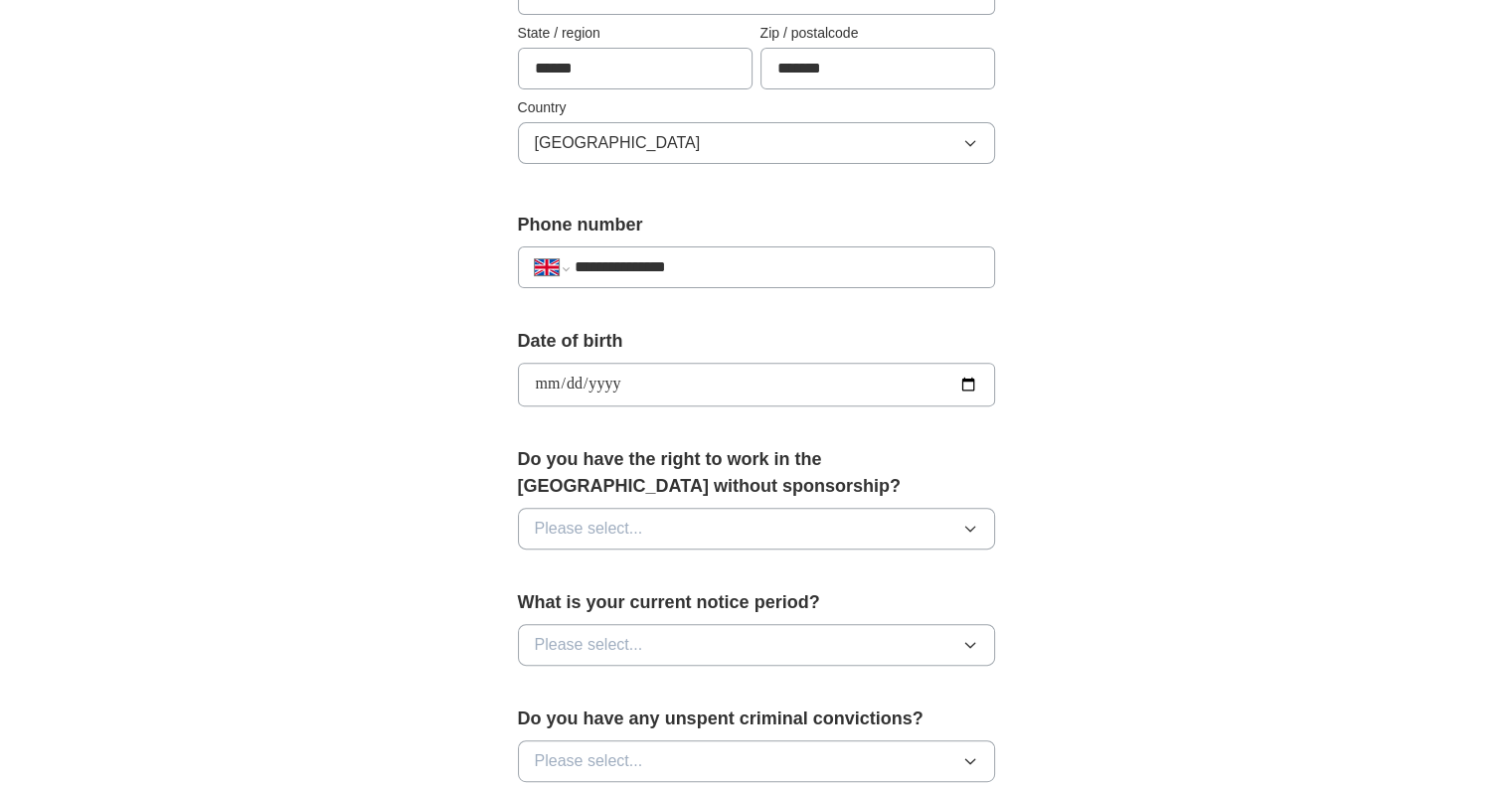
scroll to position [596, 0]
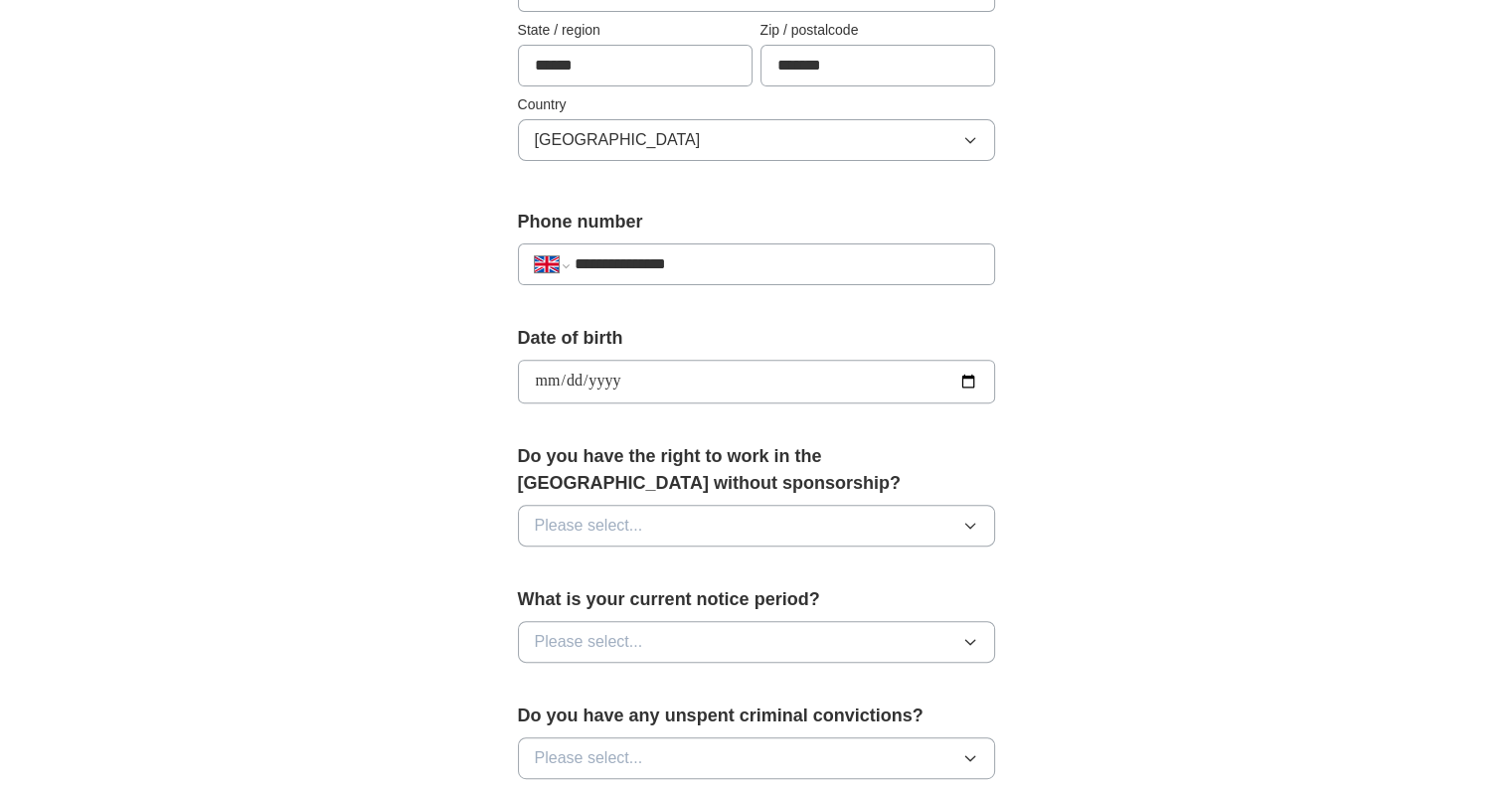
click at [775, 528] on button "Please select..." at bounding box center [756, 526] width 477 height 42
click at [755, 572] on div "Yes" at bounding box center [756, 572] width 443 height 24
click at [763, 643] on button "Please select..." at bounding box center [756, 642] width 477 height 42
click at [714, 684] on div "None" at bounding box center [756, 688] width 443 height 24
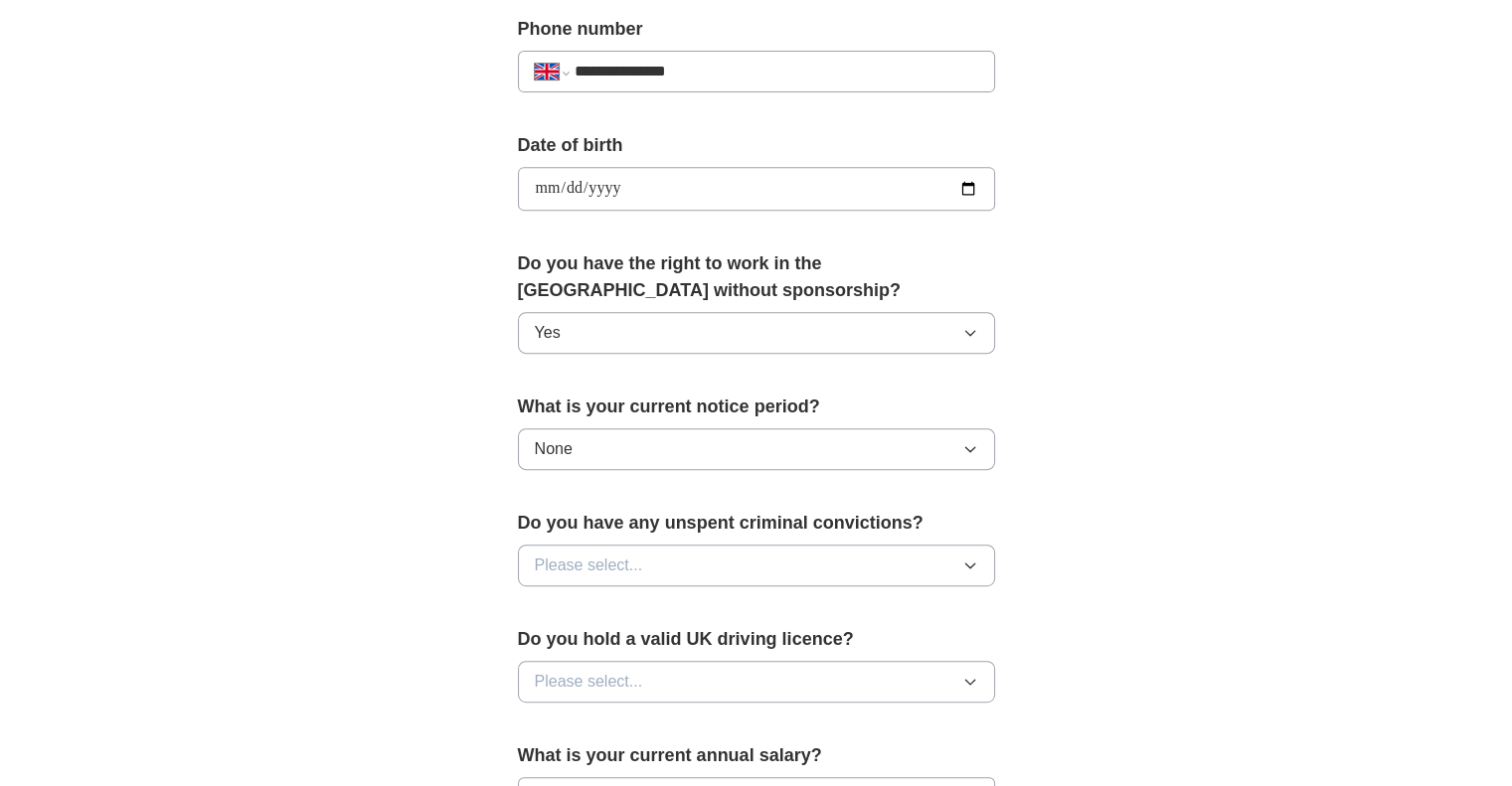
scroll to position [795, 0]
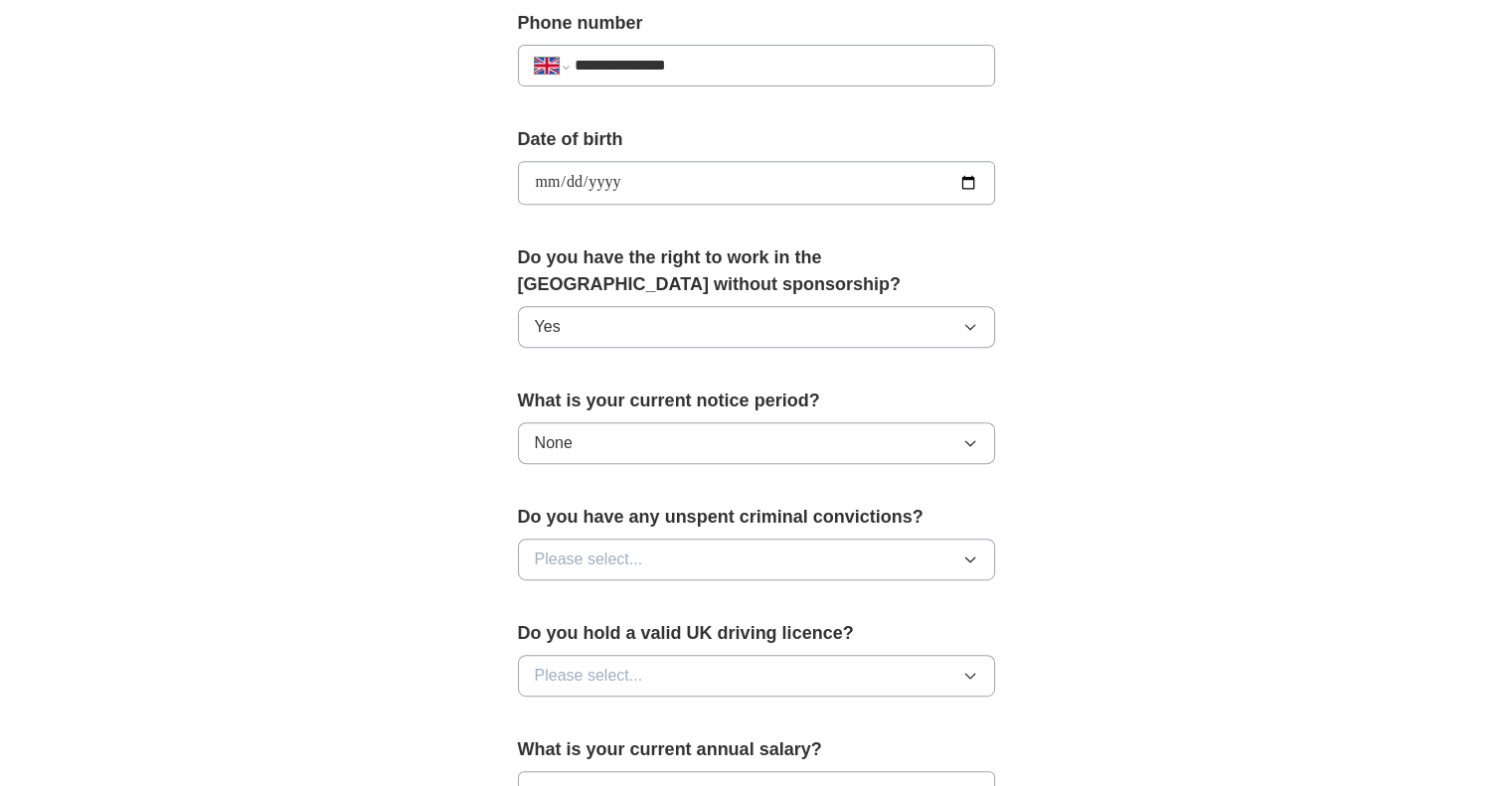
click at [923, 558] on button "Please select..." at bounding box center [756, 560] width 477 height 42
click at [879, 638] on div "No" at bounding box center [756, 646] width 443 height 24
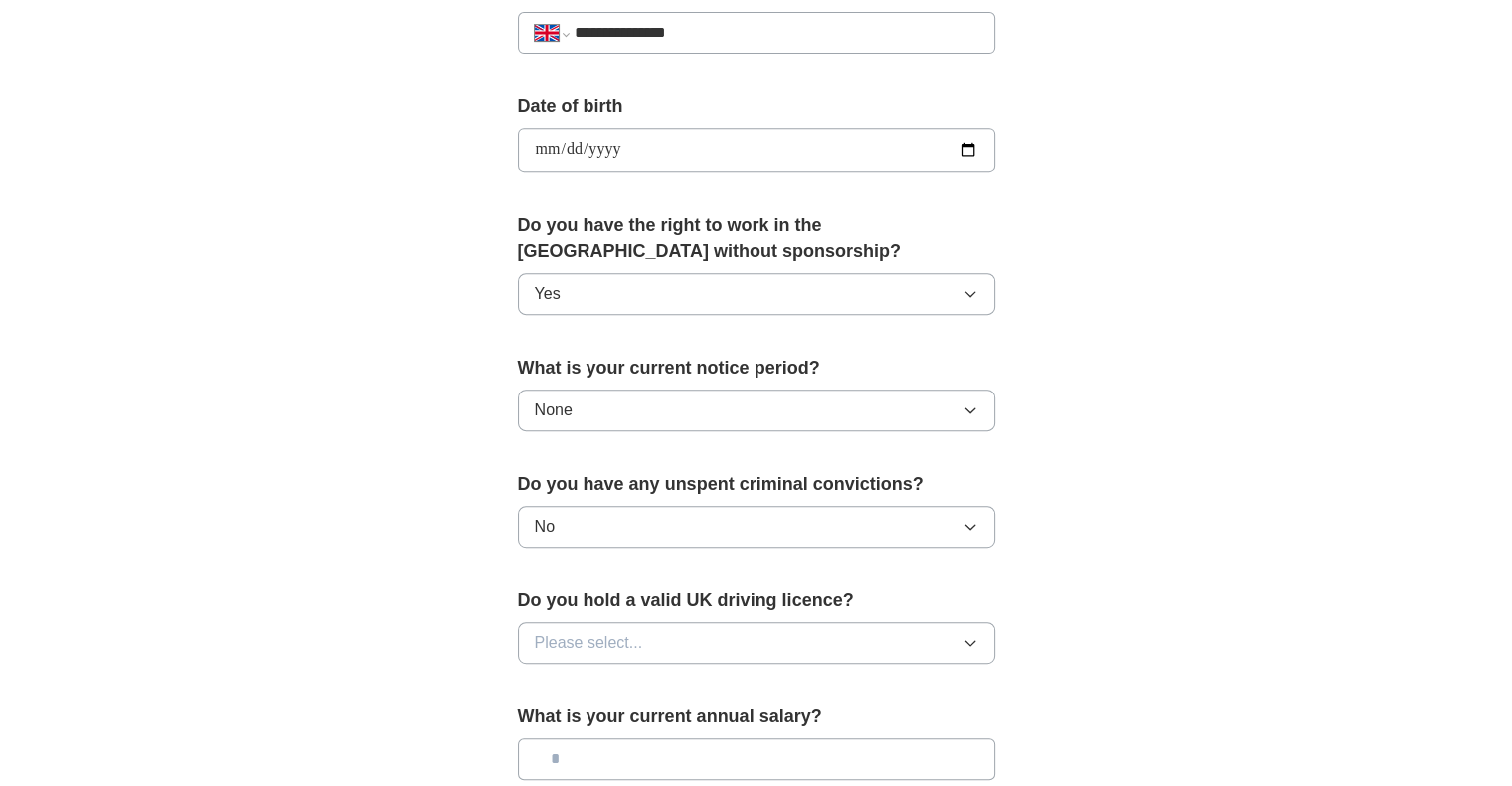
scroll to position [895, 0]
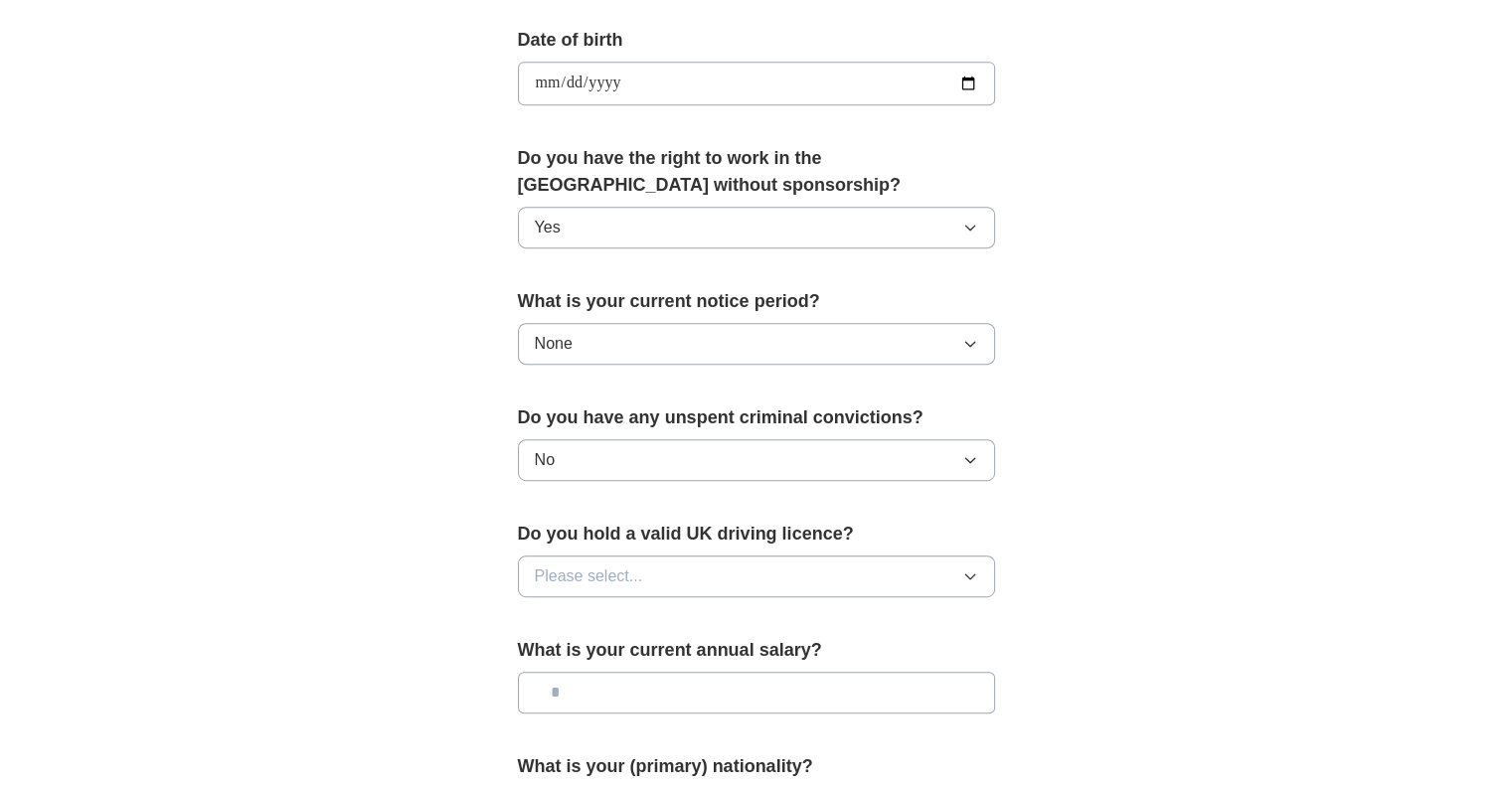
click at [843, 579] on button "Please select..." at bounding box center [756, 577] width 477 height 42
click at [813, 651] on div "No" at bounding box center [756, 663] width 443 height 24
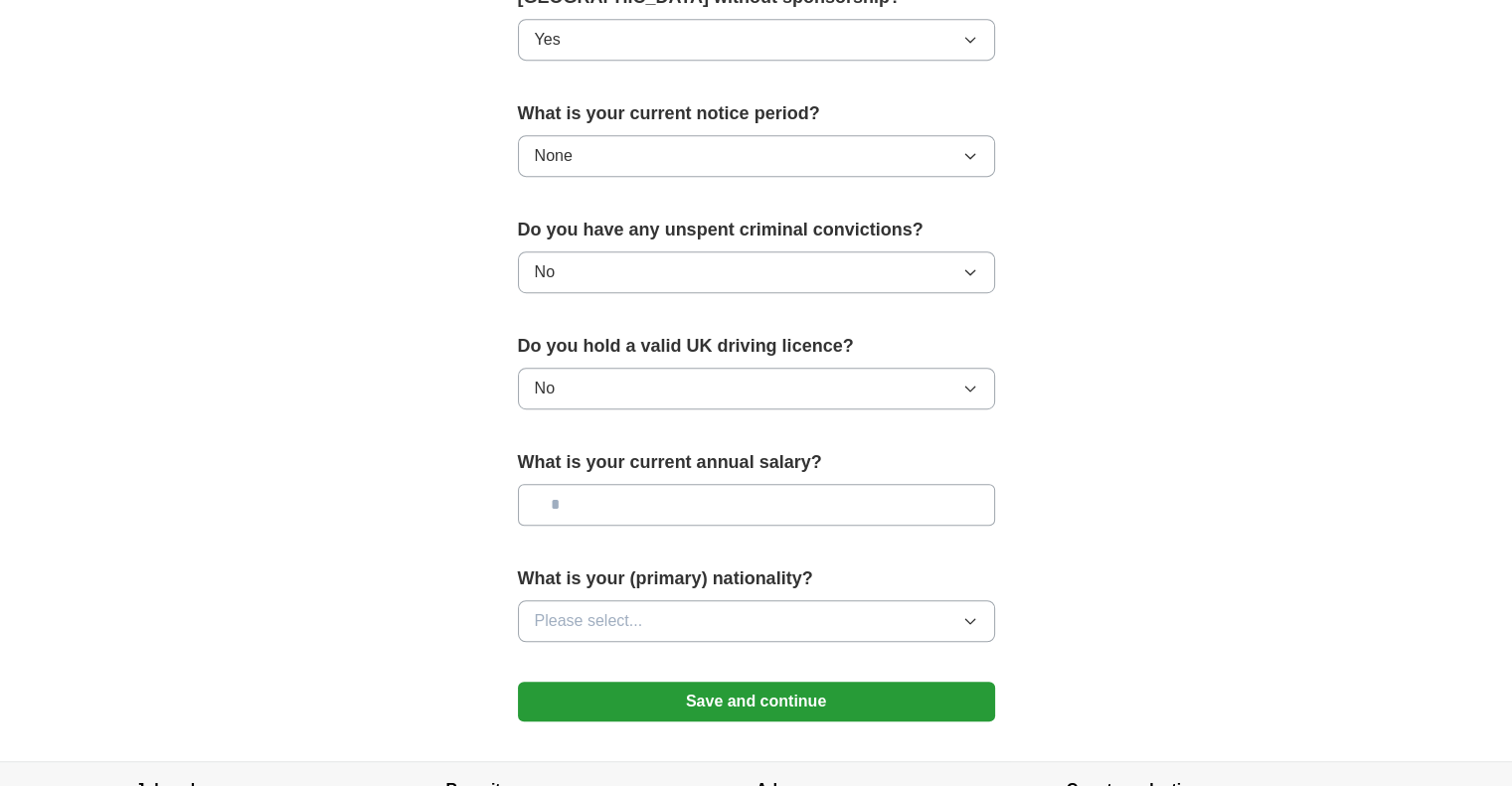
scroll to position [1093, 0]
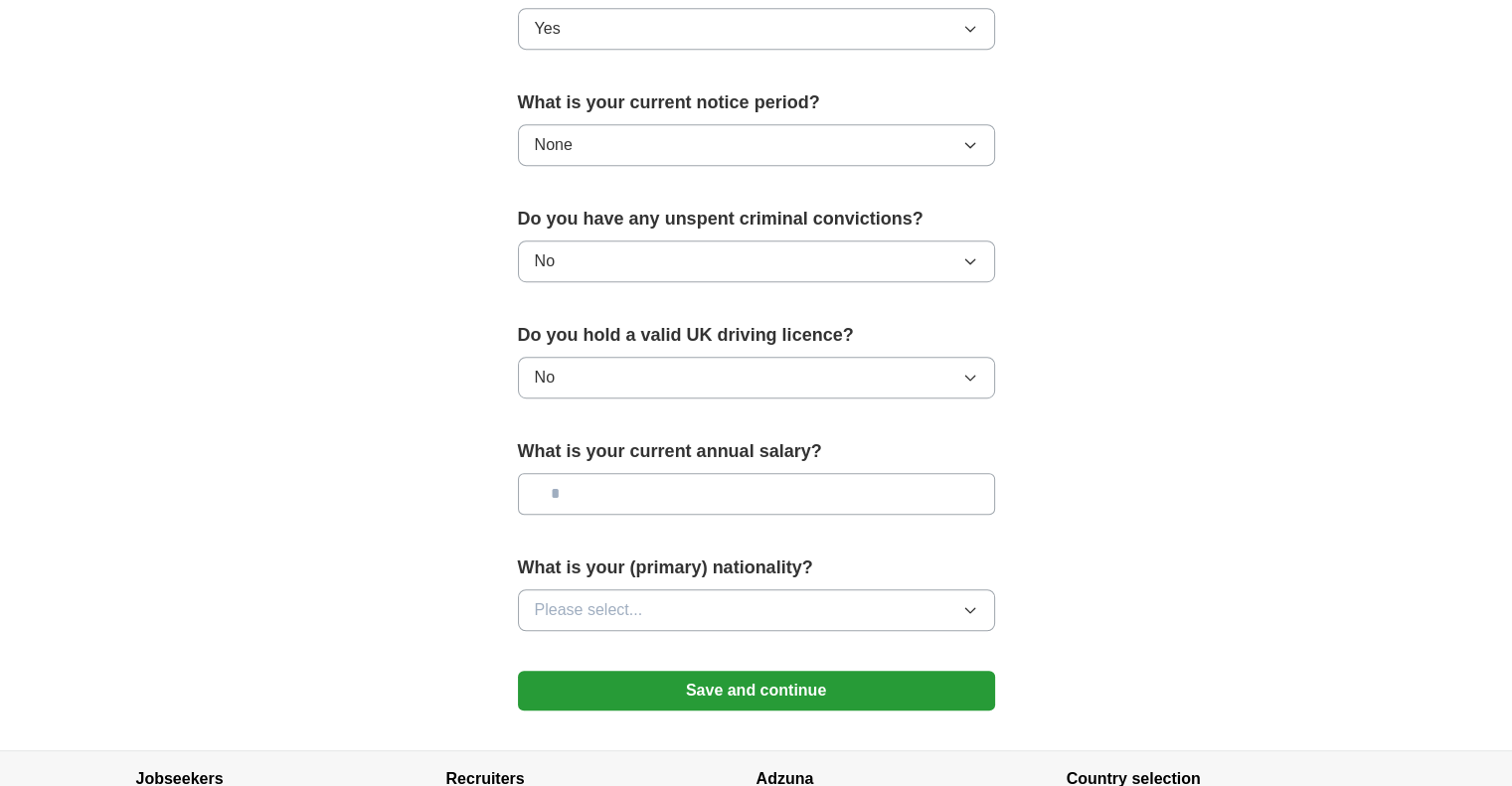
click at [787, 494] on input "text" at bounding box center [756, 494] width 477 height 42
click at [870, 601] on button "Please select..." at bounding box center [756, 610] width 477 height 42
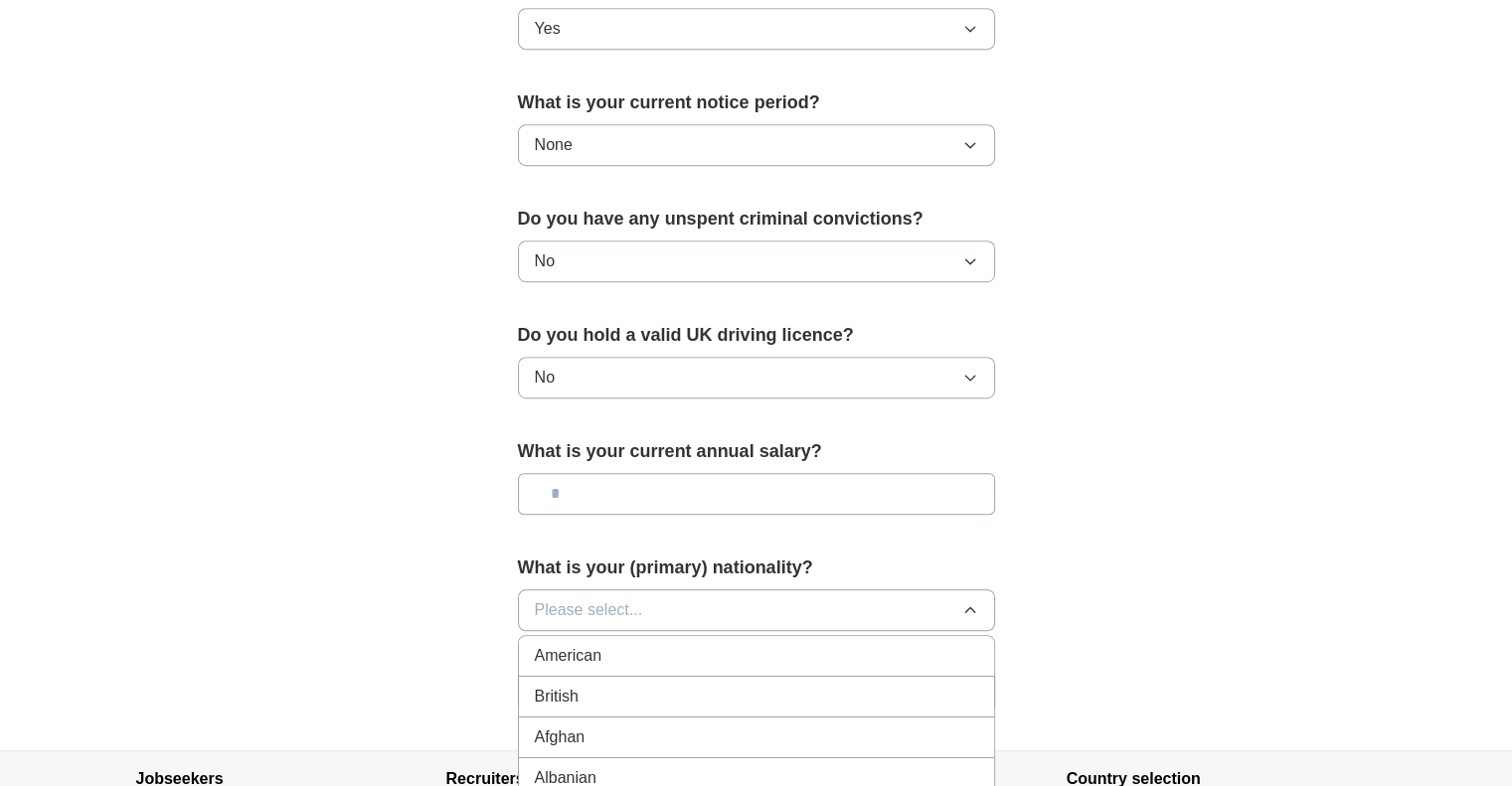
click at [731, 598] on button "Please select..." at bounding box center [756, 610] width 477 height 42
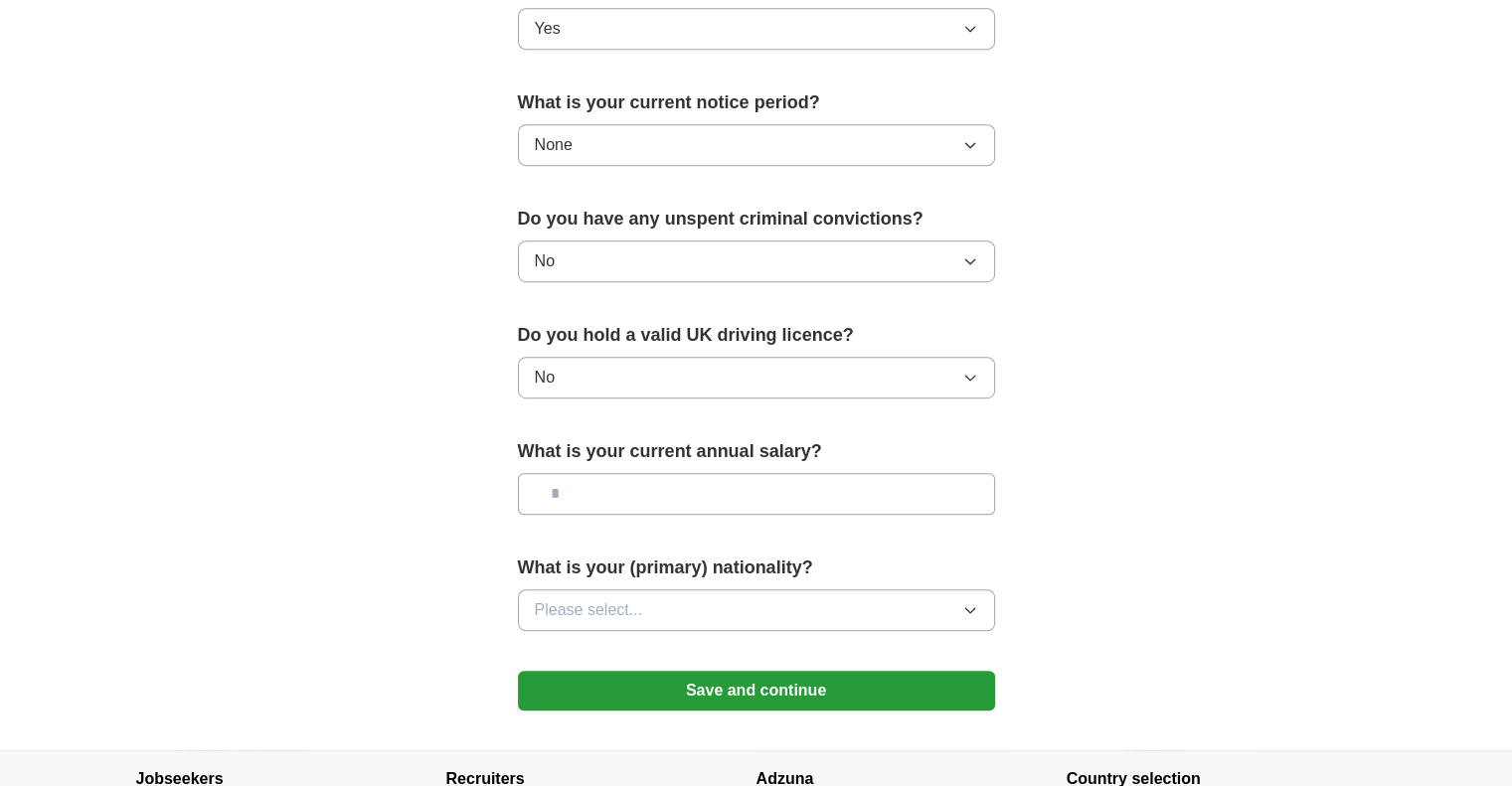
click at [731, 598] on button "Please select..." at bounding box center [756, 610] width 477 height 42
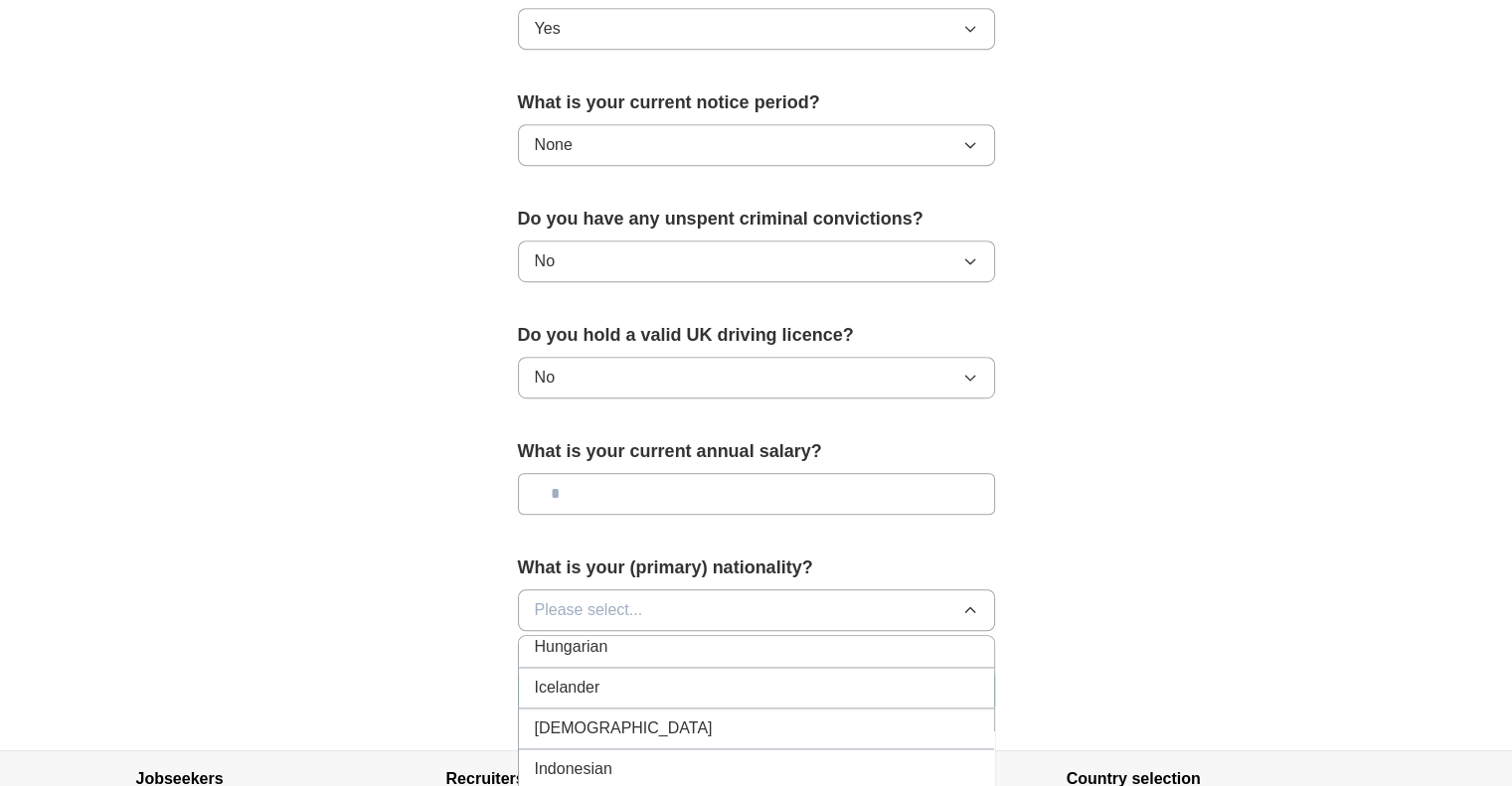
scroll to position [3181, 0]
click at [712, 723] on div "[DEMOGRAPHIC_DATA]" at bounding box center [756, 735] width 443 height 24
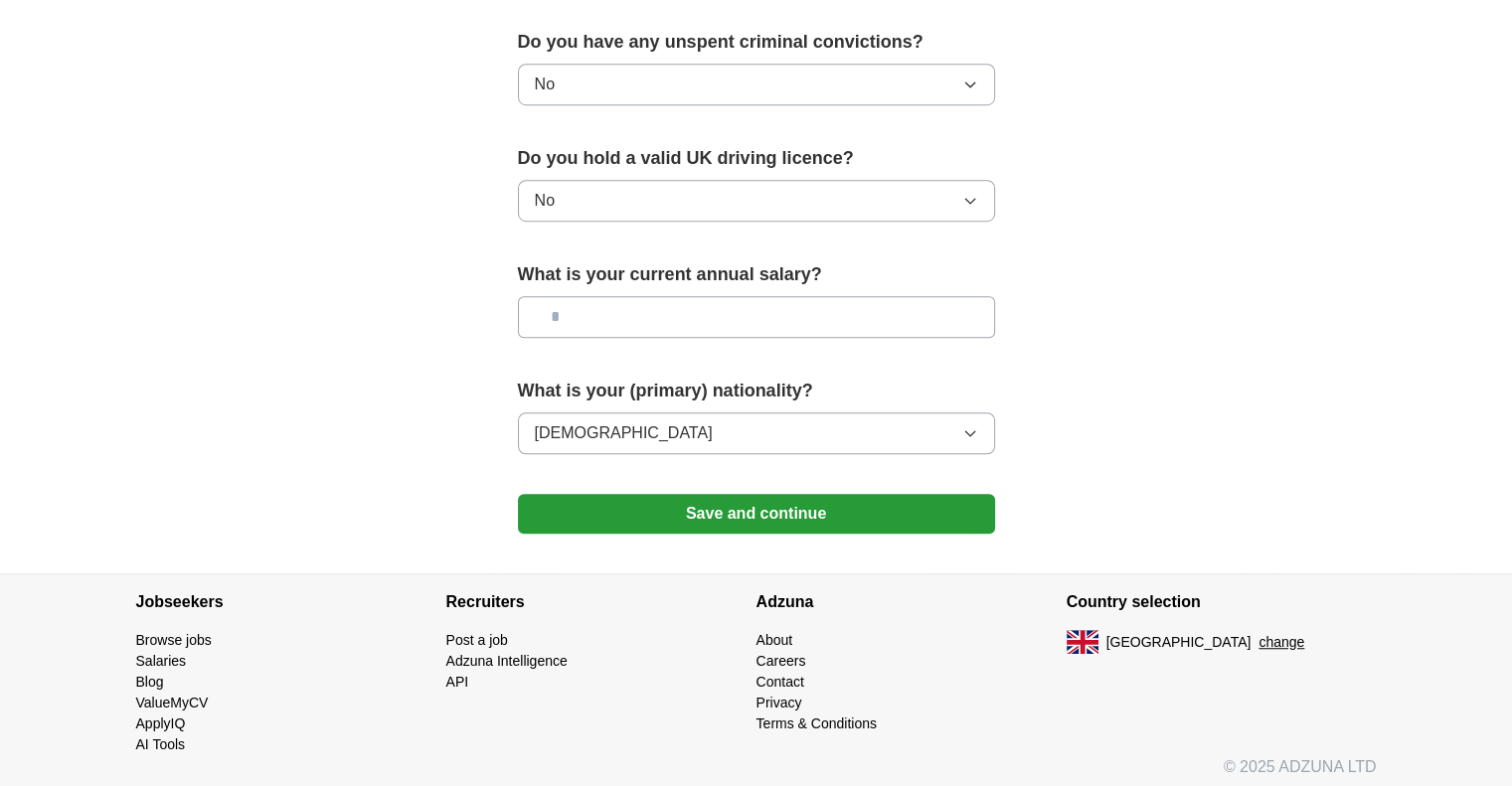
scroll to position [1272, 0]
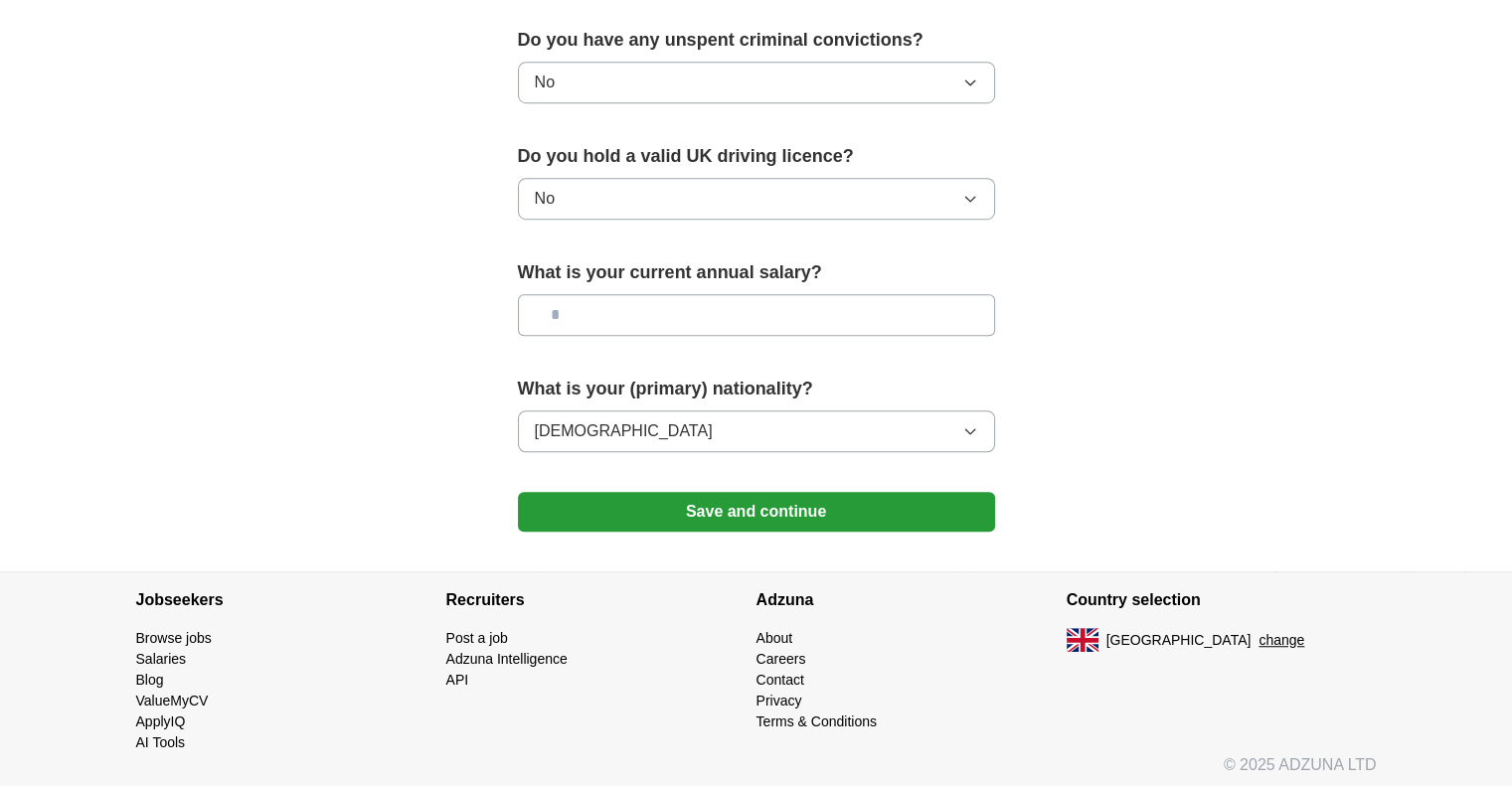
click at [743, 493] on button "Save and continue" at bounding box center [756, 512] width 477 height 40
